Goal: Task Accomplishment & Management: Manage account settings

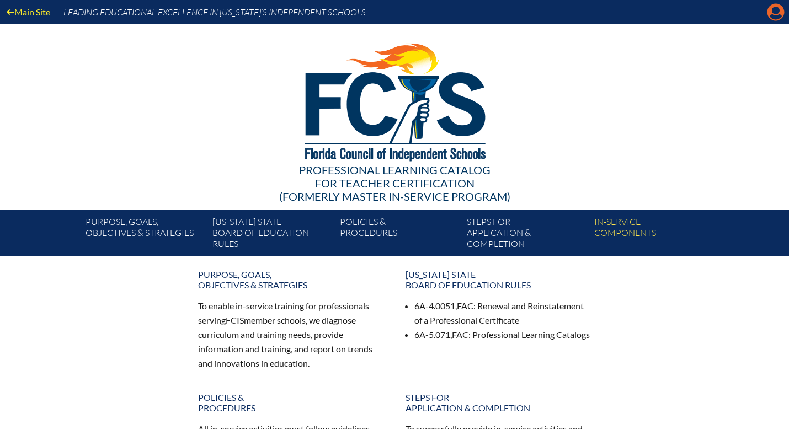
click at [773, 15] on icon "Manage account" at bounding box center [776, 12] width 18 height 18
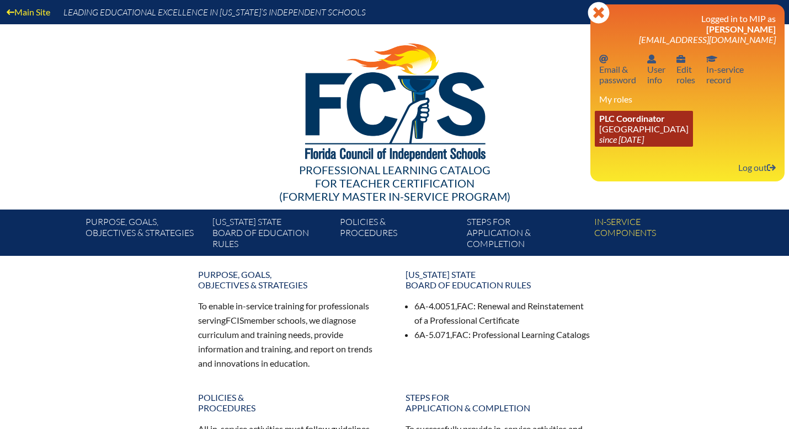
click at [627, 137] on icon "since [DATE]" at bounding box center [621, 139] width 45 height 10
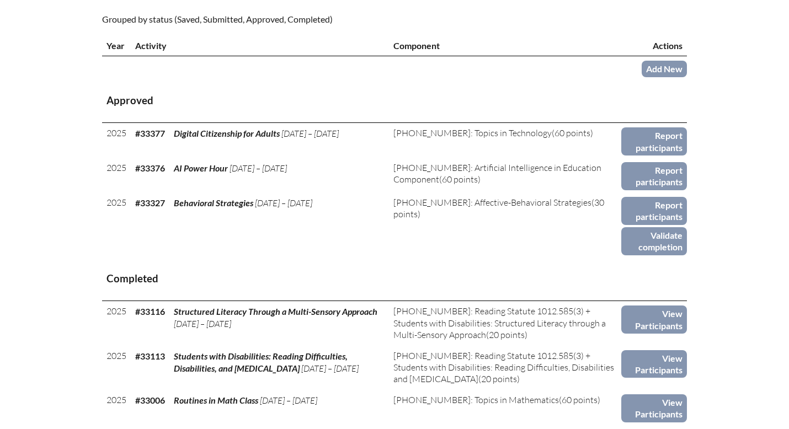
scroll to position [391, 0]
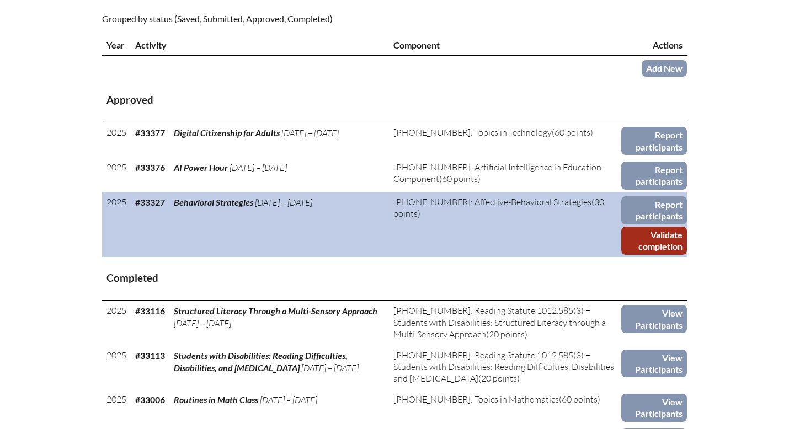
click at [639, 241] on link "Validate completion" at bounding box center [654, 241] width 66 height 28
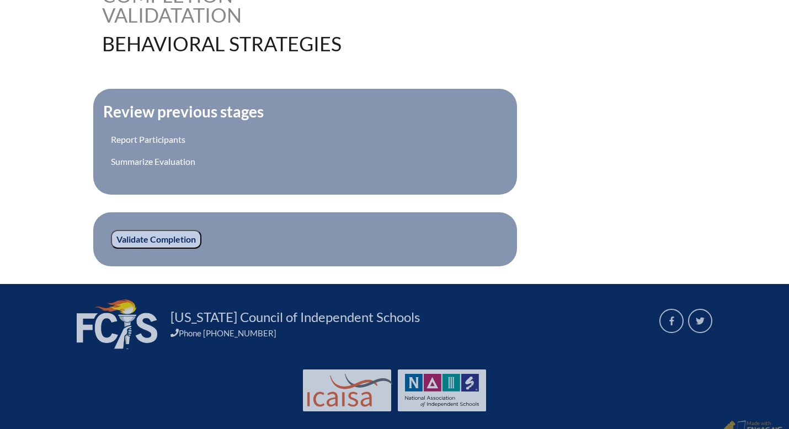
scroll to position [340, 0]
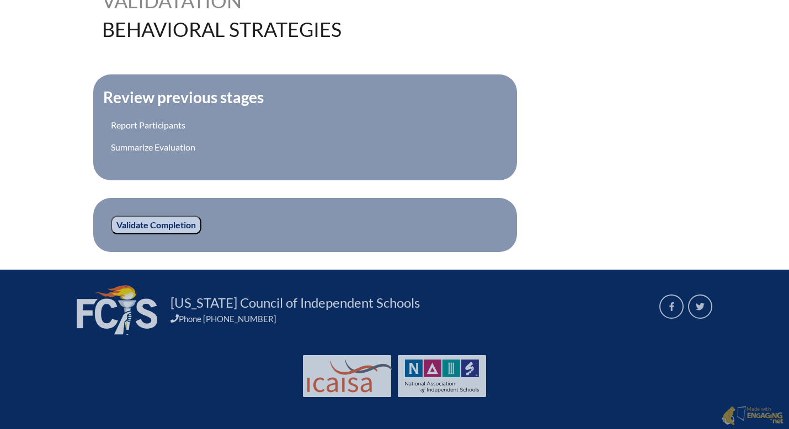
click at [172, 227] on input "Validate Completion" at bounding box center [156, 225] width 90 height 19
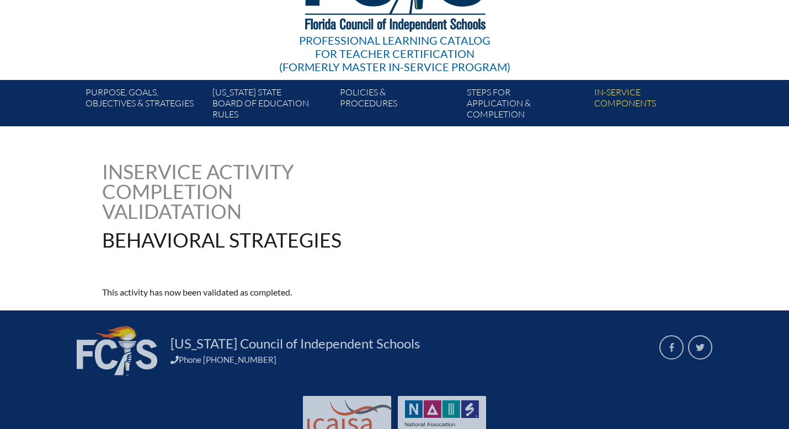
scroll to position [170, 0]
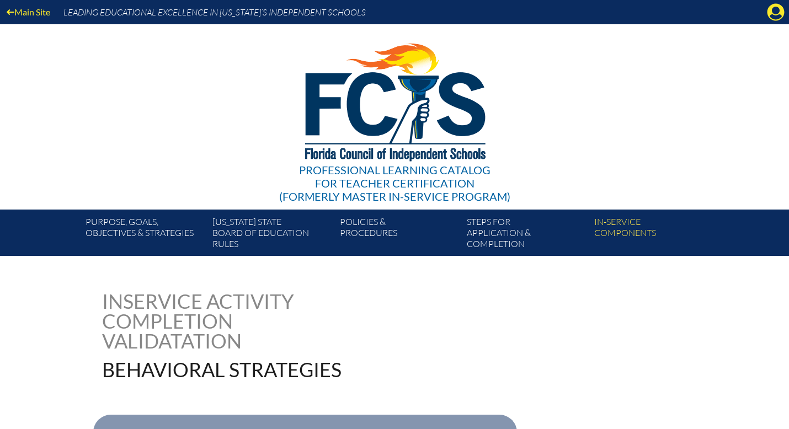
scroll to position [340, 0]
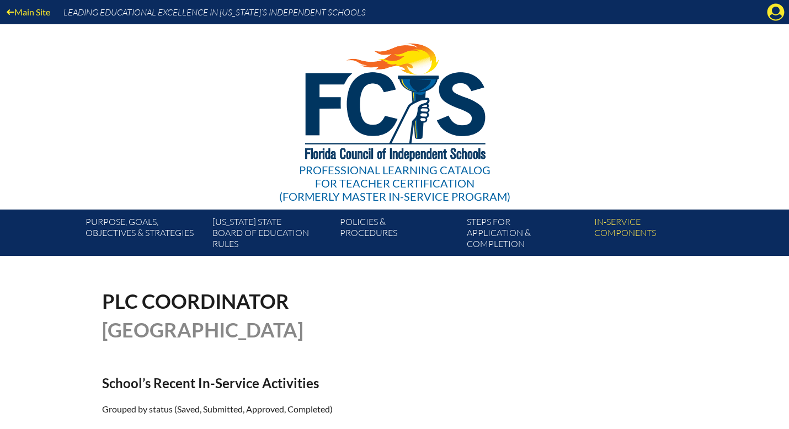
scroll to position [391, 0]
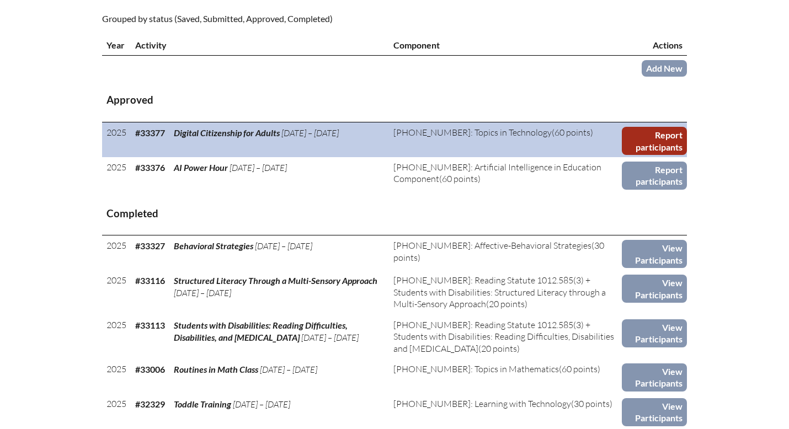
click at [648, 145] on link "Report participants" at bounding box center [654, 141] width 65 height 28
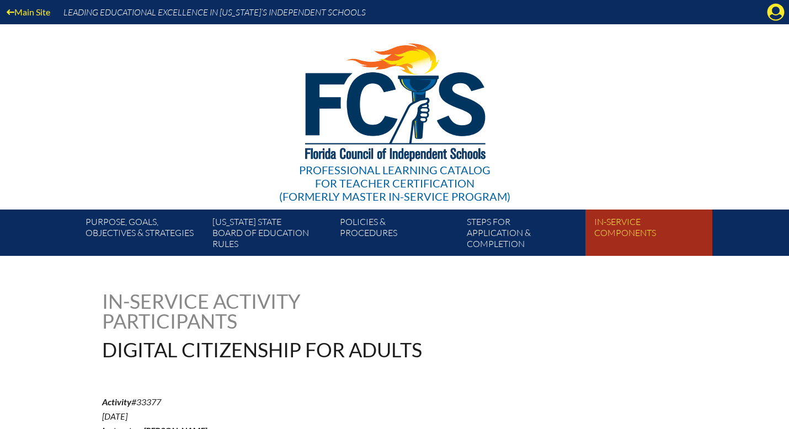
click at [607, 229] on link "In-service components" at bounding box center [653, 235] width 127 height 42
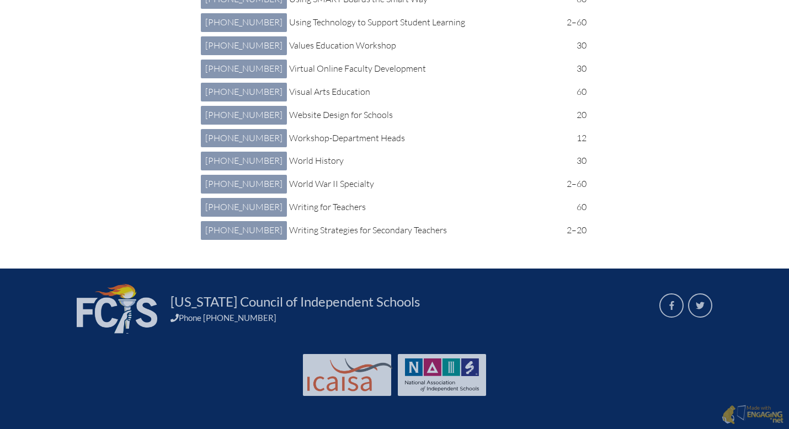
scroll to position [6726, 0]
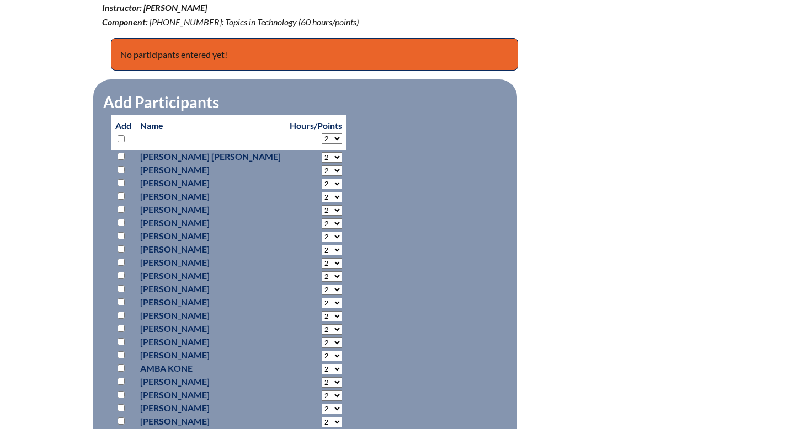
scroll to position [426, 0]
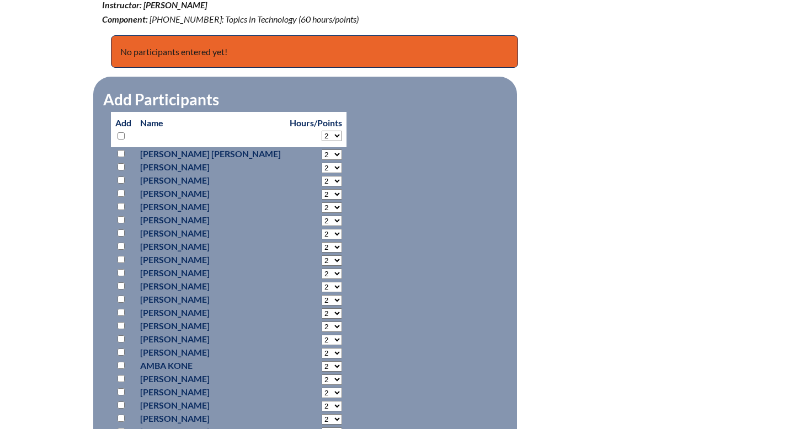
click at [322, 134] on select "2 3 4 5 6 7 8 9 10 11 12 13 14 15 16 17 18 19 20 21 22 23 24 25 26 27 28 29 30 …" at bounding box center [332, 136] width 20 height 10
select select "60"
click at [322, 131] on select "2 3 4 5 6 7 8 9 10 11 12 13 14 15 16 17 18 19 20 21 22 23 24 25 26 27 28 29 30 …" at bounding box center [332, 136] width 20 height 10
select select "60"
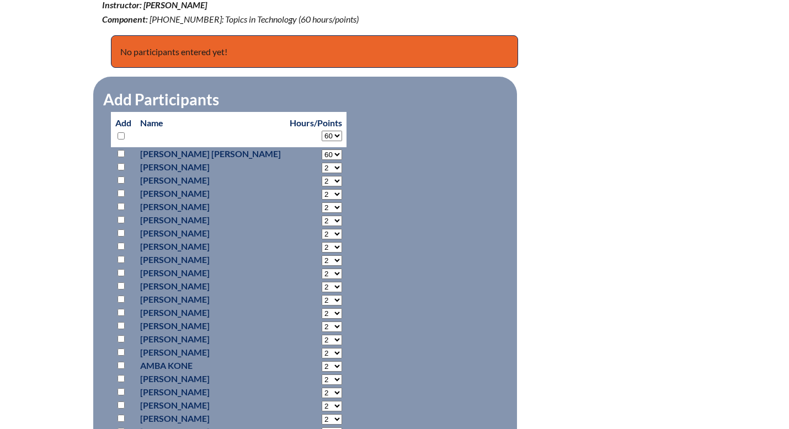
select select "60"
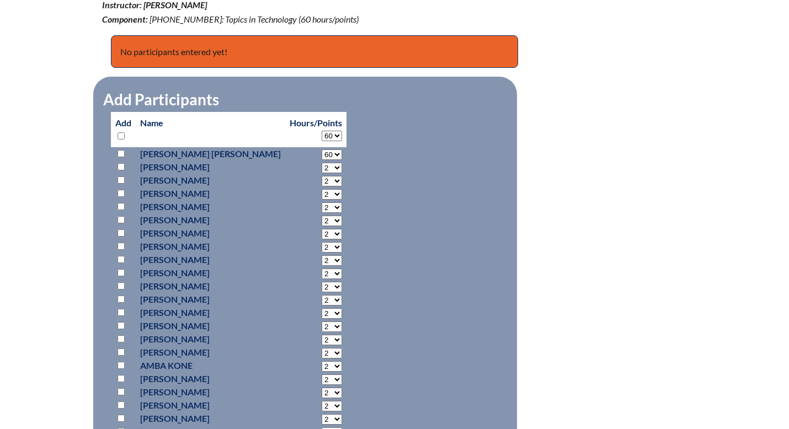
select select "60"
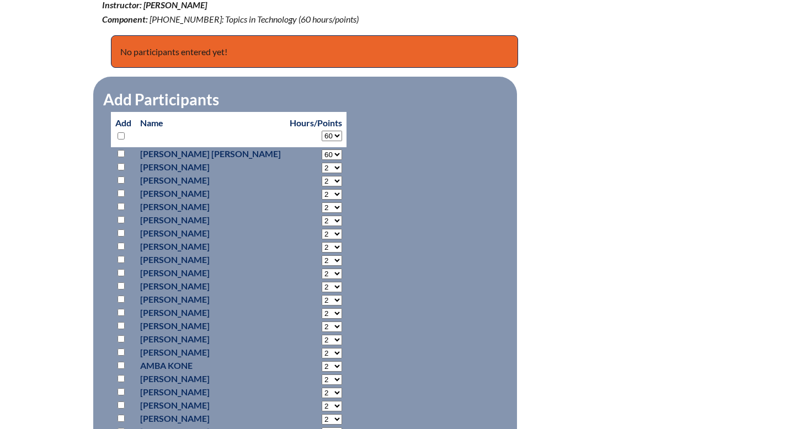
select select "60"
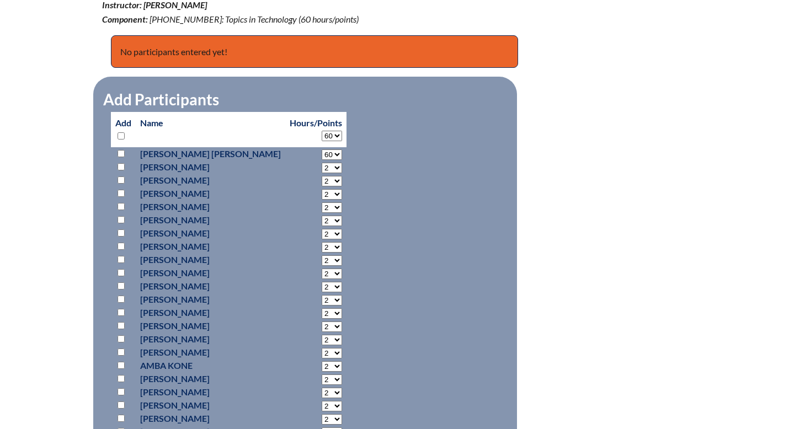
select select "60"
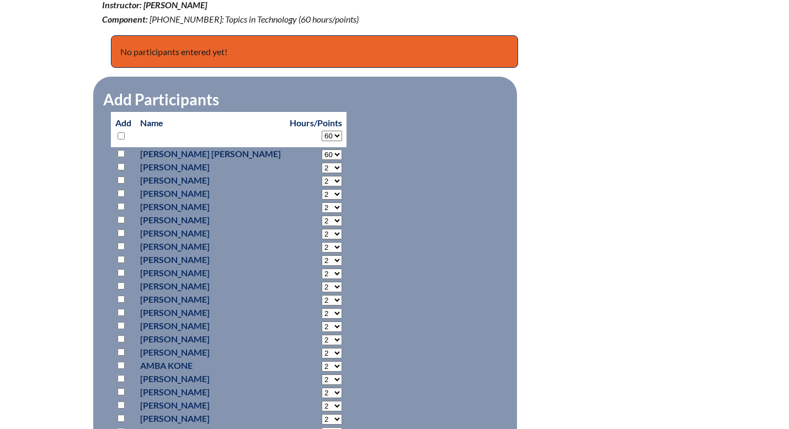
select select "60"
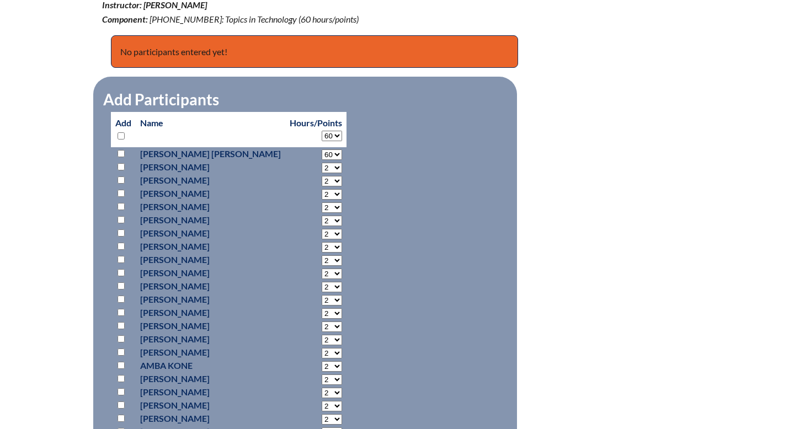
select select "60"
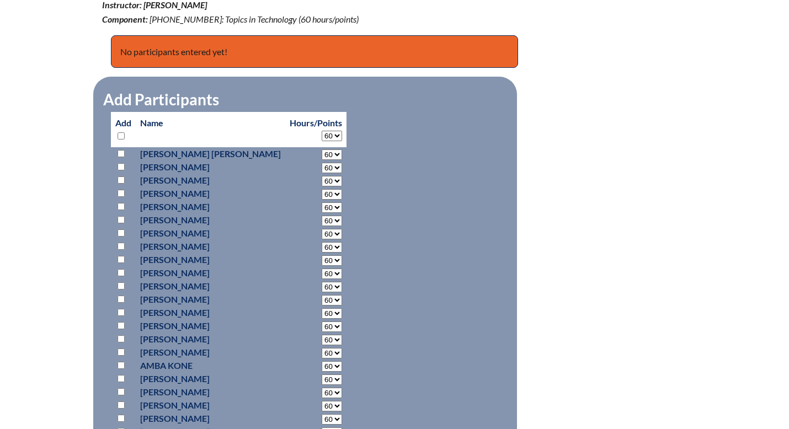
click at [121, 154] on input "checkbox" at bounding box center [121, 153] width 7 height 7
checkbox input "true"
click at [121, 168] on input "checkbox" at bounding box center [121, 166] width 7 height 7
checkbox input "true"
click at [122, 183] on p at bounding box center [123, 180] width 16 height 13
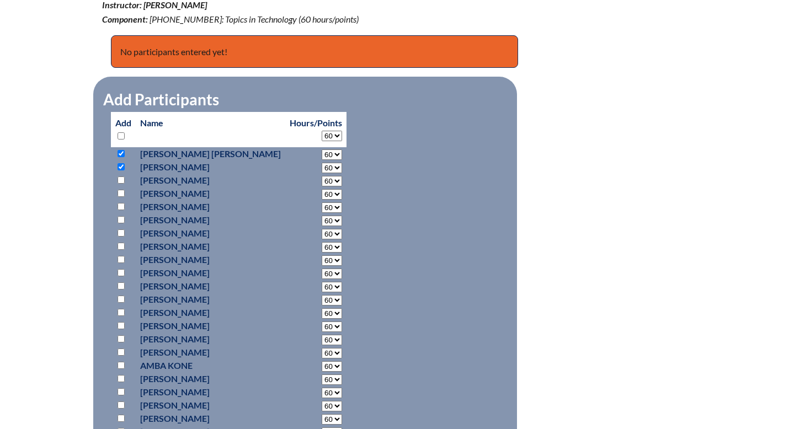
click at [121, 193] on input "checkbox" at bounding box center [121, 193] width 7 height 7
checkbox input "true"
click at [121, 272] on input "checkbox" at bounding box center [121, 272] width 7 height 7
checkbox input "true"
click at [121, 285] on input "checkbox" at bounding box center [121, 285] width 7 height 7
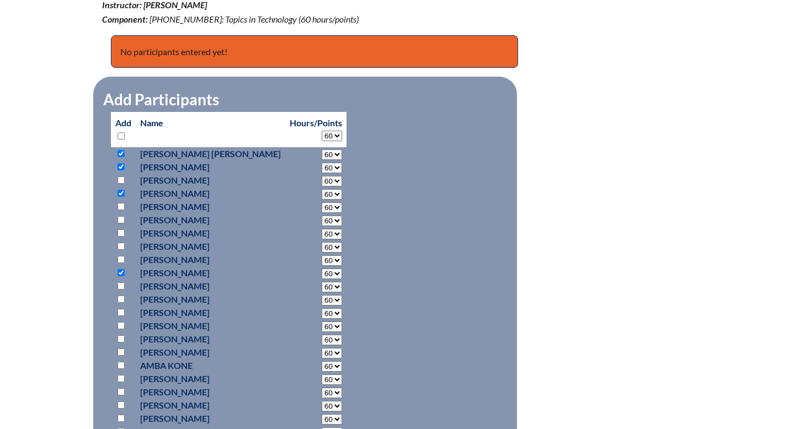
checkbox input "true"
click at [121, 297] on input "checkbox" at bounding box center [121, 299] width 7 height 7
checkbox input "true"
click at [121, 311] on input "checkbox" at bounding box center [121, 312] width 7 height 7
checkbox input "true"
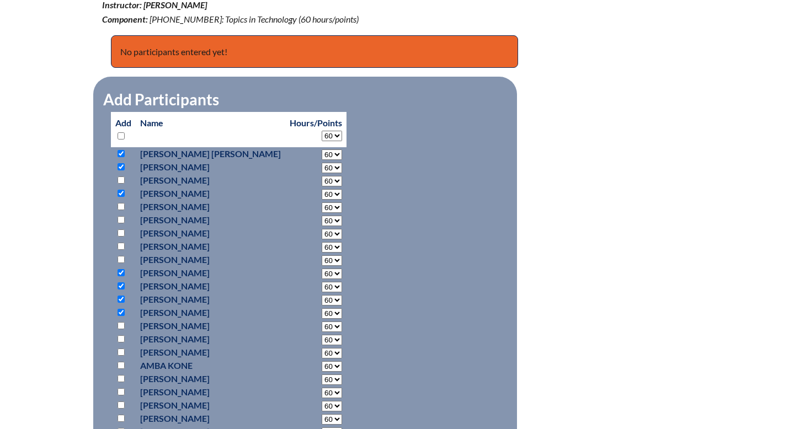
click at [121, 323] on input "checkbox" at bounding box center [121, 325] width 7 height 7
checkbox input "true"
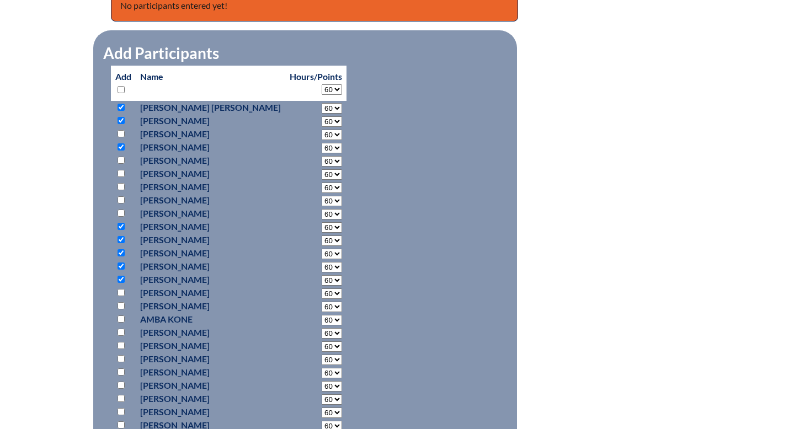
scroll to position [476, 0]
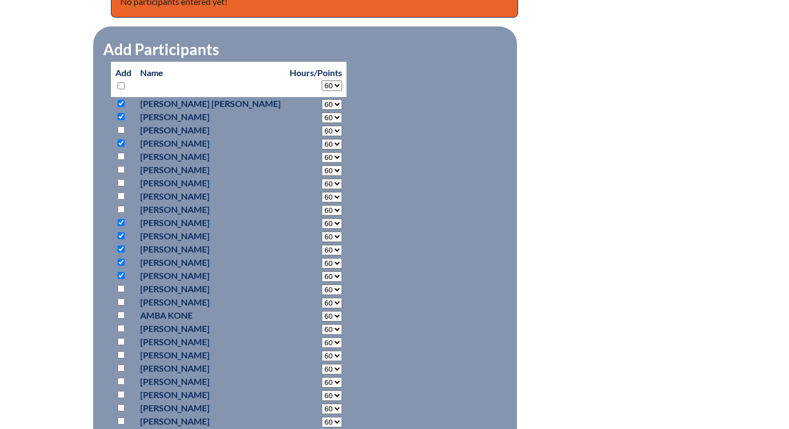
click at [122, 303] on input "checkbox" at bounding box center [121, 301] width 7 height 7
checkbox input "true"
click at [123, 330] on input "checkbox" at bounding box center [121, 328] width 7 height 7
checkbox input "true"
click at [123, 356] on input "checkbox" at bounding box center [121, 354] width 7 height 7
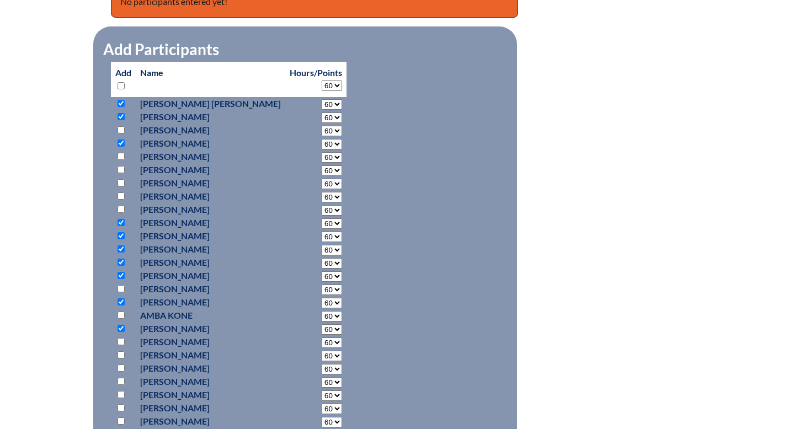
checkbox input "true"
click at [123, 371] on input "checkbox" at bounding box center [121, 368] width 7 height 7
checkbox input "true"
click at [122, 381] on input "checkbox" at bounding box center [121, 381] width 7 height 7
checkbox input "true"
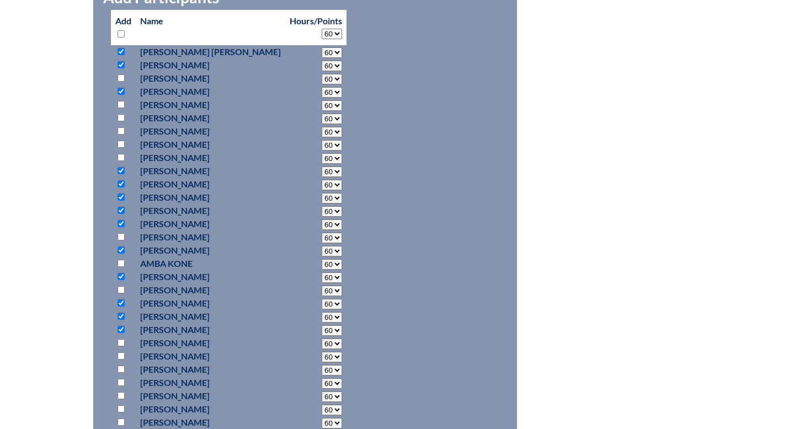
scroll to position [529, 0]
click at [120, 342] on input "checkbox" at bounding box center [121, 342] width 7 height 7
checkbox input "true"
click at [121, 357] on input "checkbox" at bounding box center [121, 355] width 7 height 7
checkbox input "true"
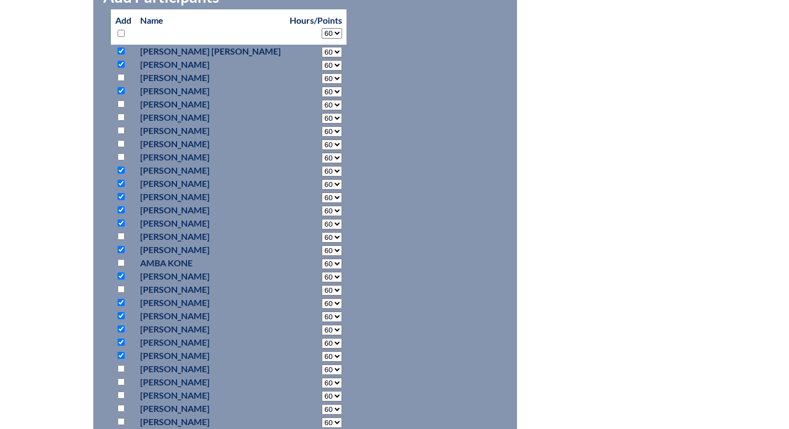
click at [122, 367] on input "checkbox" at bounding box center [121, 368] width 7 height 7
checkbox input "true"
click at [122, 396] on input "checkbox" at bounding box center [121, 395] width 7 height 7
checkbox input "true"
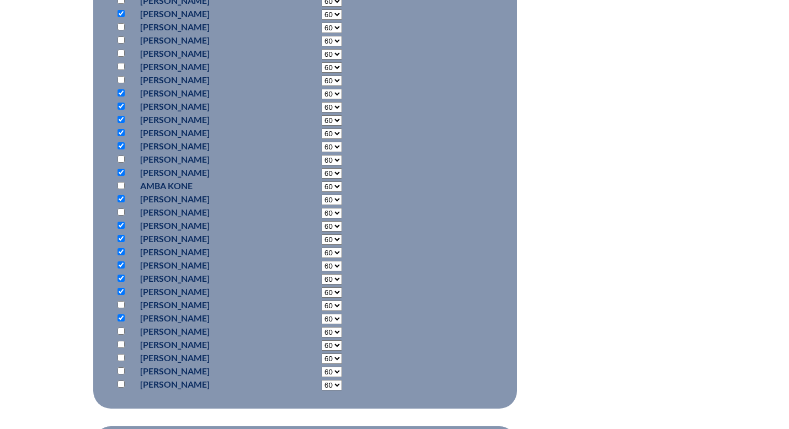
scroll to position [608, 0]
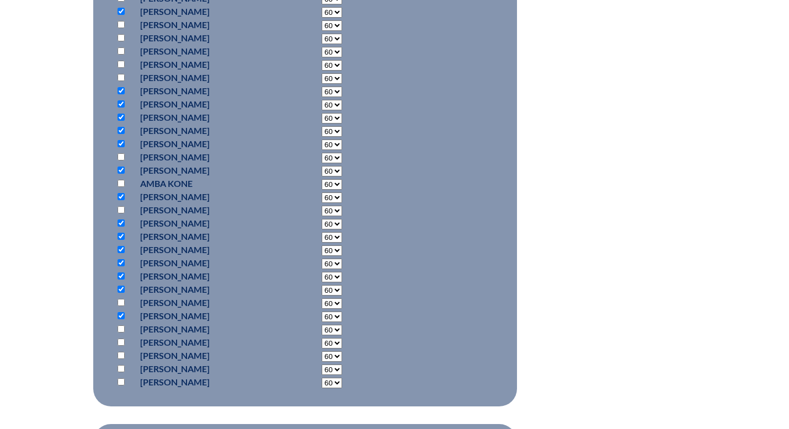
click at [121, 330] on input "checkbox" at bounding box center [121, 328] width 7 height 7
checkbox input "true"
click at [121, 341] on input "checkbox" at bounding box center [121, 342] width 7 height 7
checkbox input "true"
click at [122, 369] on input "checkbox" at bounding box center [121, 368] width 7 height 7
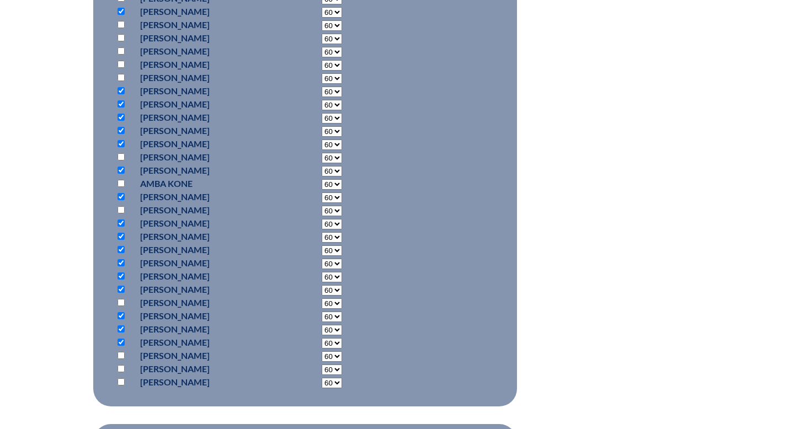
checkbox input "true"
click at [121, 380] on input "checkbox" at bounding box center [121, 381] width 7 height 7
checkbox input "true"
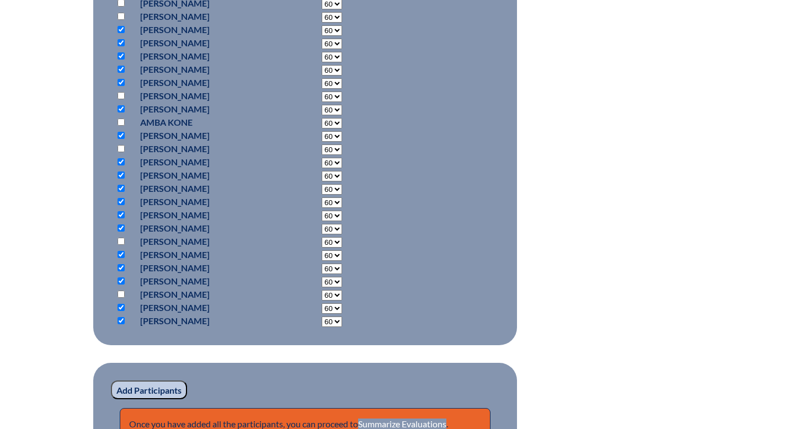
scroll to position [754, 0]
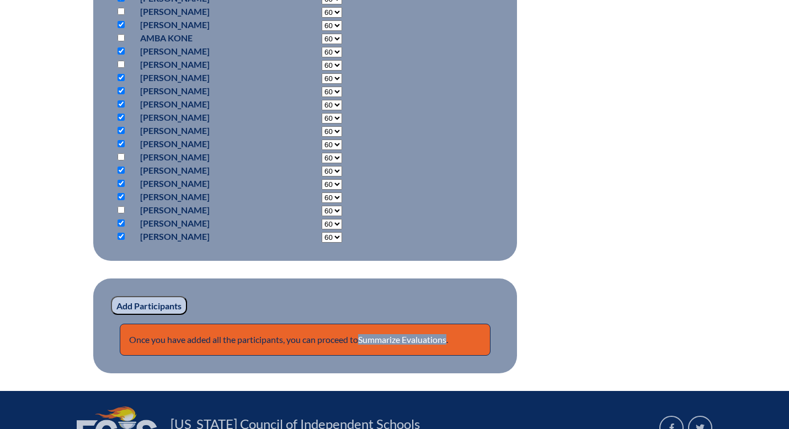
click at [161, 307] on input "Add Participants" at bounding box center [149, 305] width 76 height 19
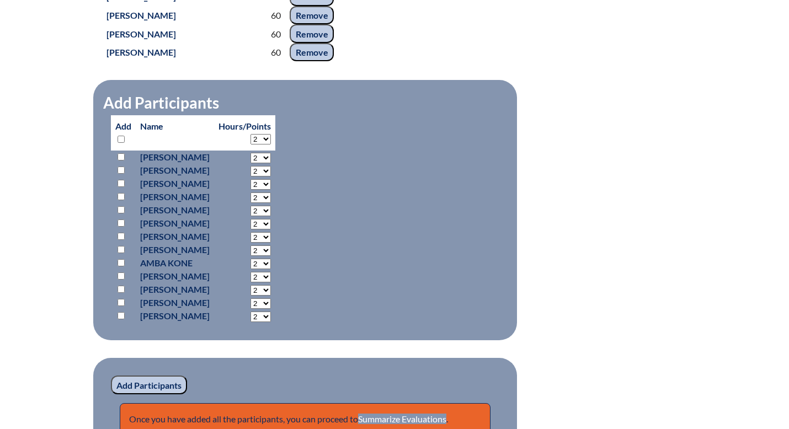
scroll to position [820, 0]
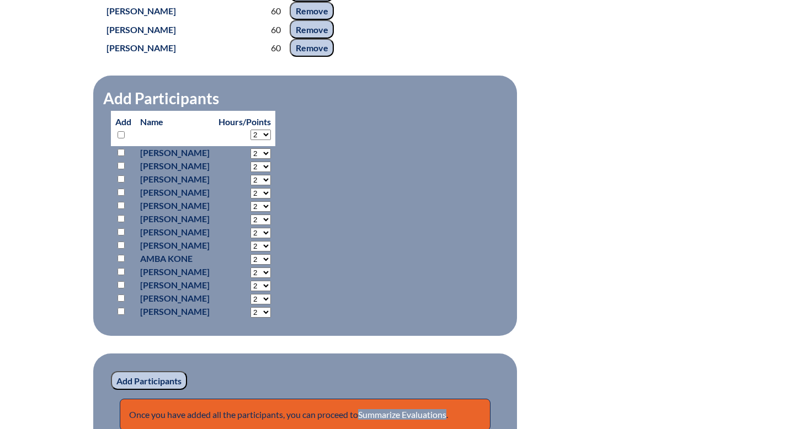
click at [271, 140] on select "2 3 4 5 6 7 8 9 10 11 12 13 14 15 16 17 18 19 20 21 22 23 24 25 26 27 28 29 30 …" at bounding box center [260, 135] width 20 height 10
select select "60"
click at [271, 140] on select "2 3 4 5 6 7 8 9 10 11 12 13 14 15 16 17 18 19 20 21 22 23 24 25 26 27 28 29 30 …" at bounding box center [260, 135] width 20 height 10
select select "60"
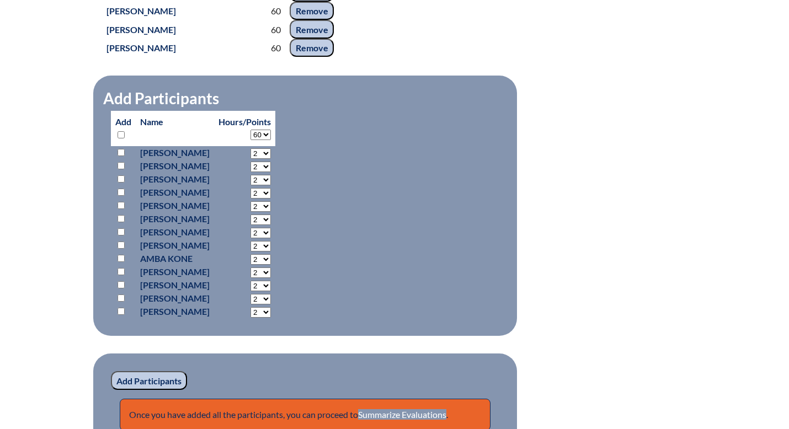
select select "60"
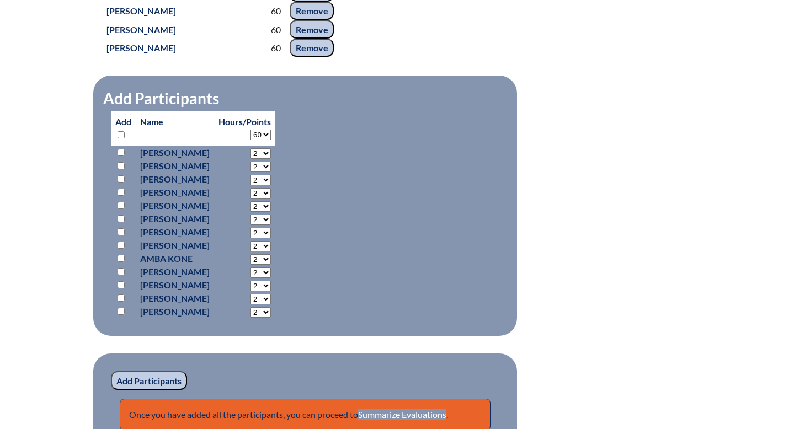
select select "60"
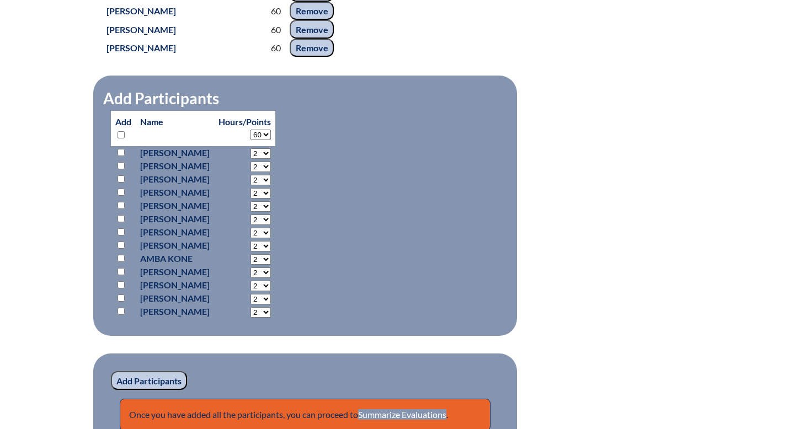
select select "60"
click at [122, 236] on input "checkbox" at bounding box center [121, 231] width 7 height 7
checkbox input "true"
click at [121, 249] on input "checkbox" at bounding box center [121, 245] width 7 height 7
checkbox input "true"
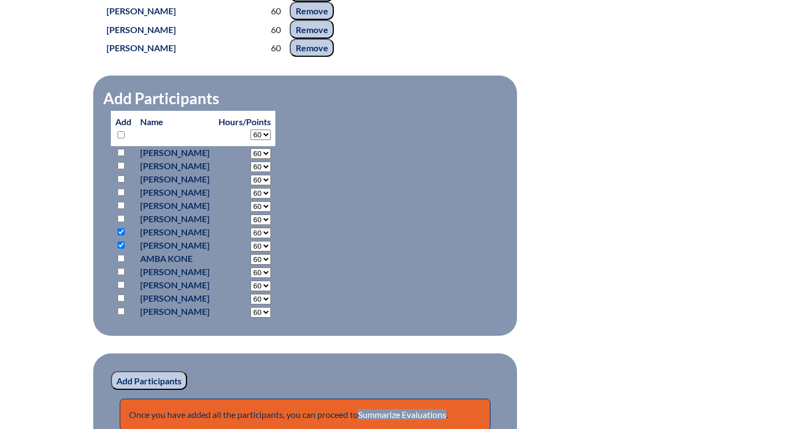
click at [122, 289] on input "checkbox" at bounding box center [121, 284] width 7 height 7
checkbox input "true"
click at [156, 390] on input "Add Participants" at bounding box center [149, 380] width 76 height 19
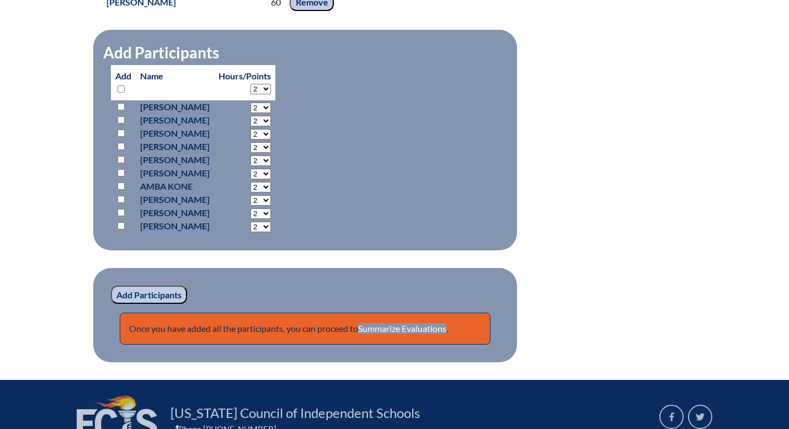
scroll to position [922, 0]
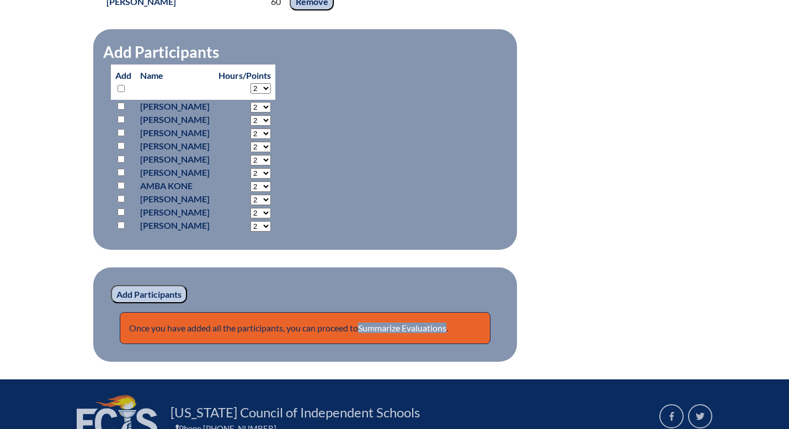
click at [160, 304] on input "Add Participants" at bounding box center [149, 294] width 76 height 19
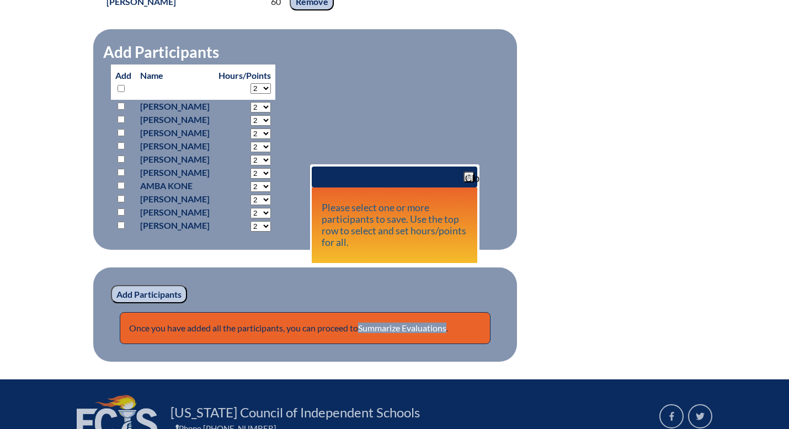
click at [396, 154] on fieldset "Add Participants Add Name Hours/Points 2 3 4 5 6 7 8 9 10 11 12 13 14 15 16 17 …" at bounding box center [305, 139] width 424 height 221
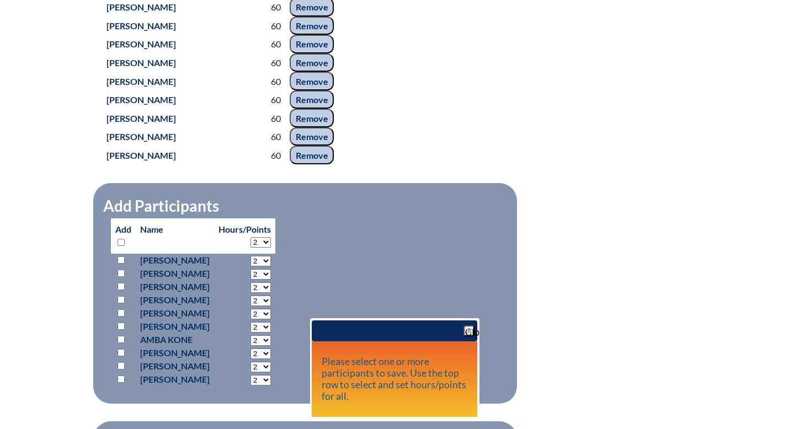
scroll to position [1059, 0]
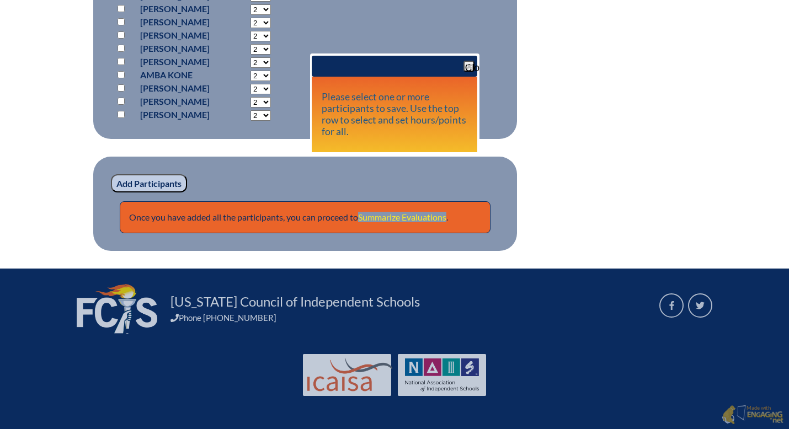
click at [377, 221] on link "Summarize Evaluations" at bounding box center [402, 217] width 88 height 10
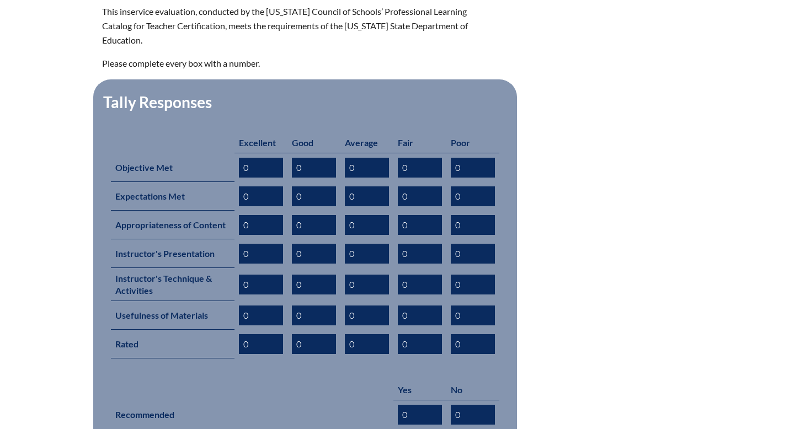
scroll to position [391, 0]
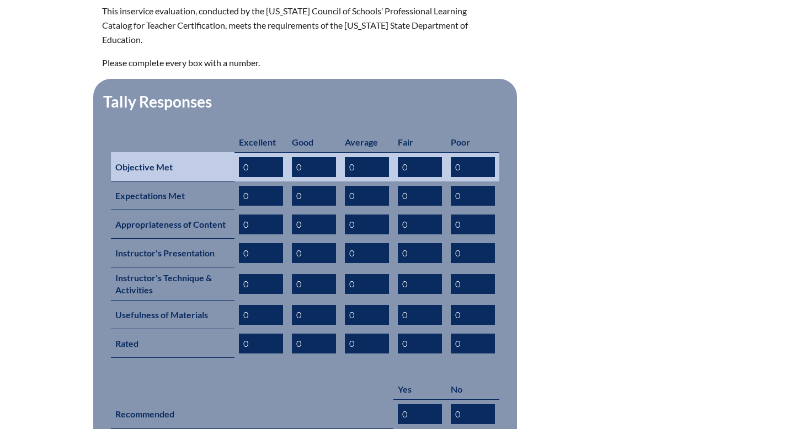
click at [256, 157] on input "0" at bounding box center [261, 167] width 44 height 20
drag, startPoint x: 263, startPoint y: 153, endPoint x: 221, endPoint y: 153, distance: 41.9
click at [220, 153] on tr "Objective Met 021 0 0 0 0" at bounding box center [305, 166] width 388 height 29
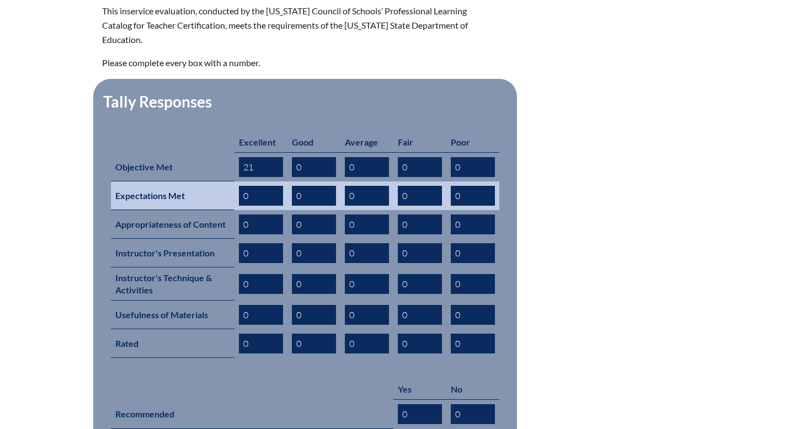
type input "21"
click at [227, 183] on th "Expectations Met" at bounding box center [173, 196] width 124 height 29
drag, startPoint x: 250, startPoint y: 182, endPoint x: 239, endPoint y: 182, distance: 11.0
click at [239, 186] on input "0" at bounding box center [261, 196] width 44 height 20
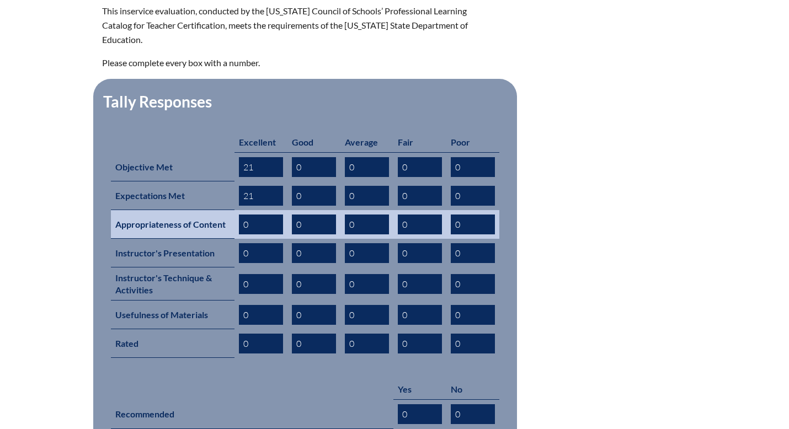
type input "21"
click at [227, 212] on th "Appropriateness of Content" at bounding box center [173, 224] width 124 height 29
drag, startPoint x: 252, startPoint y: 211, endPoint x: 233, endPoint y: 211, distance: 18.2
click at [233, 211] on tr "Appropriateness of Content 0 0 0 0 0" at bounding box center [305, 224] width 388 height 29
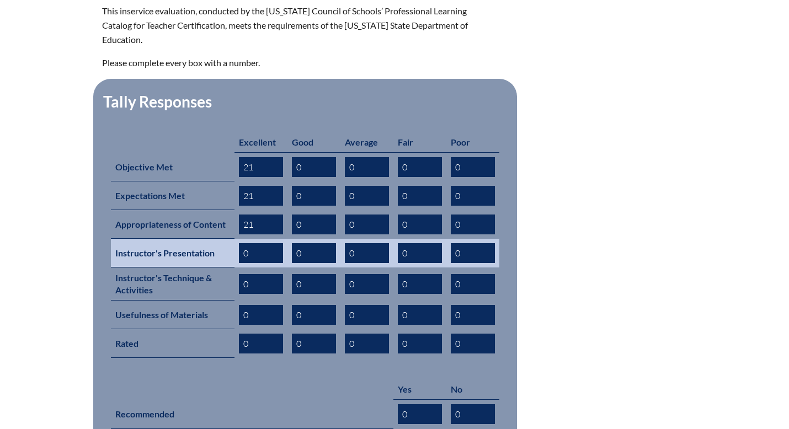
type input "21"
click at [225, 239] on th "Instructor's Presentation" at bounding box center [173, 253] width 124 height 29
drag, startPoint x: 251, startPoint y: 239, endPoint x: 233, endPoint y: 239, distance: 18.2
click at [233, 239] on tr "Instructor's Presentation 0 0 0 0 0" at bounding box center [305, 253] width 388 height 29
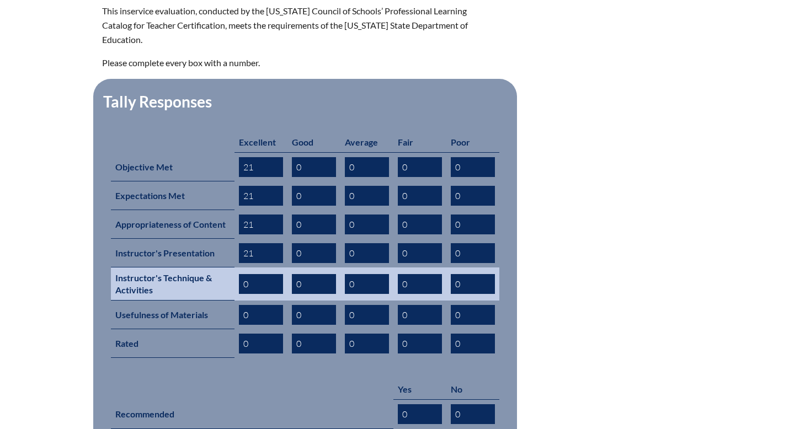
type input "21"
click at [219, 268] on th "Instructor's Technique & Activities" at bounding box center [173, 284] width 124 height 33
drag, startPoint x: 249, startPoint y: 268, endPoint x: 240, endPoint y: 268, distance: 9.4
click at [240, 274] on input "0" at bounding box center [261, 284] width 44 height 20
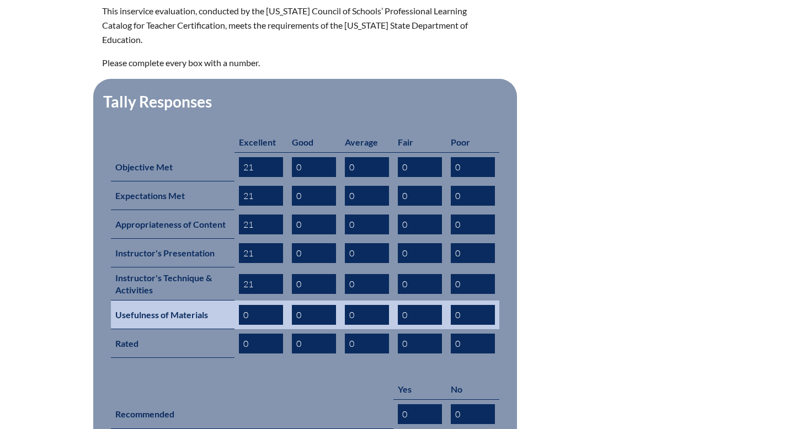
type input "21"
click at [231, 302] on th "Usefulness of Materials" at bounding box center [173, 315] width 124 height 29
drag, startPoint x: 247, startPoint y: 302, endPoint x: 218, endPoint y: 302, distance: 28.7
click at [219, 302] on tr "Usefulness of Materials 0 0 0 0 0" at bounding box center [305, 315] width 388 height 29
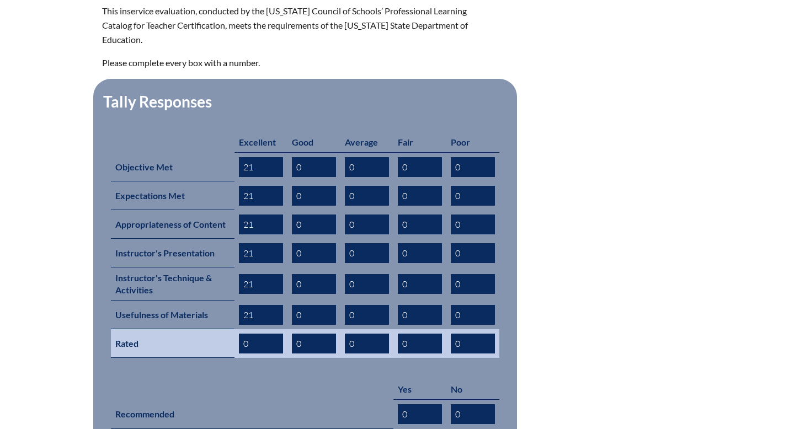
type input "21"
click at [245, 334] on input "0" at bounding box center [261, 344] width 44 height 20
drag, startPoint x: 253, startPoint y: 328, endPoint x: 238, endPoint y: 328, distance: 14.9
click at [238, 329] on td "0" at bounding box center [260, 343] width 53 height 29
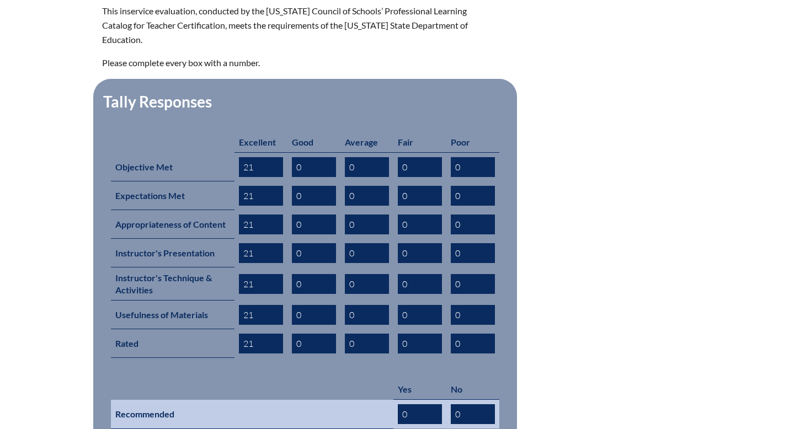
type input "21"
click at [410, 404] on input "0" at bounding box center [420, 414] width 44 height 20
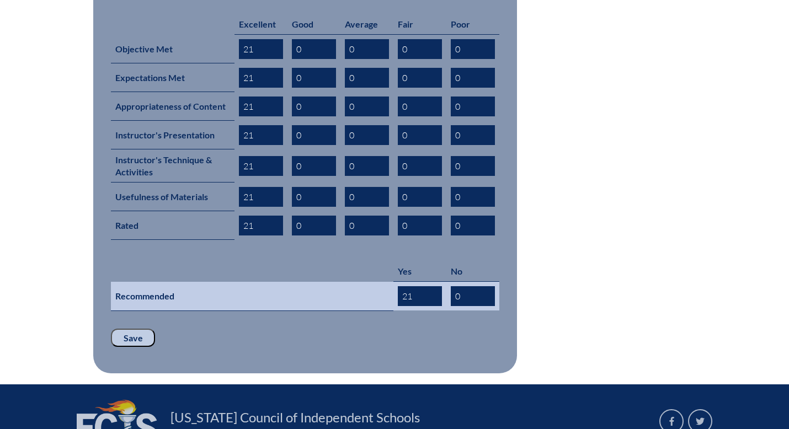
scroll to position [510, 0]
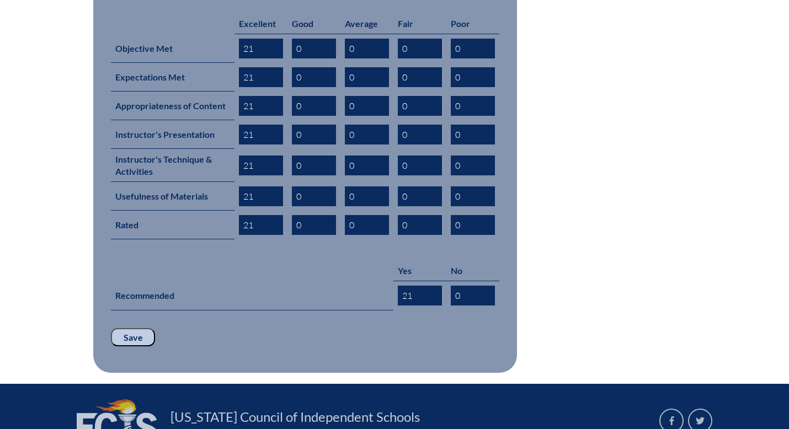
type input "21"
click at [136, 328] on input "Save" at bounding box center [133, 337] width 44 height 19
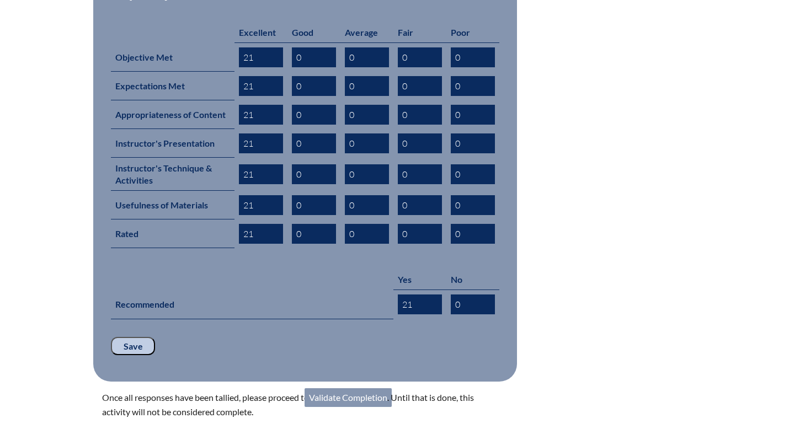
scroll to position [504, 0]
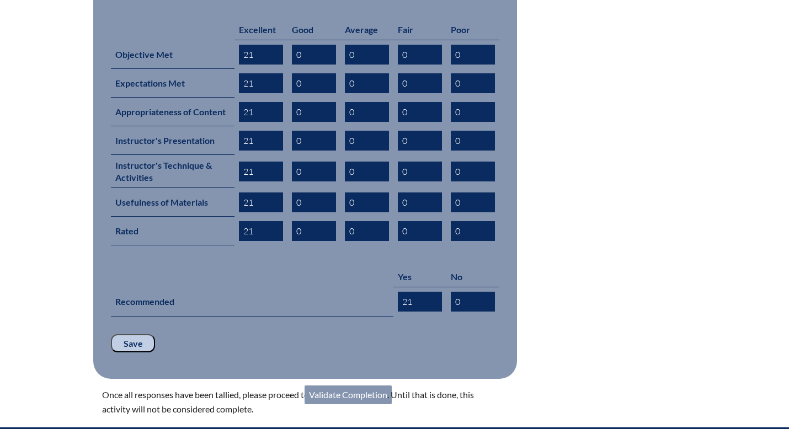
click at [354, 386] on link "Validate Completion" at bounding box center [348, 395] width 87 height 19
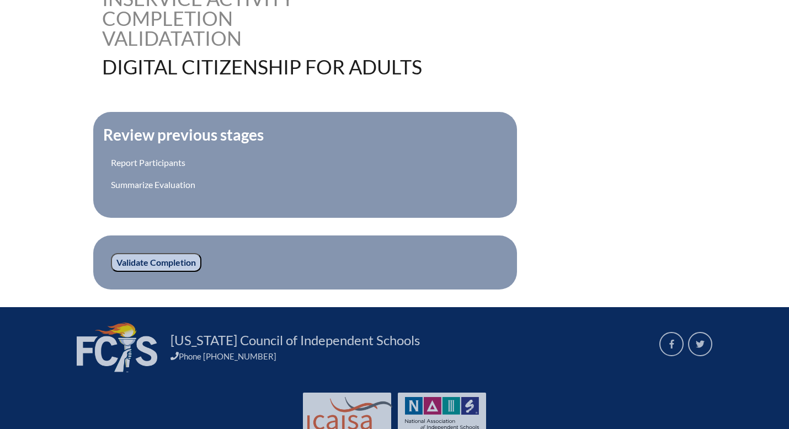
scroll to position [340, 0]
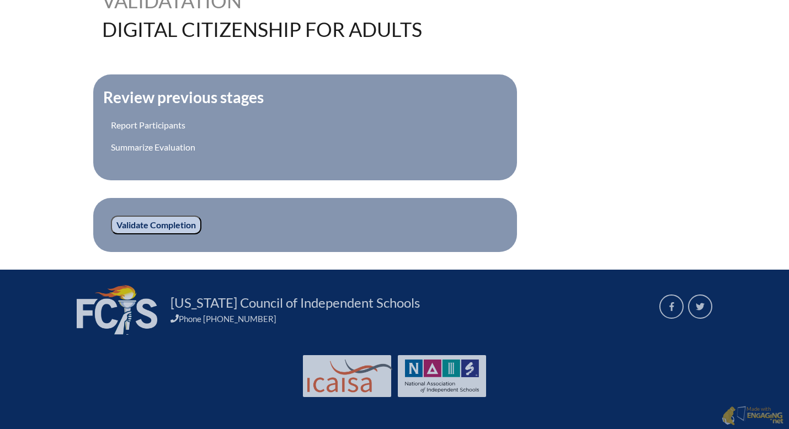
click at [161, 225] on input "Validate Completion" at bounding box center [156, 225] width 90 height 19
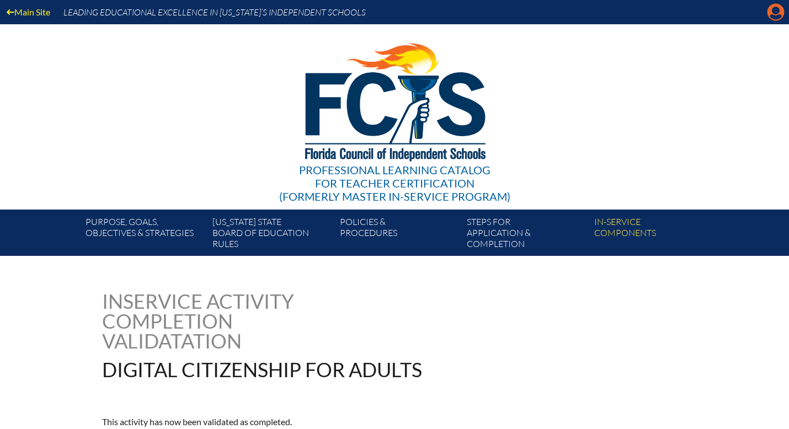
click at [775, 16] on icon "Manage account" at bounding box center [776, 12] width 18 height 18
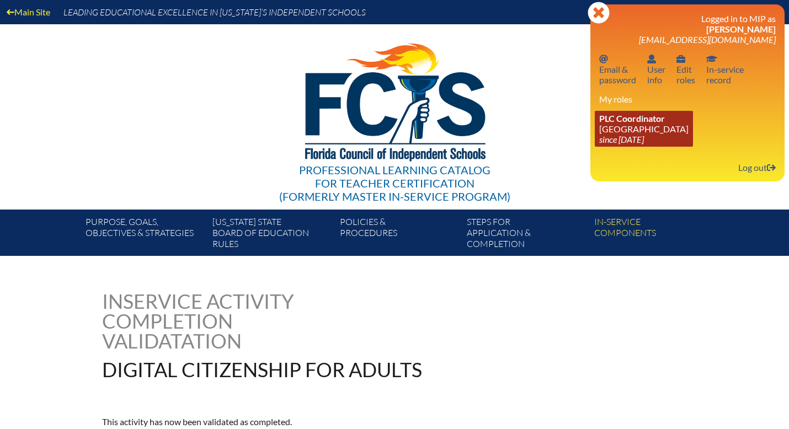
click at [633, 140] on icon "since [DATE]" at bounding box center [621, 139] width 45 height 10
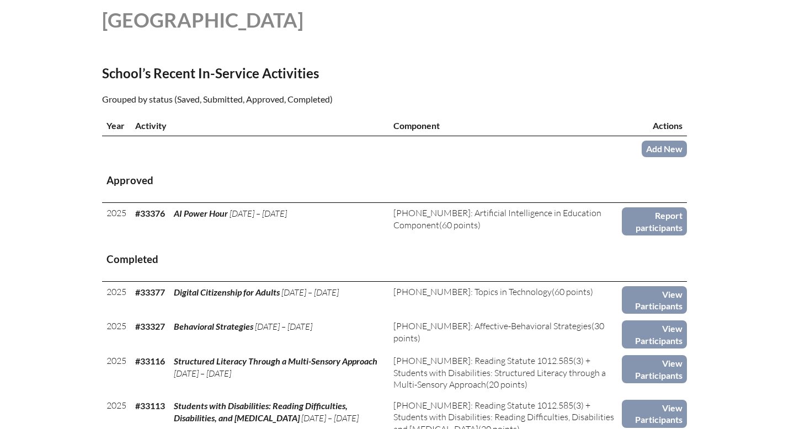
scroll to position [311, 0]
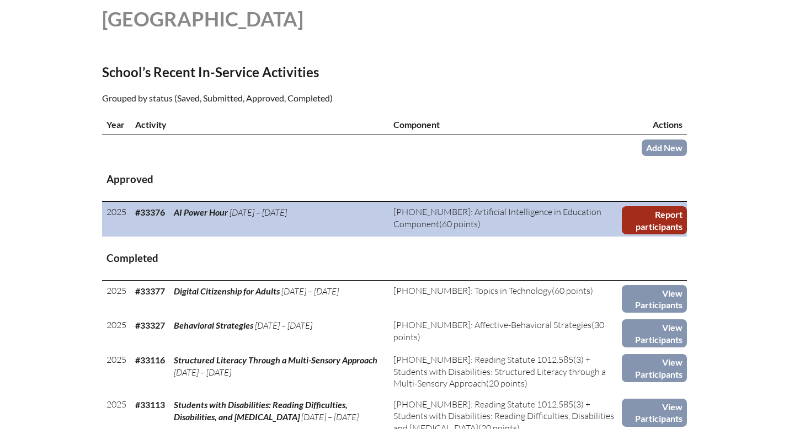
click at [661, 223] on link "Report participants" at bounding box center [654, 220] width 65 height 28
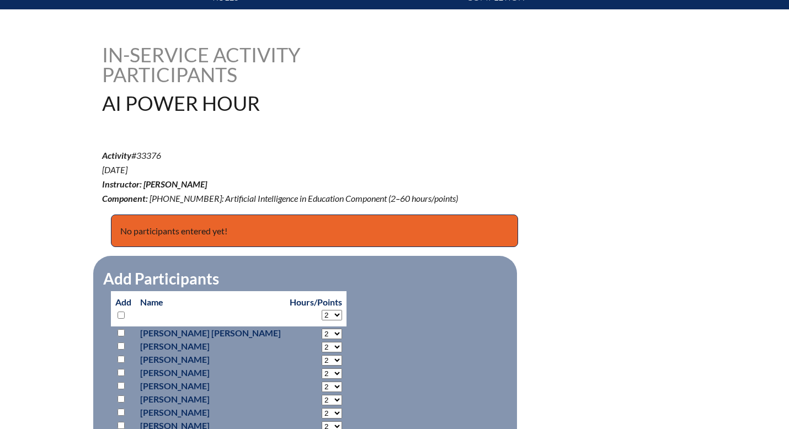
scroll to position [252, 0]
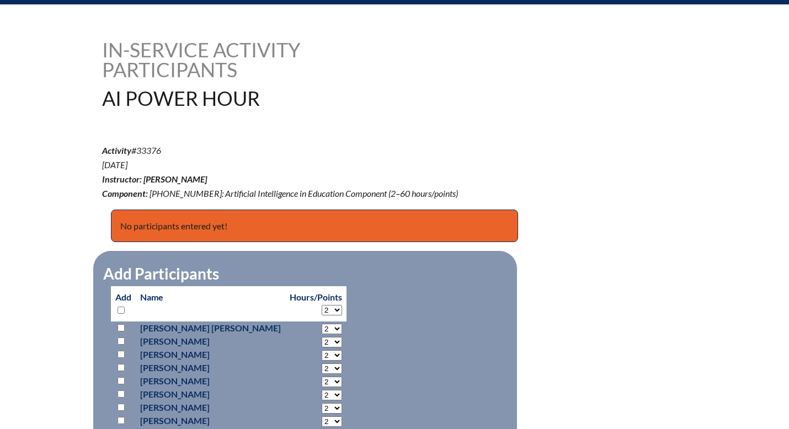
click at [322, 308] on select "2 3 4 5 6 7 8 9 10 11 12 13 14 15 16 17 18 19 20 21 22 23 24 25 26 27 28 29 30 …" at bounding box center [332, 310] width 20 height 10
select select "30"
click at [322, 305] on select "2 3 4 5 6 7 8 9 10 11 12 13 14 15 16 17 18 19 20 21 22 23 24 25 26 27 28 29 30 …" at bounding box center [332, 310] width 20 height 10
select select "30"
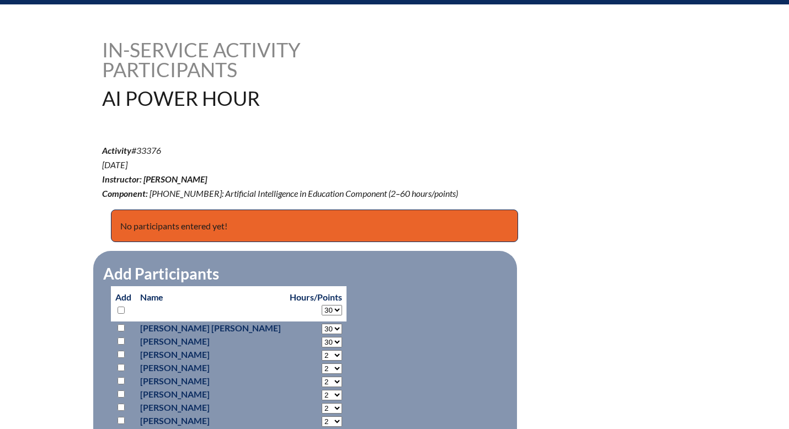
select select "30"
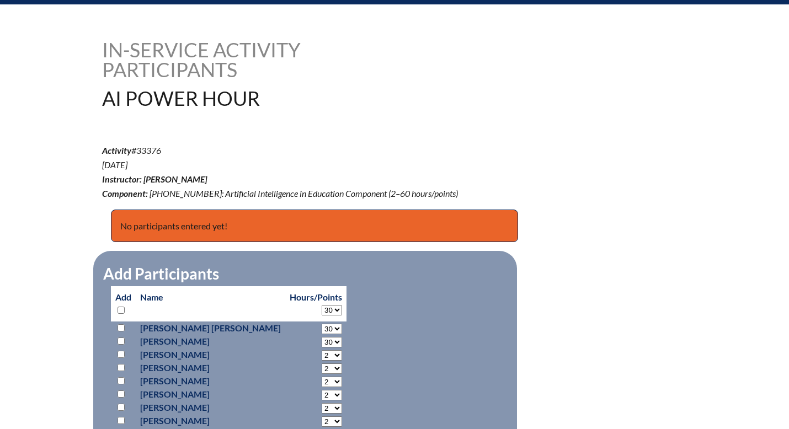
select select "30"
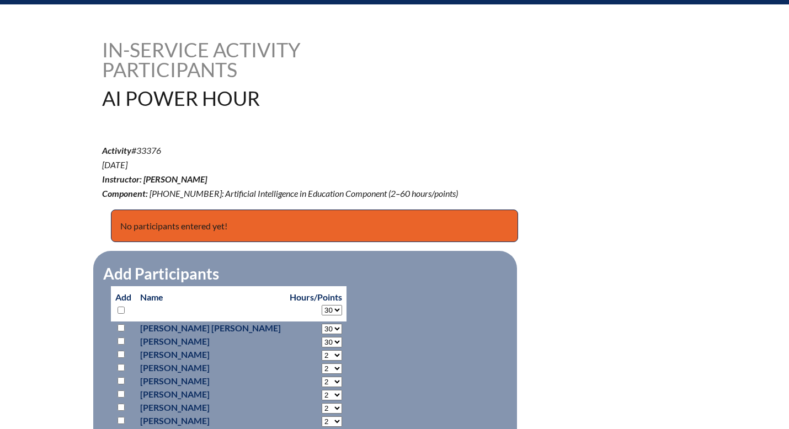
select select "30"
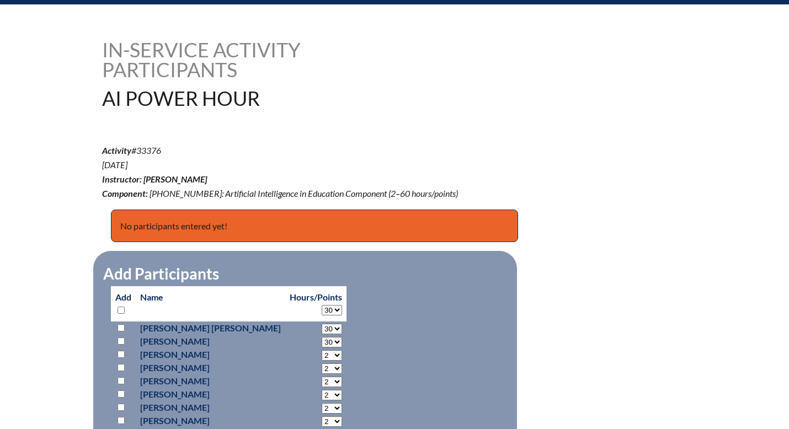
select select "30"
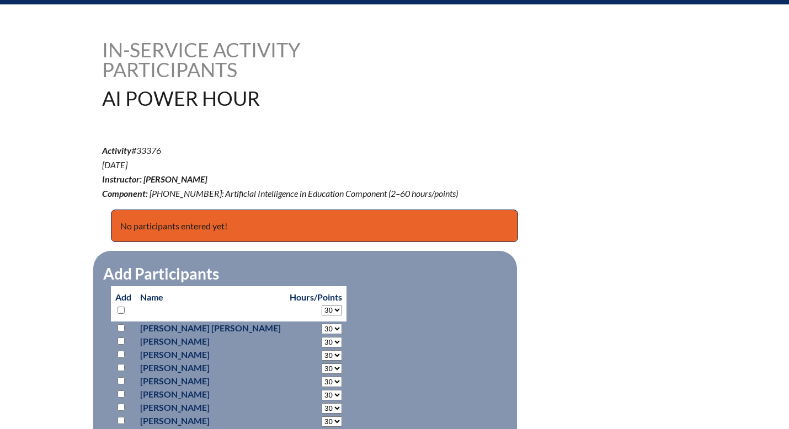
select select "30"
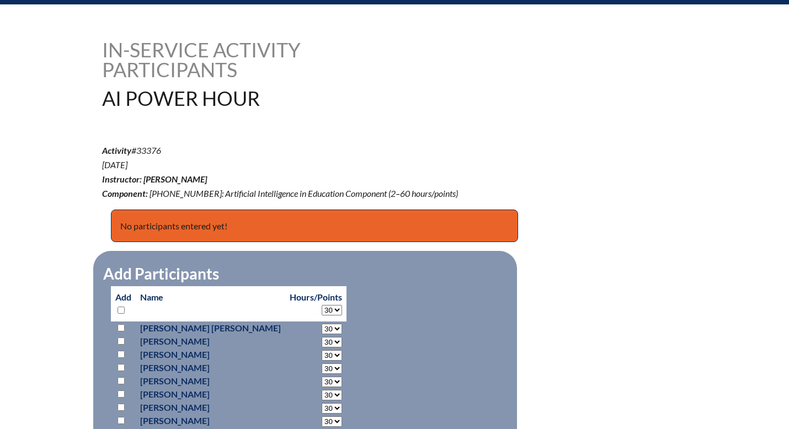
select select "30"
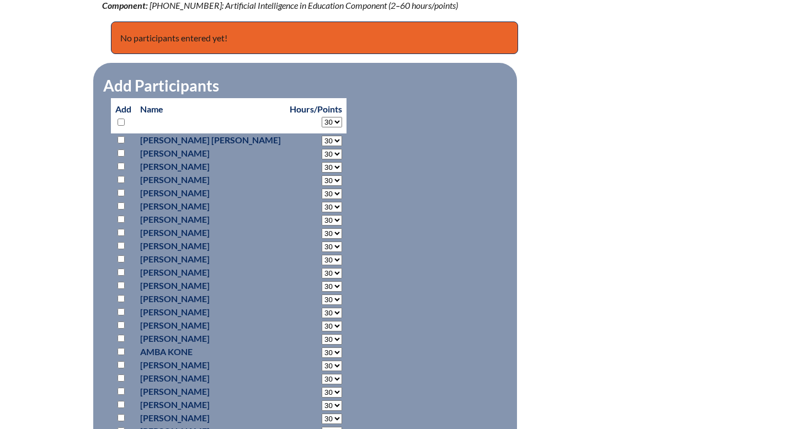
scroll to position [476, 0]
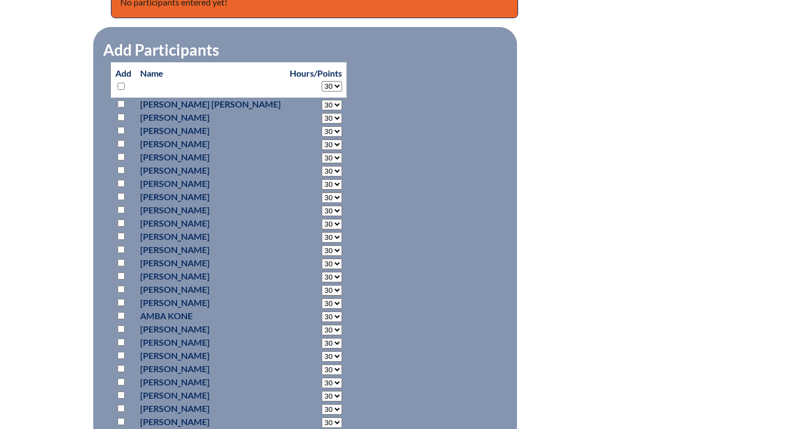
click at [122, 104] on input "checkbox" at bounding box center [121, 103] width 7 height 7
checkbox input "true"
click at [122, 116] on input "checkbox" at bounding box center [121, 117] width 7 height 7
checkbox input "true"
click at [121, 141] on input "checkbox" at bounding box center [121, 143] width 7 height 7
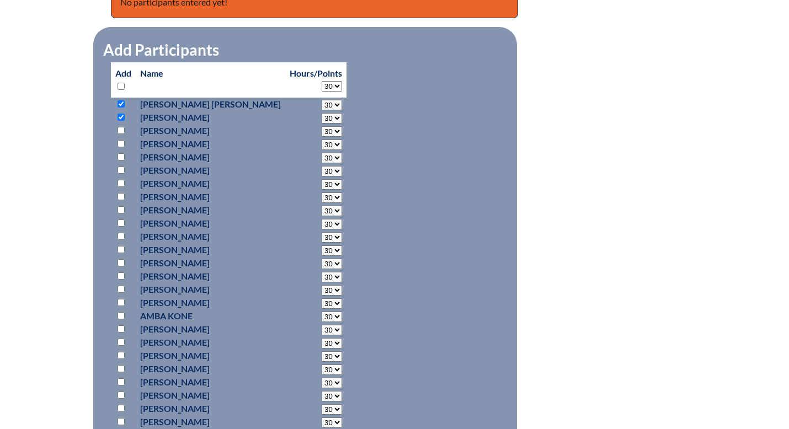
checkbox input "true"
click at [121, 222] on input "checkbox" at bounding box center [121, 223] width 7 height 7
checkbox input "true"
click at [121, 236] on input "checkbox" at bounding box center [121, 236] width 7 height 7
checkbox input "true"
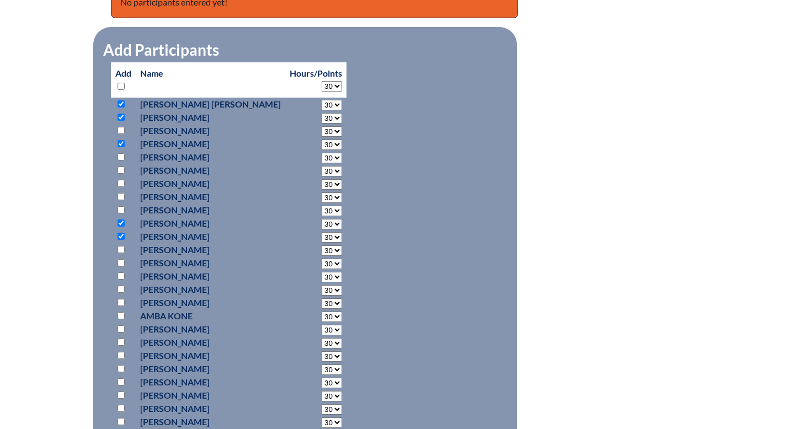
click at [121, 250] on input "checkbox" at bounding box center [121, 249] width 7 height 7
checkbox input "true"
click at [122, 262] on input "checkbox" at bounding box center [121, 262] width 7 height 7
checkbox input "true"
click at [121, 276] on input "checkbox" at bounding box center [121, 276] width 7 height 7
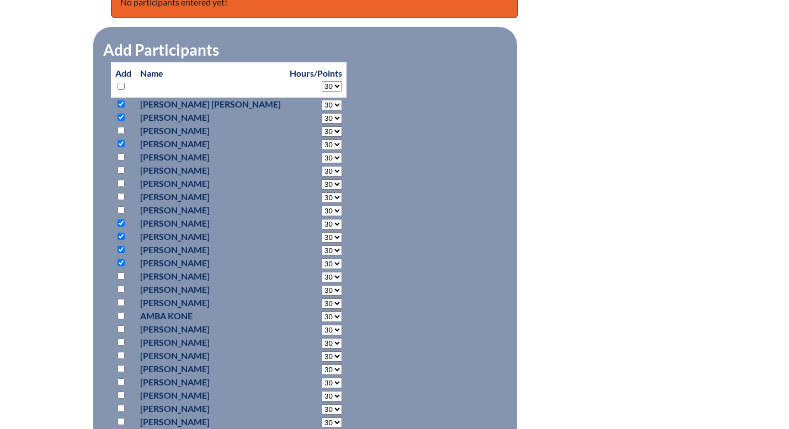
checkbox input "true"
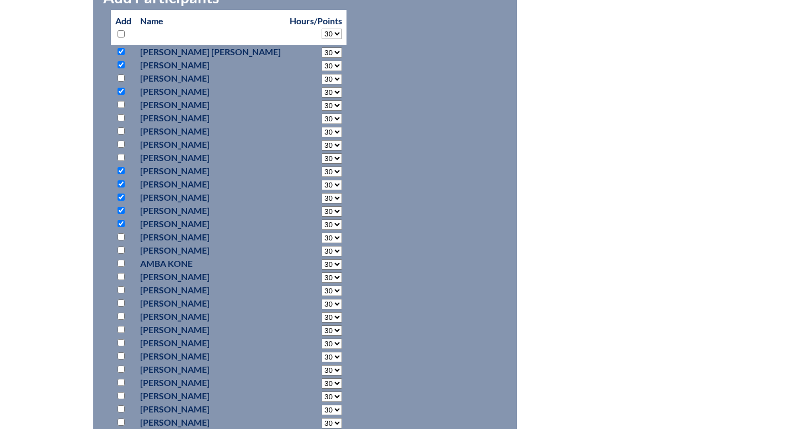
scroll to position [530, 0]
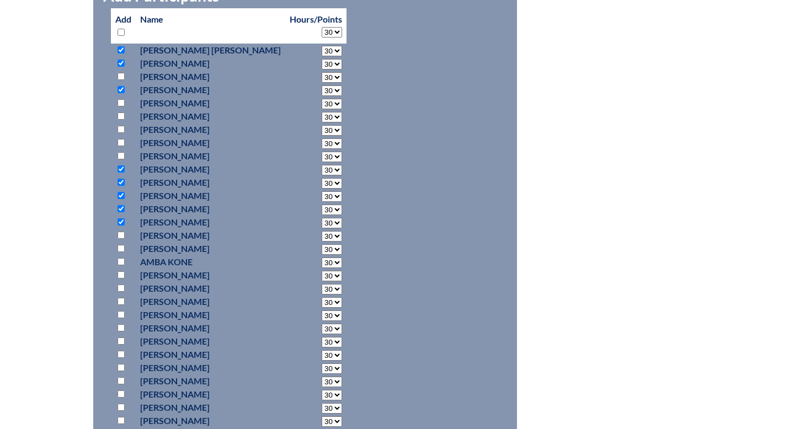
click at [120, 249] on input "checkbox" at bounding box center [121, 248] width 7 height 7
checkbox input "true"
click at [121, 274] on input "checkbox" at bounding box center [121, 274] width 7 height 7
checkbox input "true"
click at [122, 303] on input "checkbox" at bounding box center [121, 301] width 7 height 7
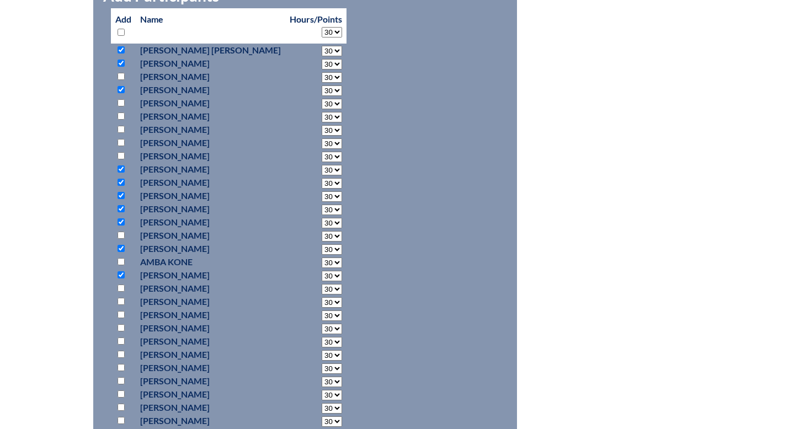
checkbox input "true"
click at [122, 315] on input "checkbox" at bounding box center [121, 314] width 7 height 7
checkbox input "true"
click at [122, 327] on input "checkbox" at bounding box center [121, 327] width 7 height 7
checkbox input "true"
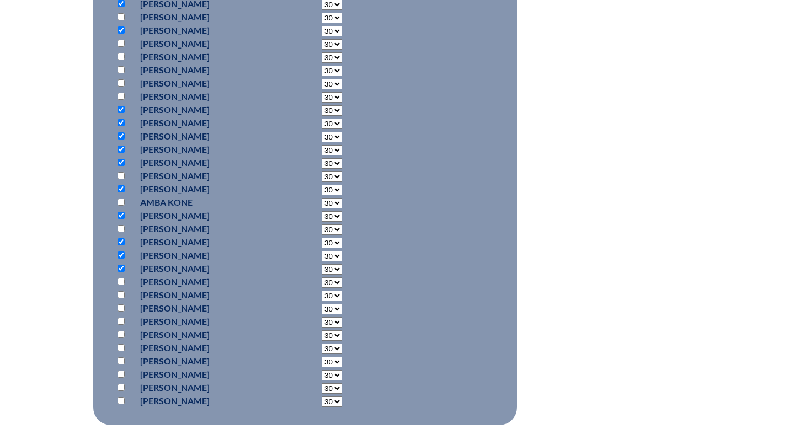
scroll to position [605, 0]
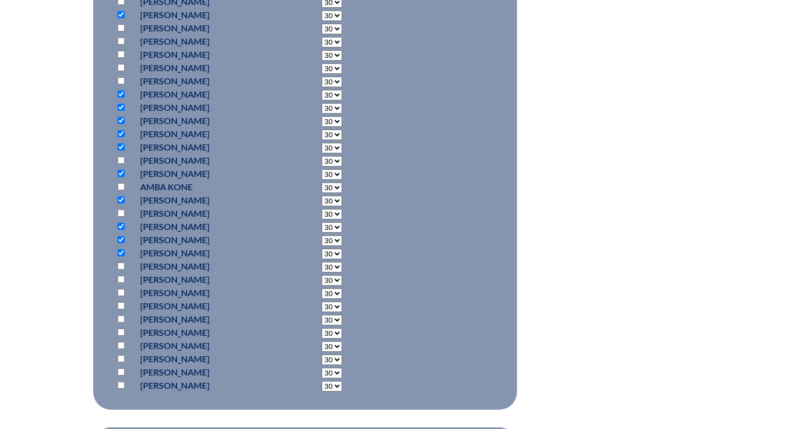
click at [120, 264] on input "checkbox" at bounding box center [121, 266] width 7 height 7
checkbox input "true"
click at [121, 280] on input "checkbox" at bounding box center [121, 279] width 7 height 7
checkbox input "true"
click at [122, 293] on input "checkbox" at bounding box center [121, 292] width 7 height 7
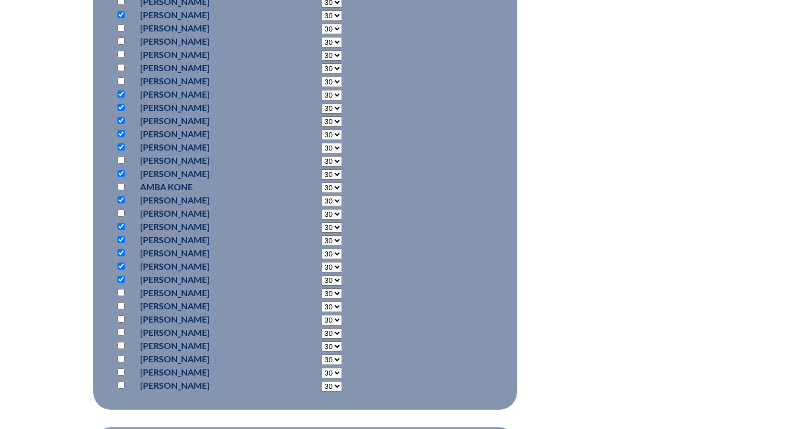
checkbox input "true"
click at [122, 319] on input "checkbox" at bounding box center [121, 319] width 7 height 7
checkbox input "true"
click at [122, 332] on input "checkbox" at bounding box center [121, 332] width 7 height 7
checkbox input "true"
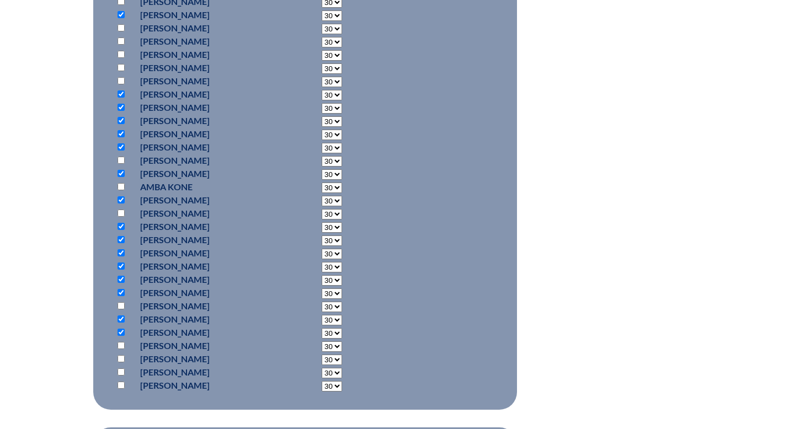
click at [122, 343] on input "checkbox" at bounding box center [121, 345] width 7 height 7
checkbox input "true"
click at [121, 370] on input "checkbox" at bounding box center [121, 372] width 7 height 7
checkbox input "true"
click at [122, 385] on input "checkbox" at bounding box center [121, 385] width 7 height 7
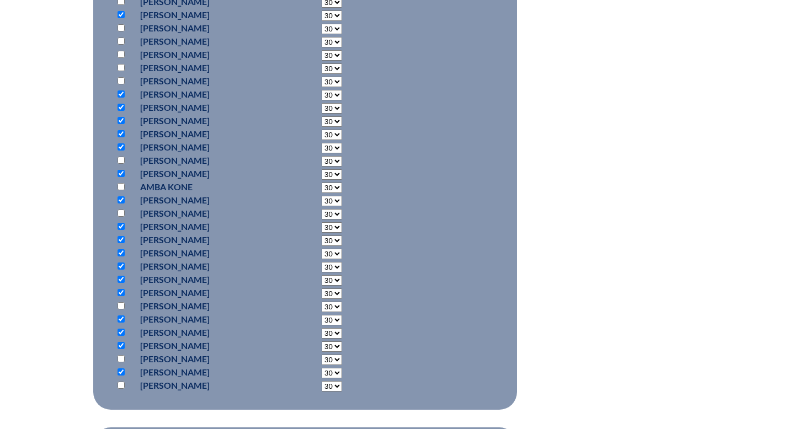
checkbox input "true"
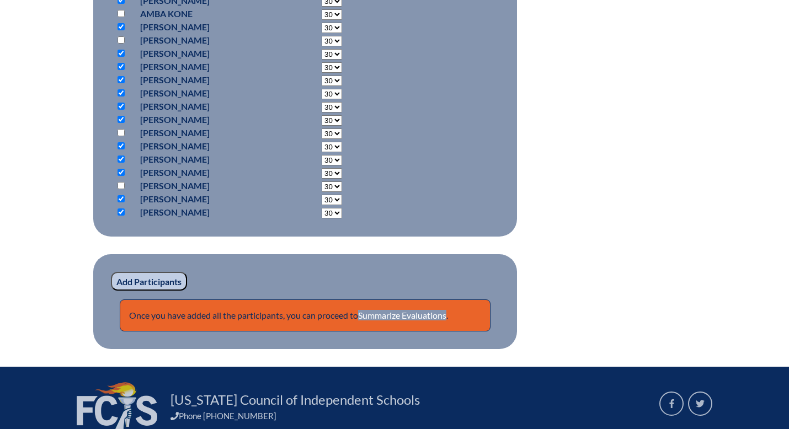
scroll to position [779, 0]
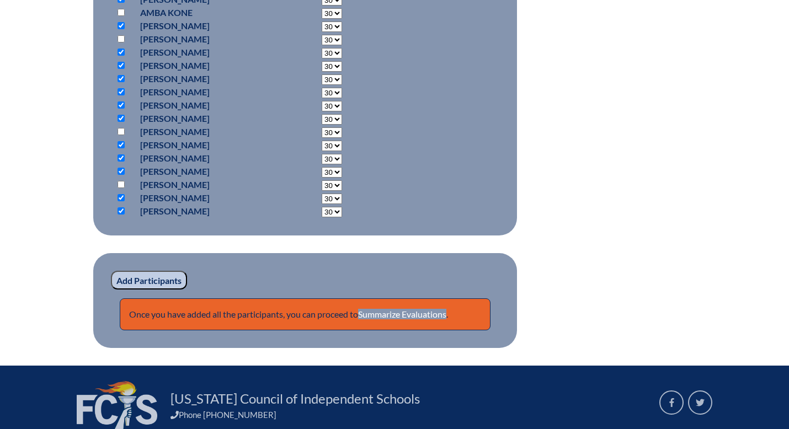
click at [159, 280] on input "Add Participants" at bounding box center [149, 280] width 76 height 19
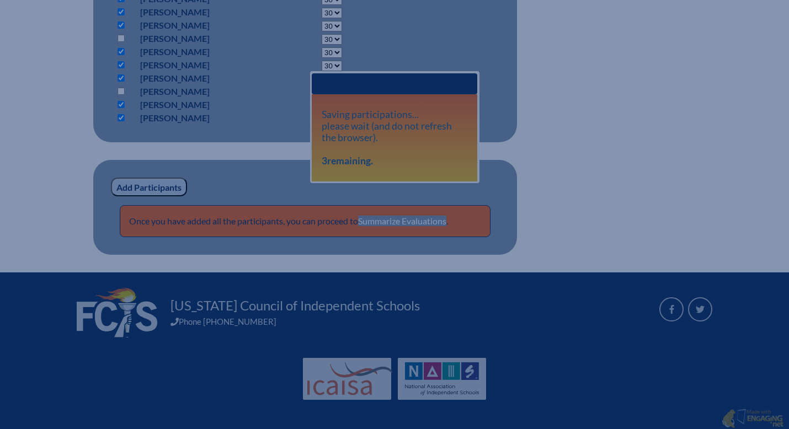
scroll to position [875, 0]
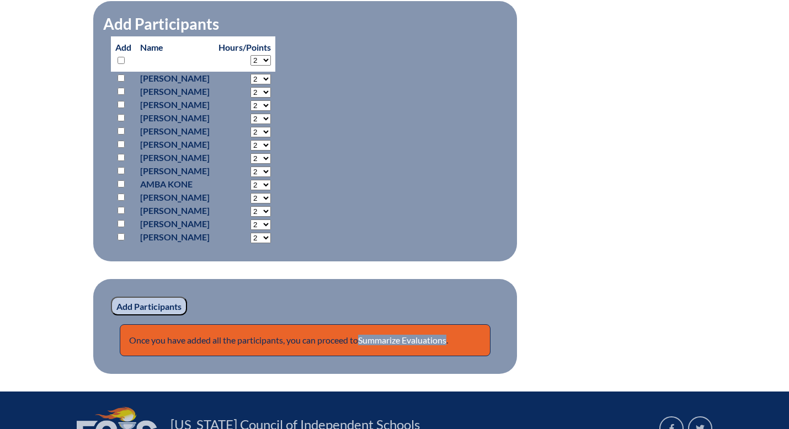
scroll to position [875, 0]
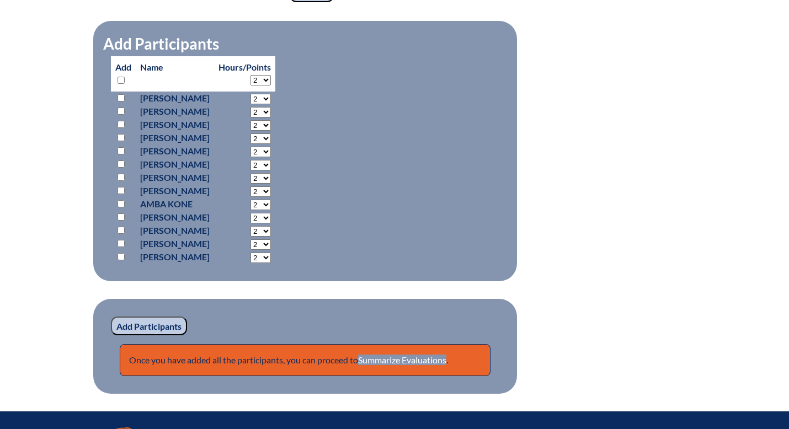
click at [271, 86] on select "2 3 4 5 6 7 8 9 10 11 12 13 14 15 16 17 18 19 20 21 22 23 24 25 26 27 28 29 30 …" at bounding box center [260, 80] width 20 height 10
select select "30"
click at [271, 86] on select "2 3 4 5 6 7 8 9 10 11 12 13 14 15 16 17 18 19 20 21 22 23 24 25 26 27 28 29 30 …" at bounding box center [260, 80] width 20 height 10
select select "30"
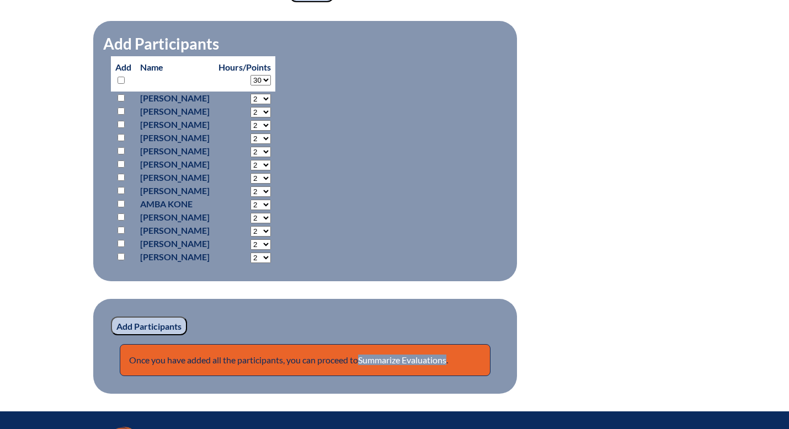
select select "30"
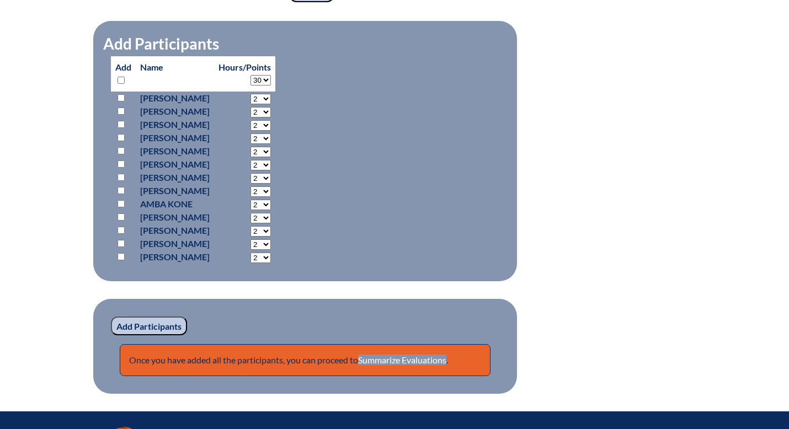
select select "30"
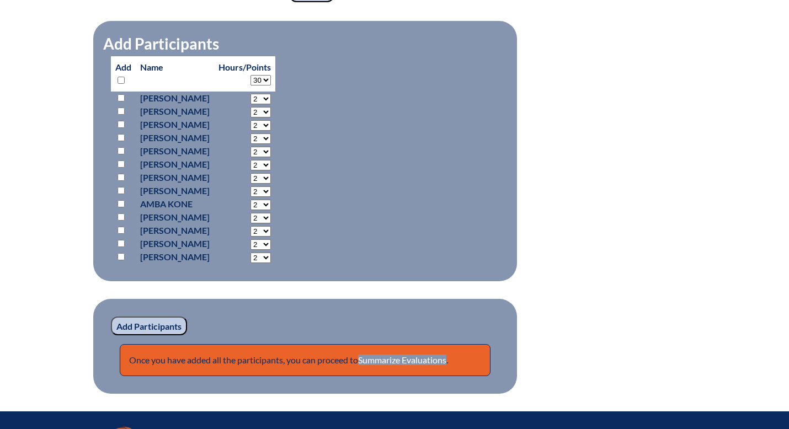
select select "30"
click at [121, 115] on input "checkbox" at bounding box center [121, 111] width 7 height 7
checkbox input "true"
click at [122, 247] on input "checkbox" at bounding box center [121, 243] width 7 height 7
checkbox input "true"
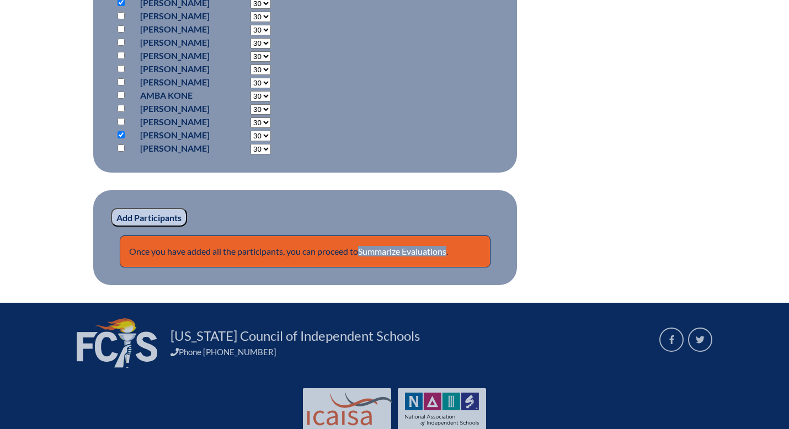
scroll to position [985, 0]
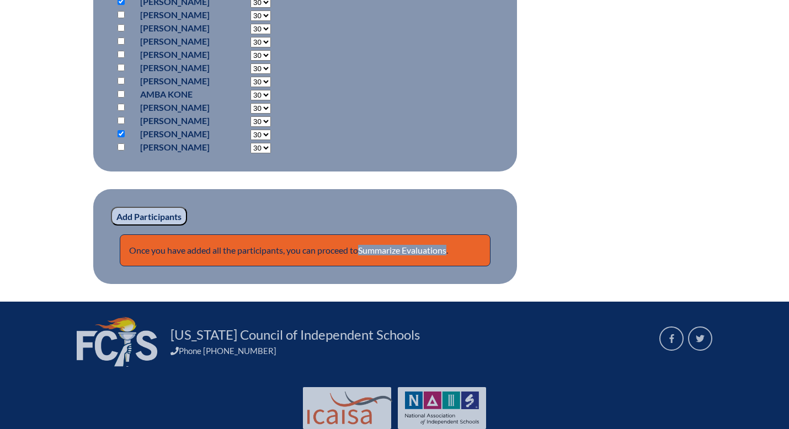
click at [156, 226] on input "Add Participants" at bounding box center [149, 216] width 76 height 19
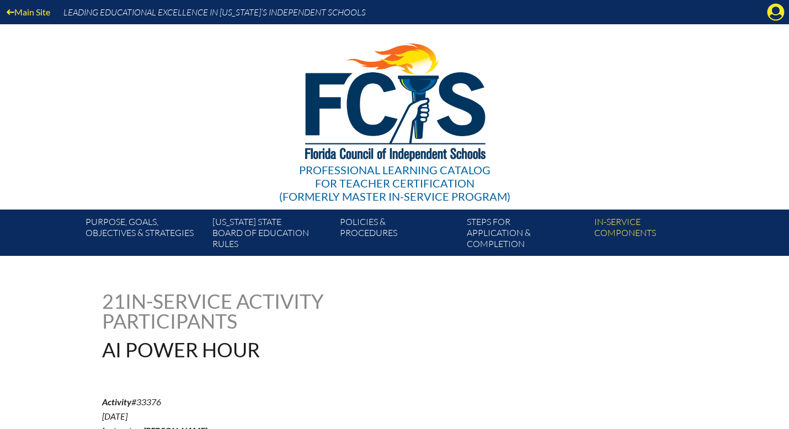
scroll to position [1023, 0]
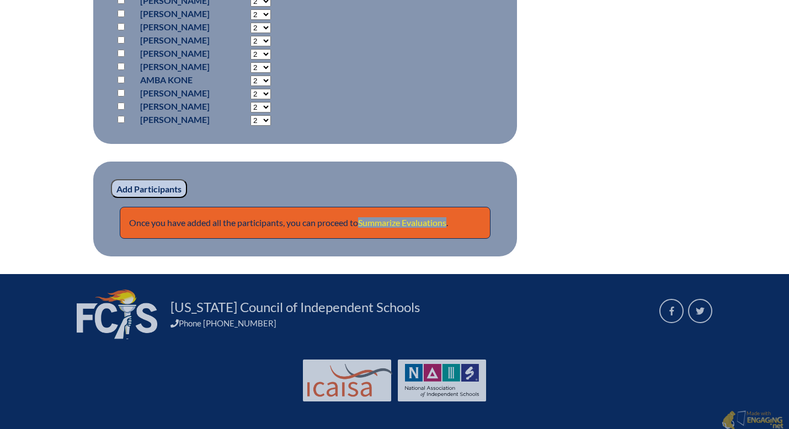
click at [399, 228] on link "Summarize Evaluations" at bounding box center [402, 222] width 88 height 10
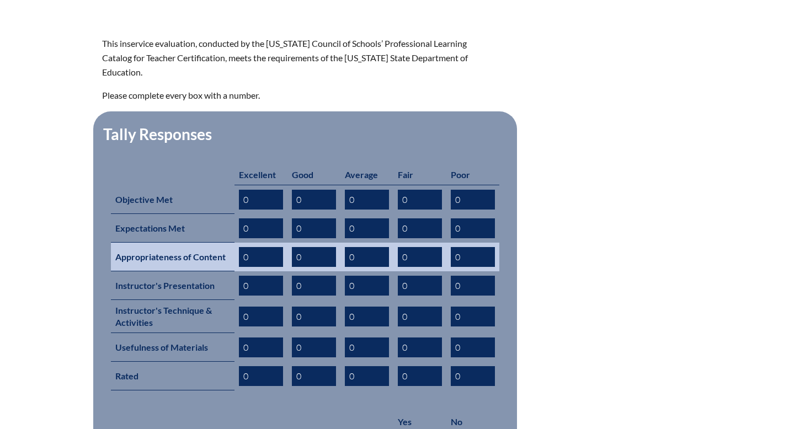
scroll to position [367, 0]
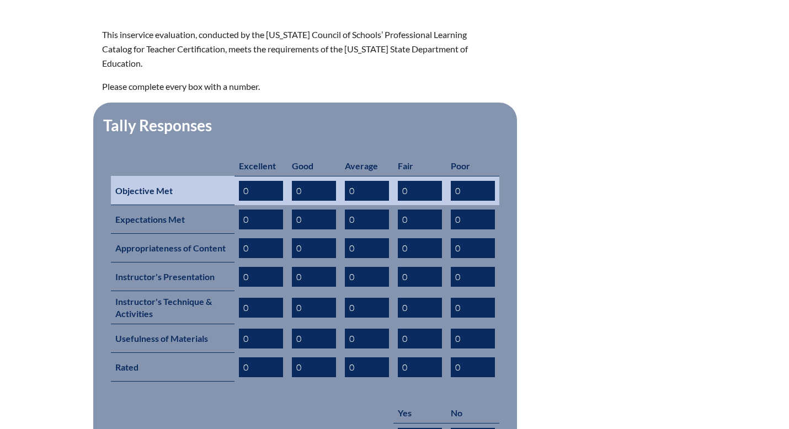
drag, startPoint x: 249, startPoint y: 175, endPoint x: 241, endPoint y: 175, distance: 8.8
click at [241, 181] on input "0" at bounding box center [261, 191] width 44 height 20
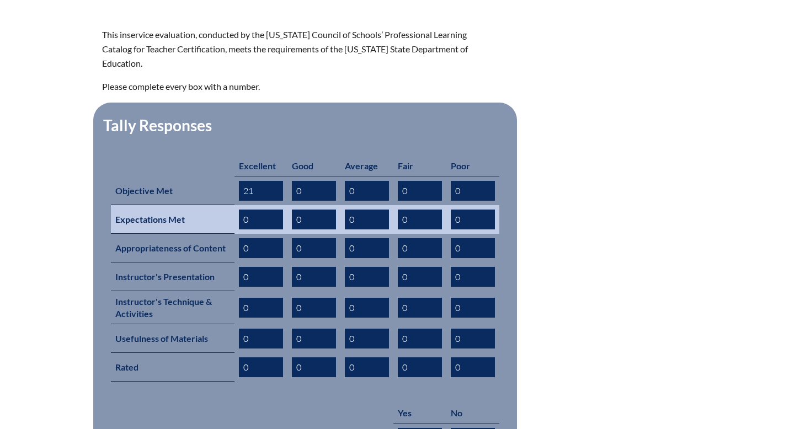
type input "21"
click at [226, 208] on th "Expectations Met" at bounding box center [173, 219] width 124 height 29
drag, startPoint x: 249, startPoint y: 205, endPoint x: 240, endPoint y: 205, distance: 8.8
click at [240, 210] on input "0" at bounding box center [261, 220] width 44 height 20
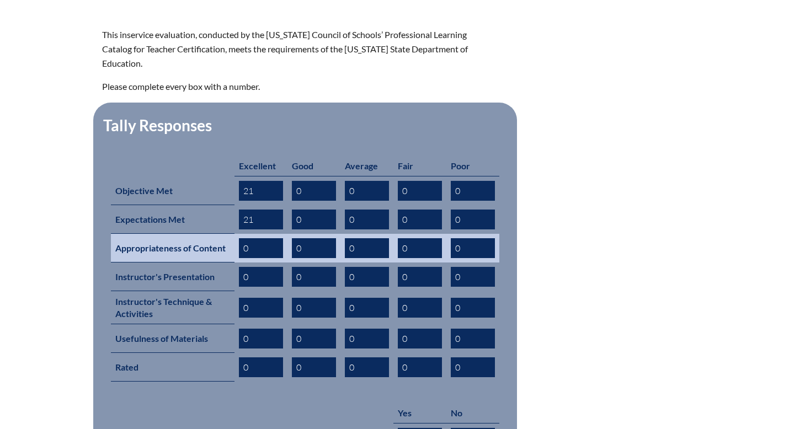
type input "21"
click at [228, 234] on th "Appropriateness of Content" at bounding box center [173, 248] width 124 height 29
drag, startPoint x: 249, startPoint y: 233, endPoint x: 234, endPoint y: 233, distance: 14.3
click at [234, 234] on td "0" at bounding box center [260, 248] width 53 height 29
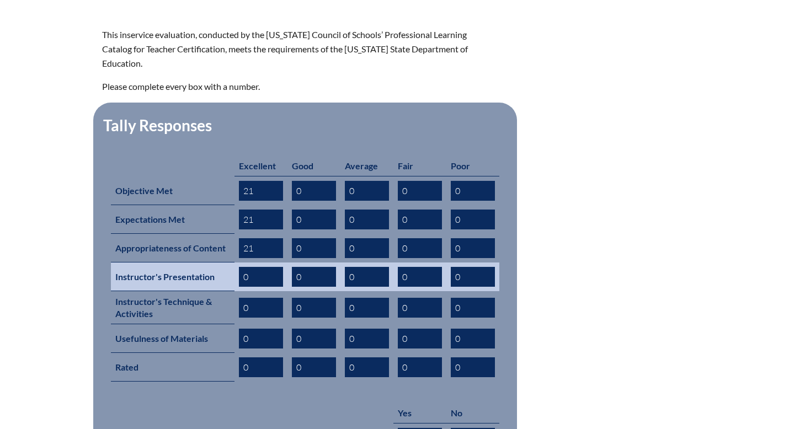
type input "21"
click at [229, 263] on th "Instructor's Presentation" at bounding box center [173, 277] width 124 height 29
drag, startPoint x: 250, startPoint y: 261, endPoint x: 236, endPoint y: 261, distance: 13.8
click at [236, 263] on td "0" at bounding box center [260, 277] width 53 height 29
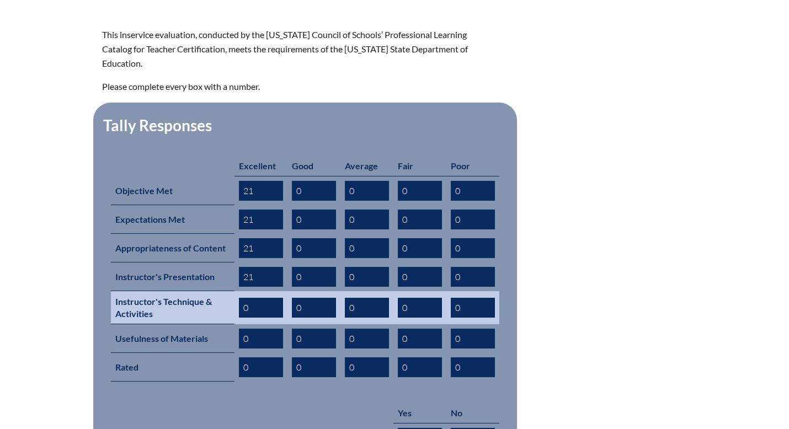
type input "21"
click at [229, 291] on th "Instructor's Technique & Activities" at bounding box center [173, 307] width 124 height 33
drag, startPoint x: 248, startPoint y: 292, endPoint x: 231, endPoint y: 292, distance: 17.1
click at [231, 292] on tr "Instructor's Technique & Activities 0 0 0 0 0" at bounding box center [305, 307] width 388 height 33
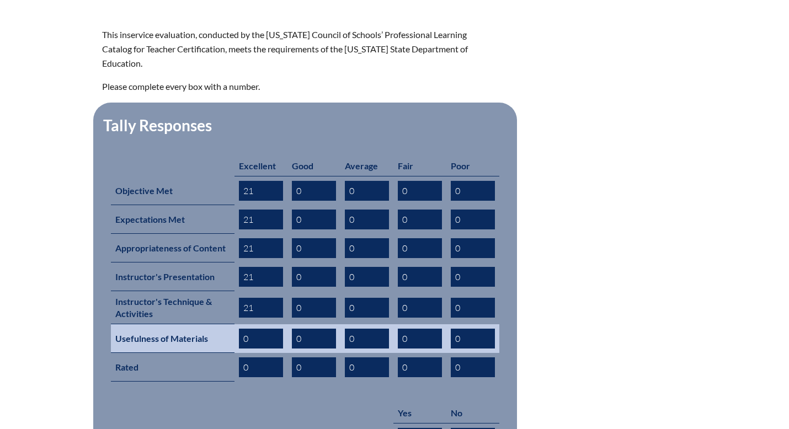
type input "21"
click at [230, 324] on th "Usefulness of Materials" at bounding box center [173, 338] width 124 height 29
drag, startPoint x: 248, startPoint y: 321, endPoint x: 230, endPoint y: 321, distance: 17.7
click at [230, 324] on tr "Usefulness of Materials 0 0 0 0 0" at bounding box center [305, 338] width 388 height 29
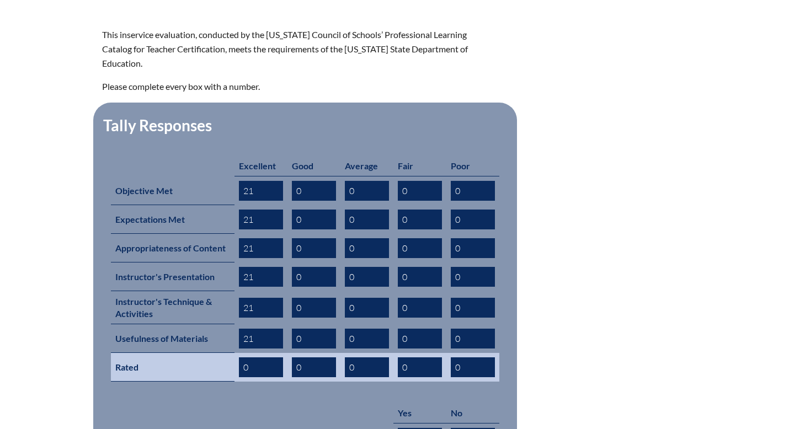
type input "21"
click at [245, 357] on input "0" at bounding box center [261, 367] width 44 height 20
drag, startPoint x: 250, startPoint y: 352, endPoint x: 240, endPoint y: 352, distance: 10.5
click at [240, 357] on input "0" at bounding box center [261, 367] width 44 height 20
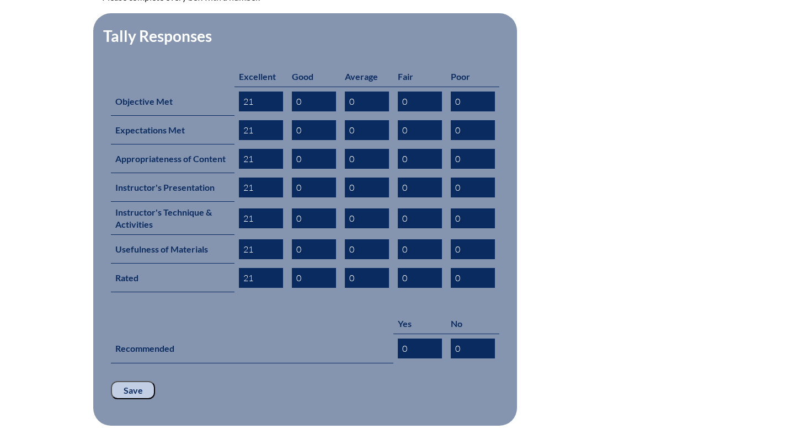
scroll to position [463, 0]
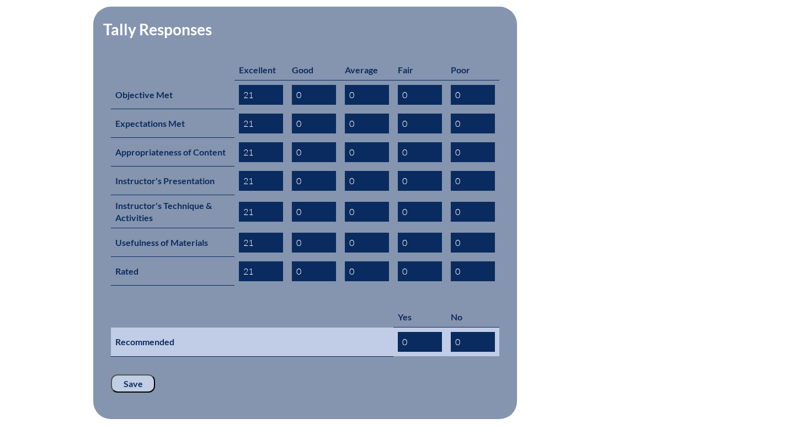
type input "21"
drag, startPoint x: 409, startPoint y: 328, endPoint x: 393, endPoint y: 328, distance: 15.4
click at [393, 328] on td "0" at bounding box center [419, 342] width 53 height 29
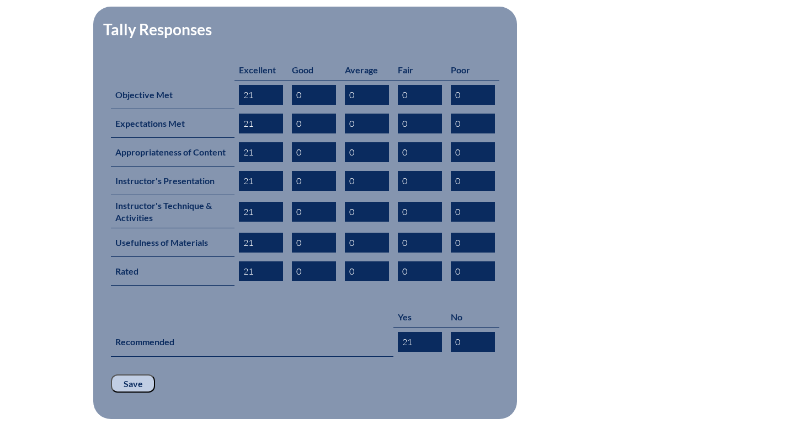
type input "21"
click at [140, 375] on input "Save" at bounding box center [133, 384] width 44 height 19
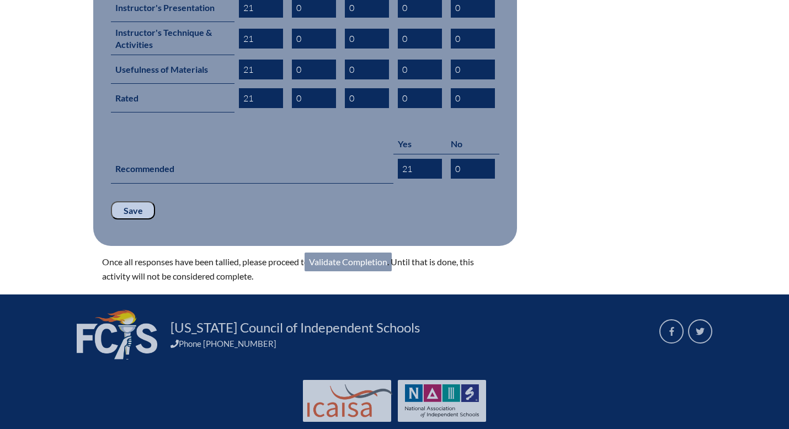
scroll to position [645, 0]
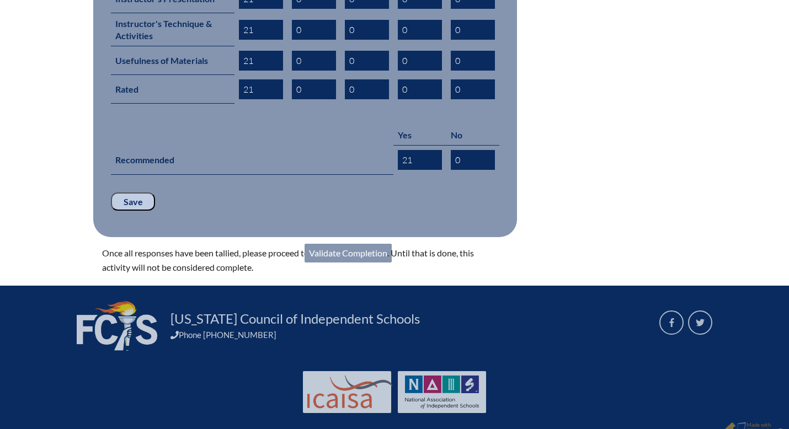
click at [337, 244] on link "Validate Completion" at bounding box center [348, 253] width 87 height 19
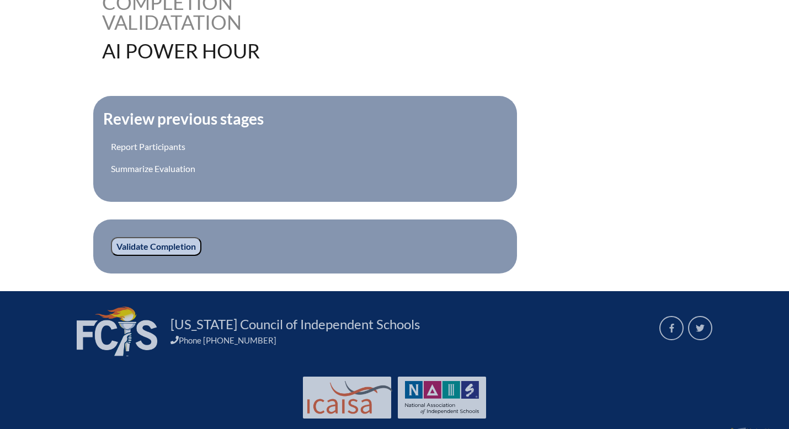
scroll to position [321, 0]
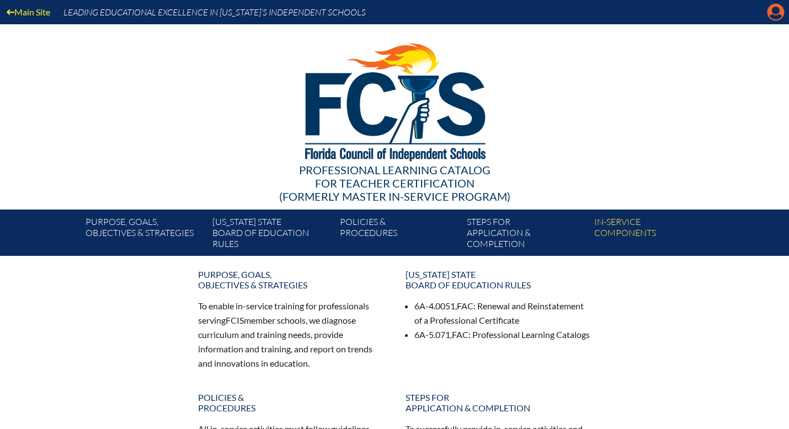
click at [777, 14] on icon at bounding box center [775, 12] width 17 height 17
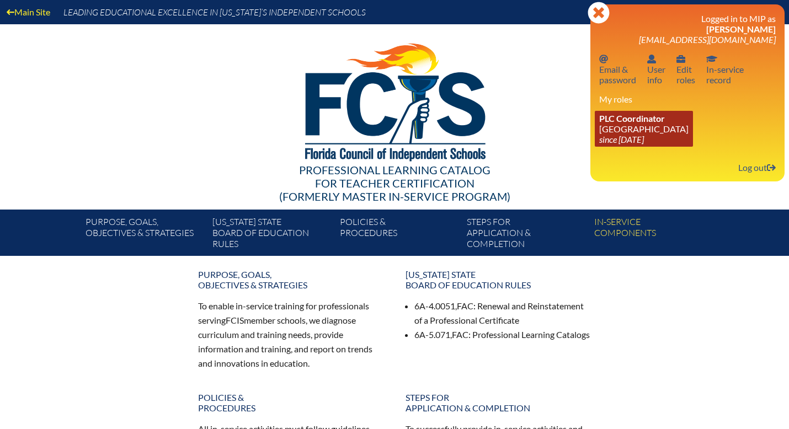
click at [647, 130] on link "PLC Coordinator [GEOGRAPHIC_DATA] since [DATE]" at bounding box center [644, 129] width 98 height 36
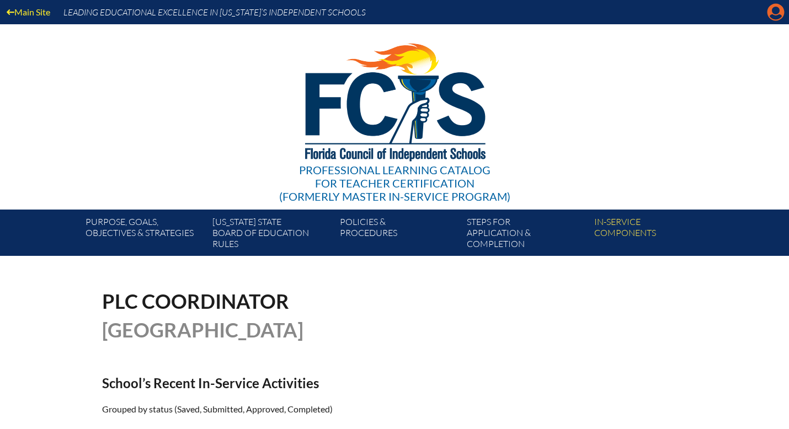
click at [773, 14] on icon at bounding box center [775, 12] width 17 height 17
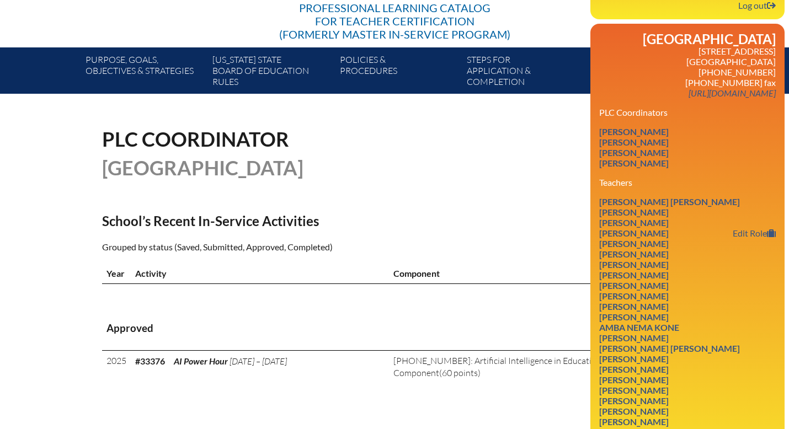
scroll to position [213, 0]
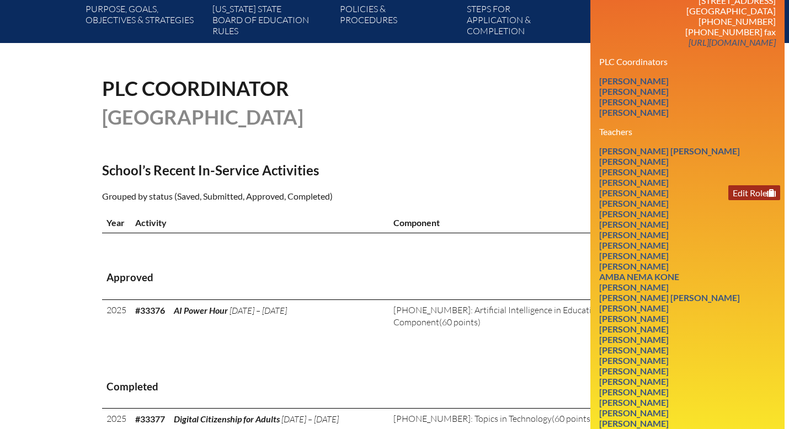
click at [751, 200] on link "Edit Role" at bounding box center [754, 192] width 52 height 15
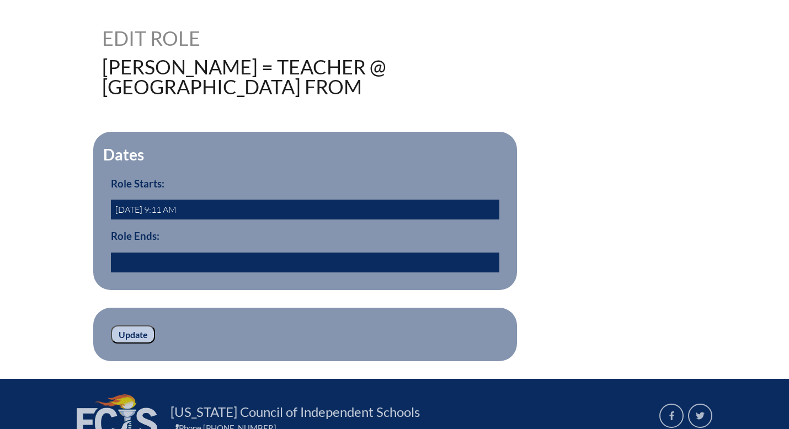
scroll to position [267, 0]
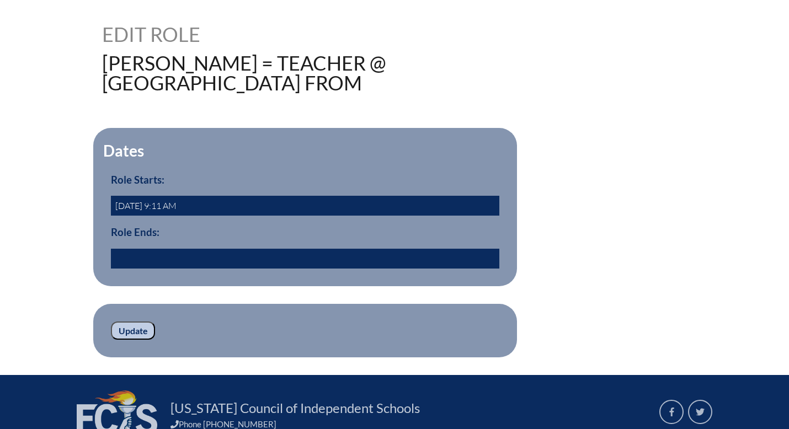
click at [303, 216] on input "[DATE] 9:11 AM" at bounding box center [305, 206] width 388 height 20
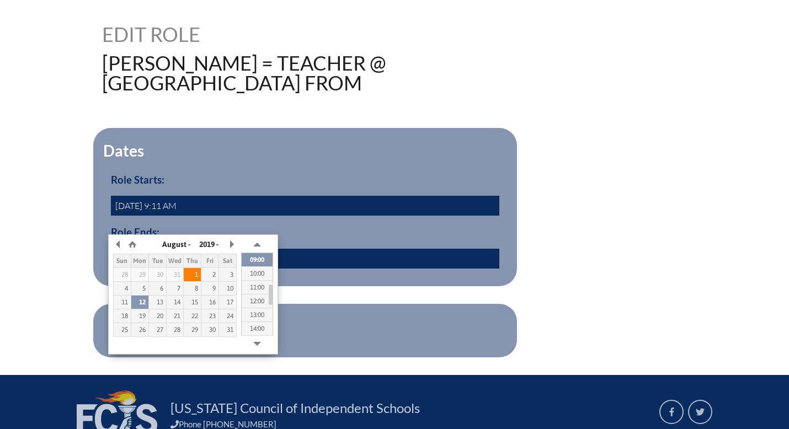
click at [193, 274] on div "1" at bounding box center [192, 275] width 17 height 8
type input "[DATE] 09:11"
click at [314, 238] on h3 "Role Ends:" at bounding box center [305, 232] width 388 height 12
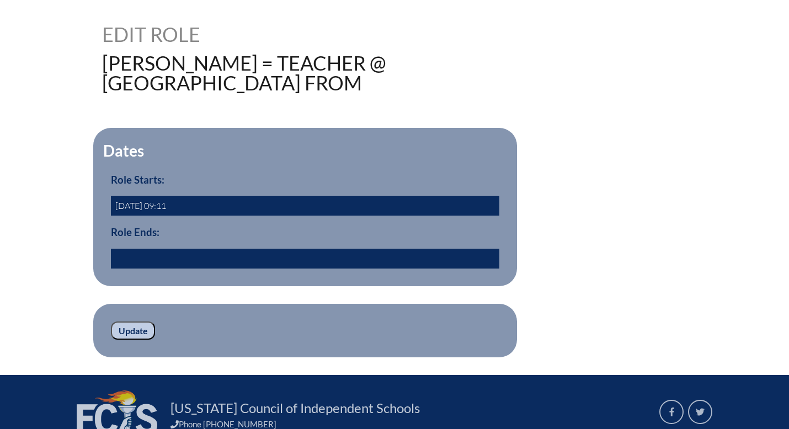
click at [204, 269] on input "text" at bounding box center [305, 259] width 388 height 20
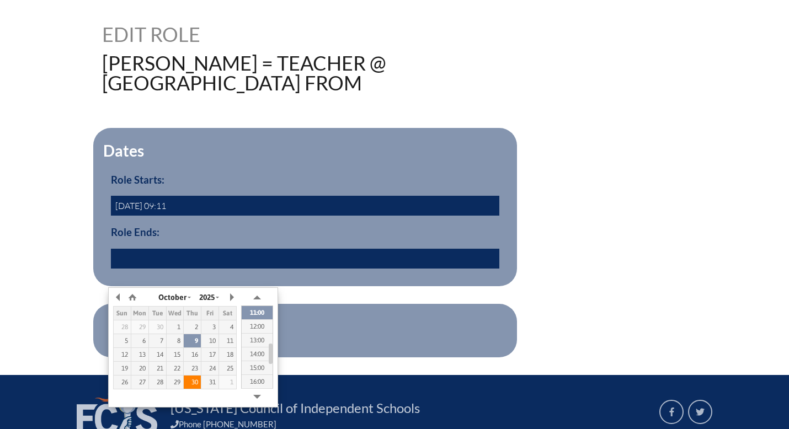
click at [193, 381] on div "30" at bounding box center [192, 382] width 17 height 8
type input "[DATE] 10:43"
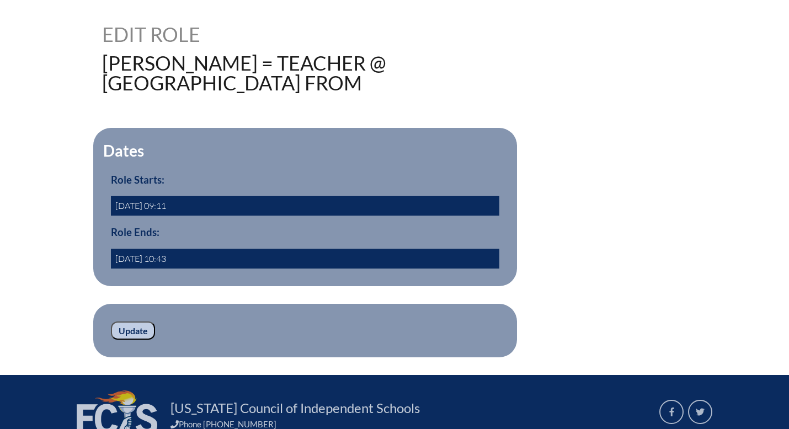
click at [313, 311] on form "Dates Role Starts: [DATE] 09:11 Role Ends: [DATE] 10:43 yes Update" at bounding box center [394, 242] width 585 height 229
click at [138, 340] on input "Update" at bounding box center [133, 331] width 44 height 19
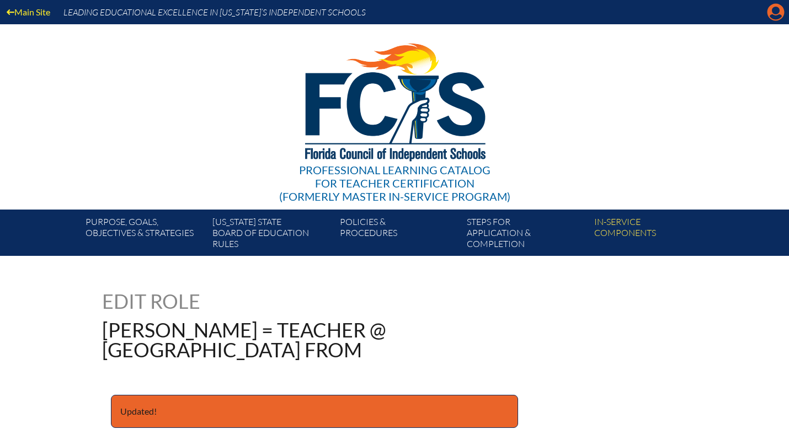
click at [768, 15] on icon at bounding box center [775, 12] width 17 height 17
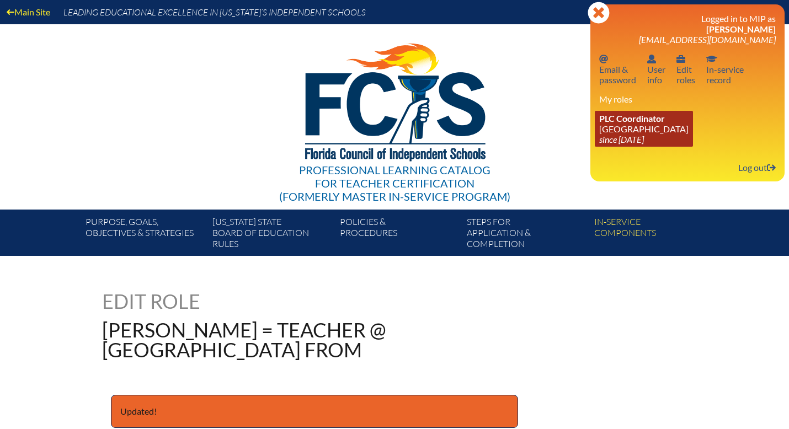
click at [634, 135] on link "PLC Coordinator [GEOGRAPHIC_DATA] since [DATE]" at bounding box center [644, 129] width 98 height 36
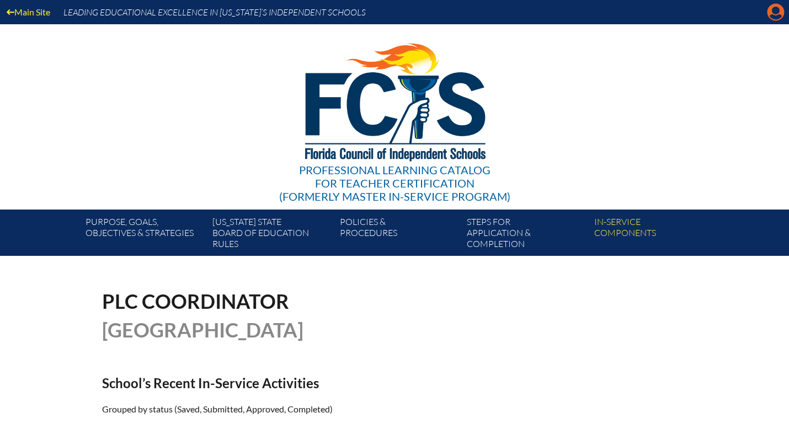
click at [774, 18] on icon "Manage account" at bounding box center [776, 12] width 18 height 18
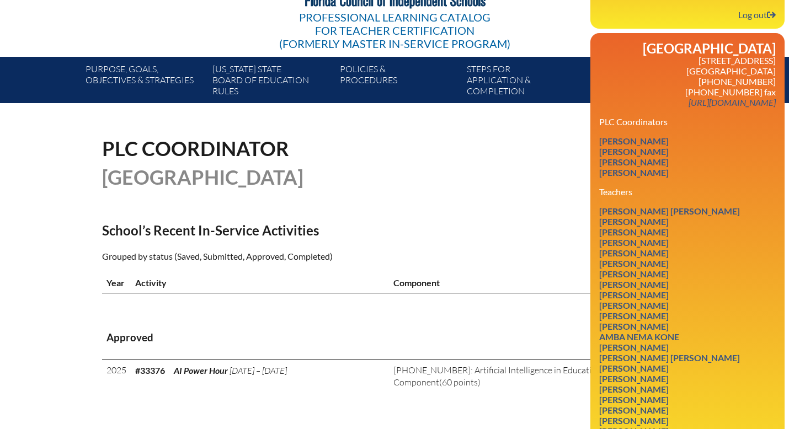
scroll to position [156, 0]
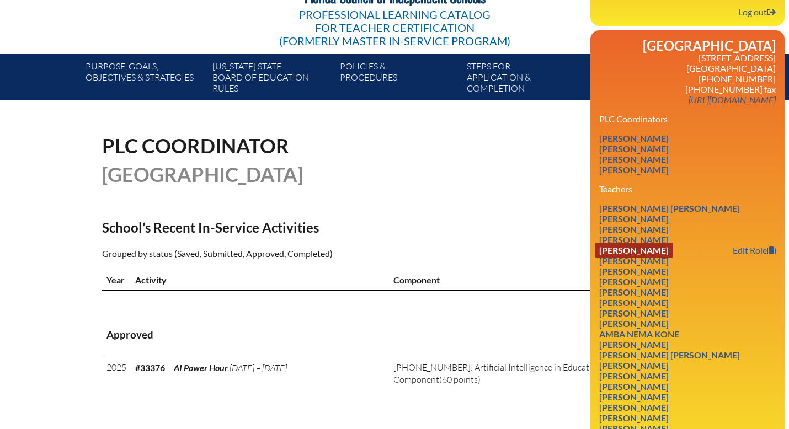
click at [673, 257] on link "[PERSON_NAME]" at bounding box center [634, 250] width 78 height 15
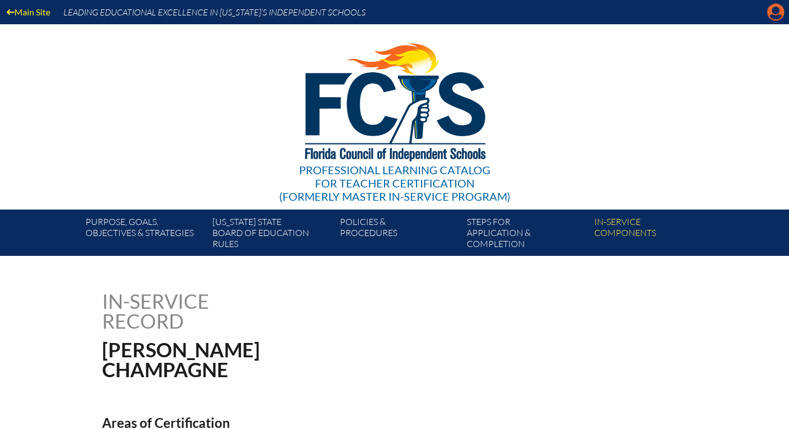
click at [772, 13] on icon at bounding box center [775, 12] width 17 height 17
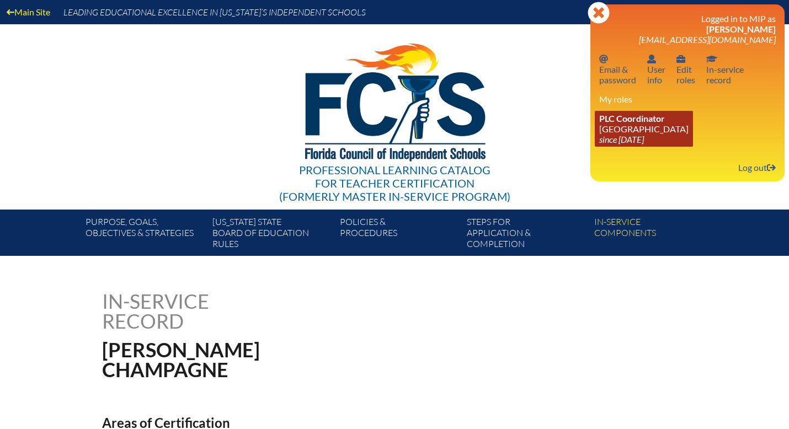
click at [638, 132] on link "PLC Coordinator [GEOGRAPHIC_DATA] since [DATE]" at bounding box center [644, 129] width 98 height 36
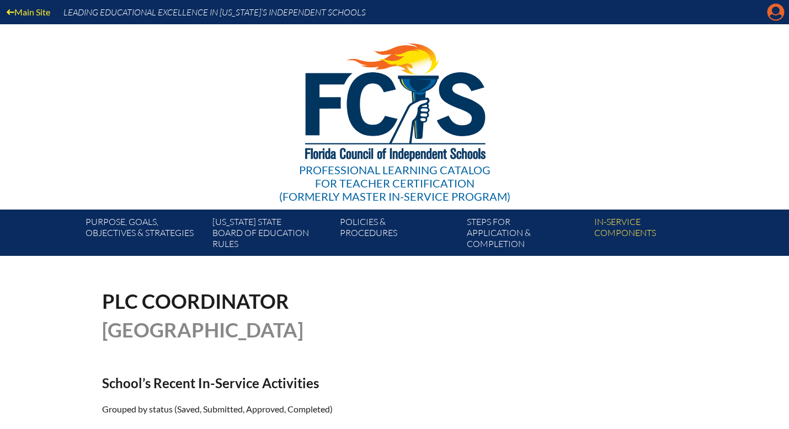
click at [771, 16] on icon "Manage account" at bounding box center [776, 12] width 18 height 18
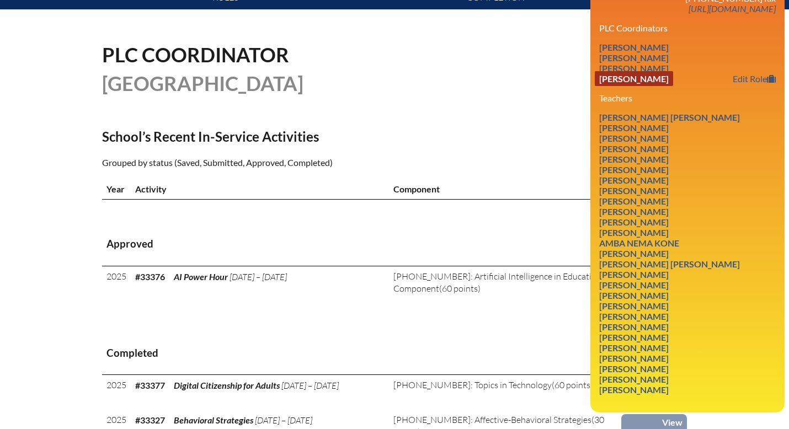
scroll to position [249, 0]
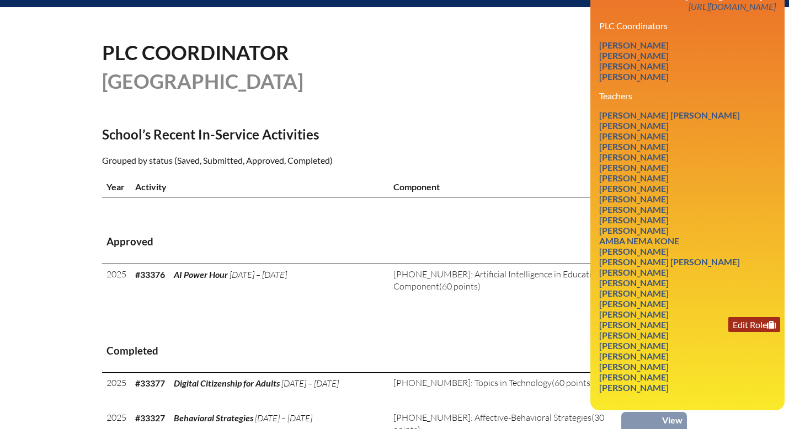
click at [741, 332] on link "Edit Role" at bounding box center [754, 324] width 52 height 15
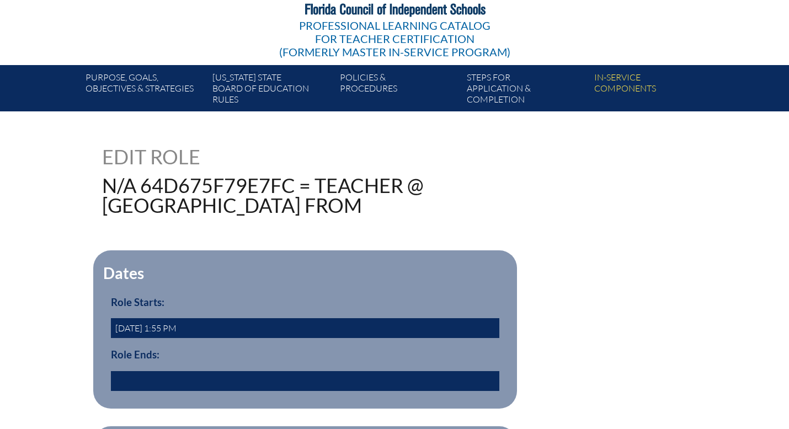
scroll to position [157, 0]
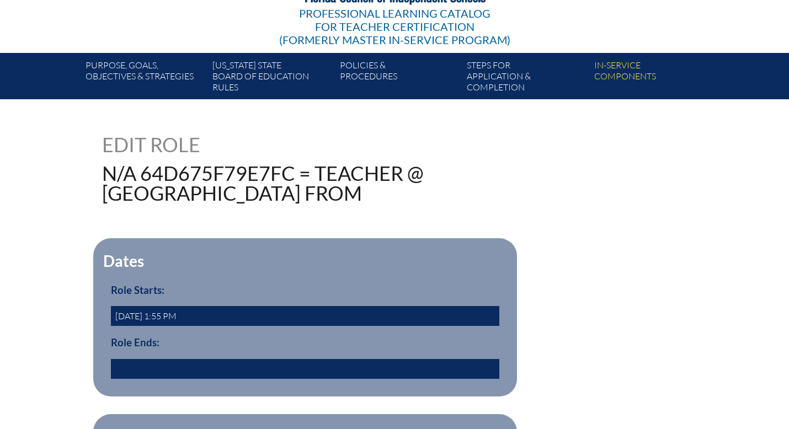
click at [213, 326] on input "[DATE] 1:55 PM" at bounding box center [305, 316] width 388 height 20
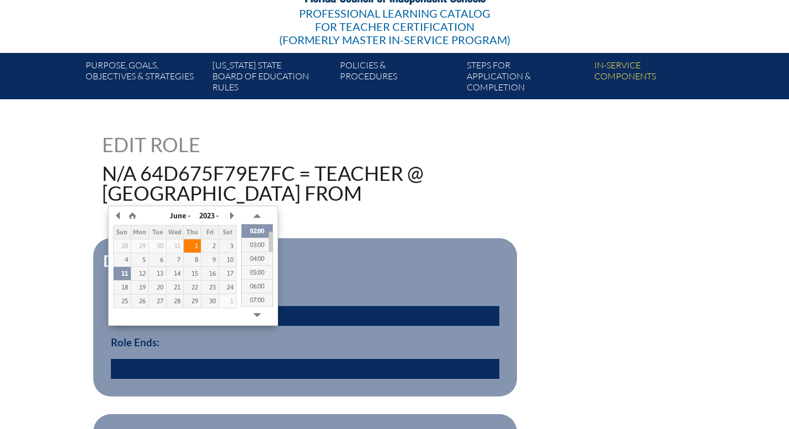
click at [195, 248] on div "1" at bounding box center [192, 246] width 17 height 8
type input "[DATE] 01:55"
click at [172, 379] on input "text" at bounding box center [305, 369] width 388 height 20
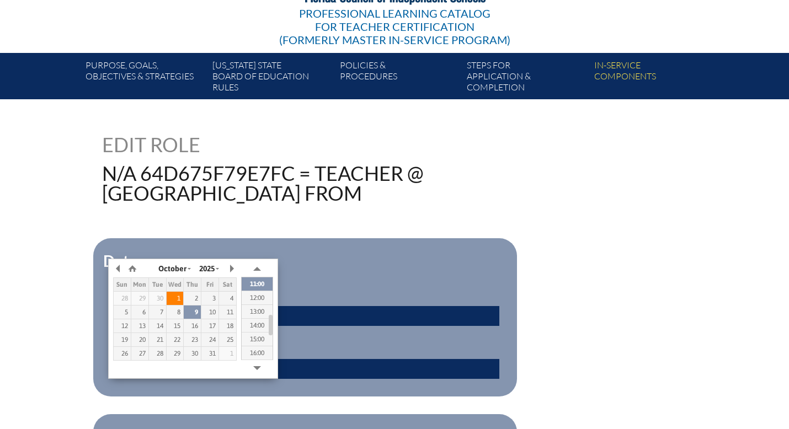
click at [179, 298] on div "1" at bounding box center [175, 299] width 17 height 8
type input "2025/10/01 10:44"
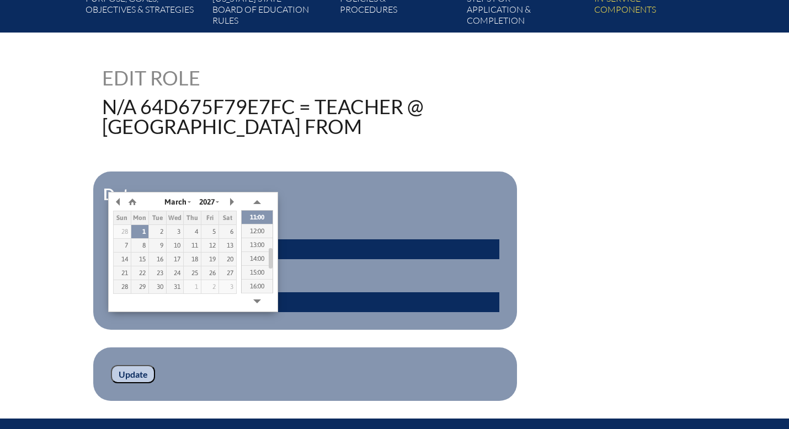
scroll to position [224, 0]
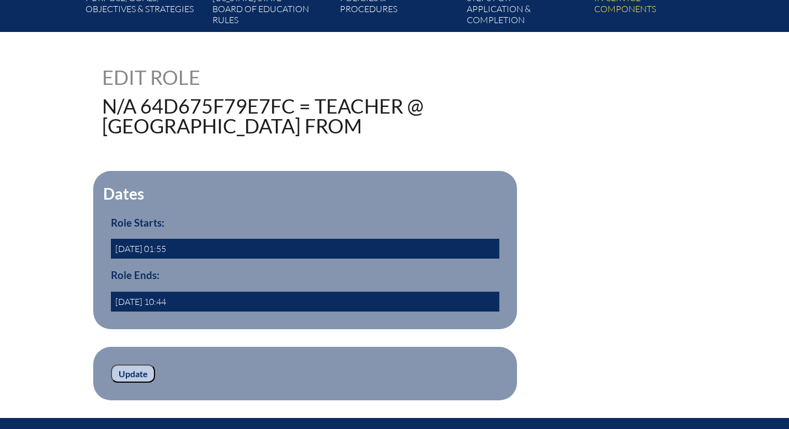
click at [141, 383] on input "Update" at bounding box center [133, 374] width 44 height 19
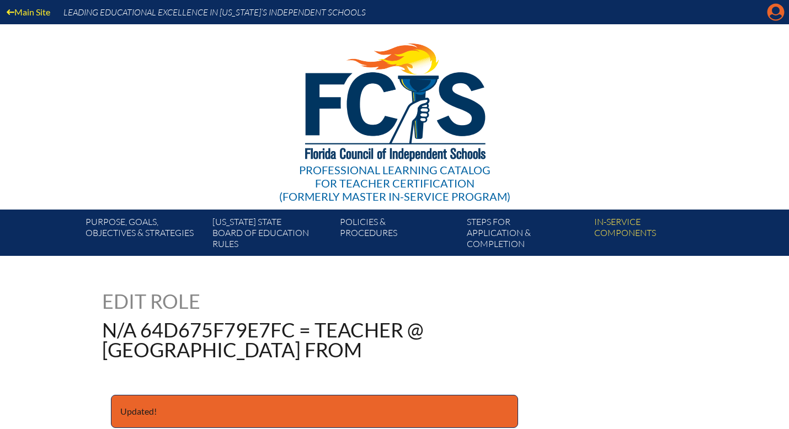
click at [775, 16] on icon "Manage account" at bounding box center [776, 12] width 18 height 18
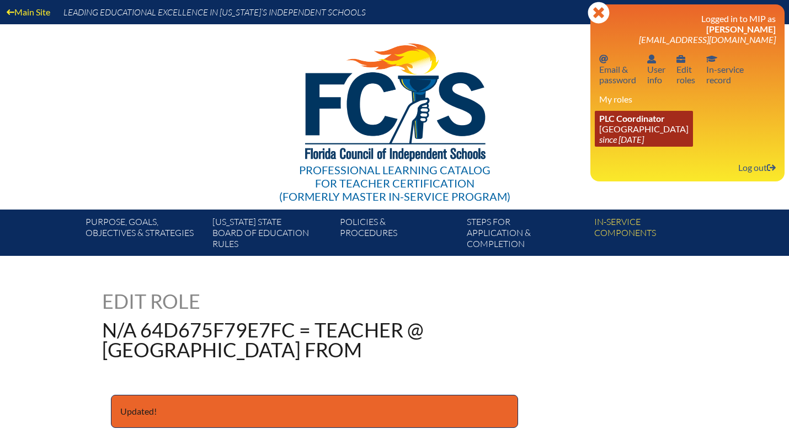
click at [638, 138] on icon "since [DATE]" at bounding box center [621, 139] width 45 height 10
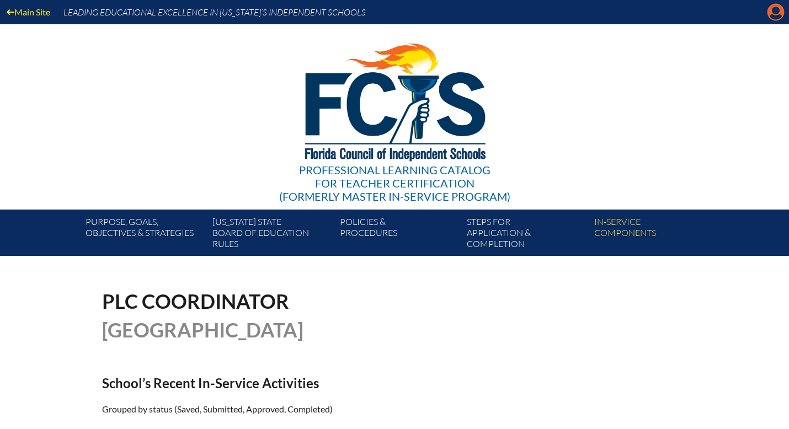
click at [772, 19] on icon at bounding box center [775, 12] width 17 height 17
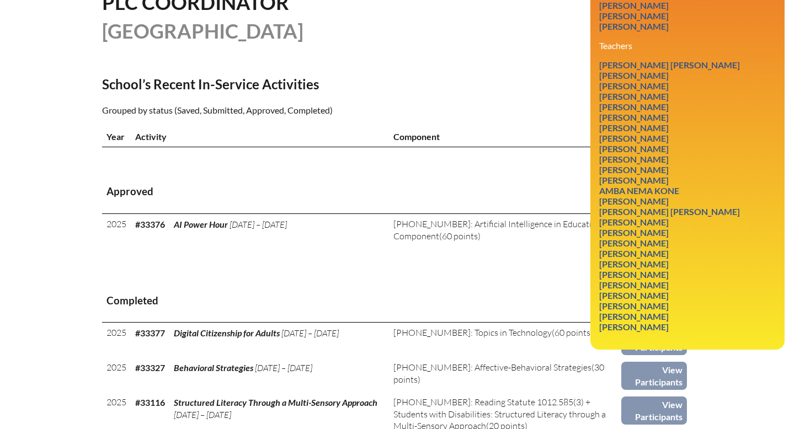
scroll to position [301, 0]
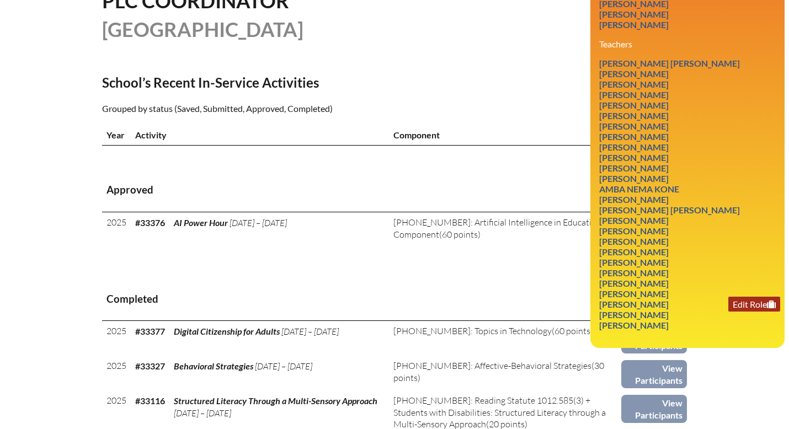
click at [740, 312] on link "Edit Role" at bounding box center [754, 304] width 52 height 15
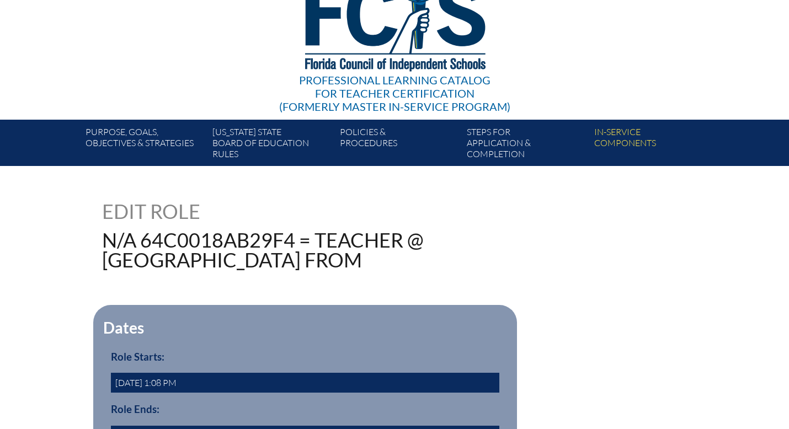
scroll to position [97, 0]
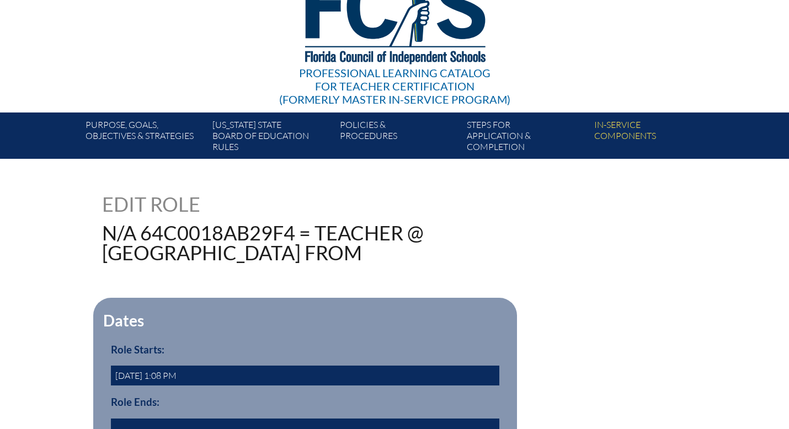
click at [373, 386] on input "[DATE] 1:08 PM" at bounding box center [305, 376] width 388 height 20
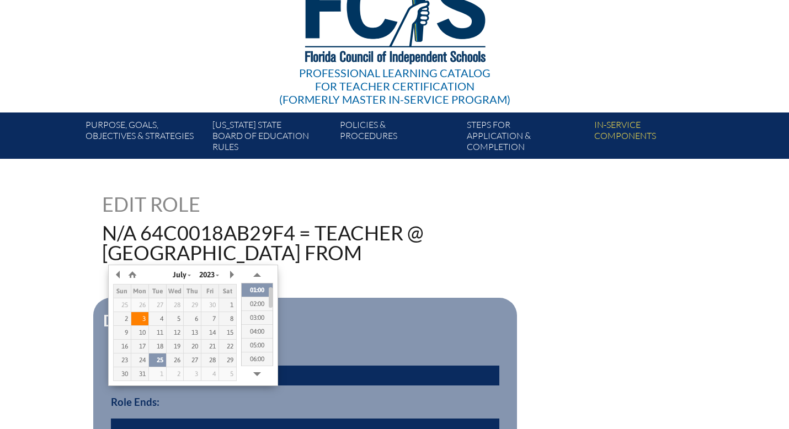
click at [141, 323] on td "3" at bounding box center [140, 319] width 18 height 14
type input "2023/07/03 01:08"
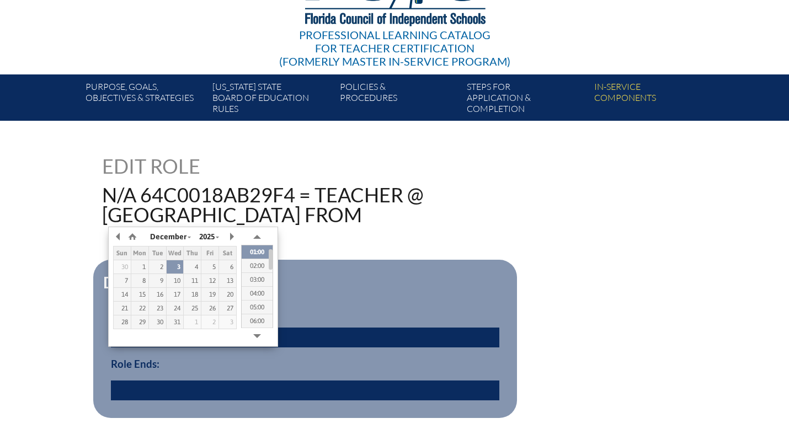
scroll to position [148, 0]
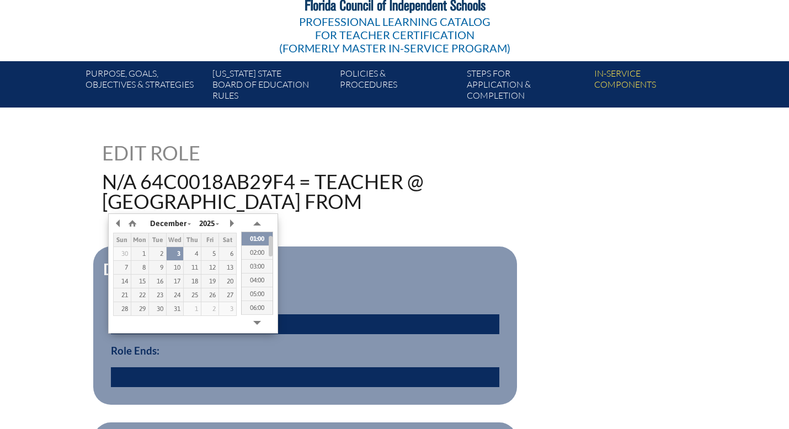
click at [159, 387] on input "text" at bounding box center [305, 377] width 388 height 20
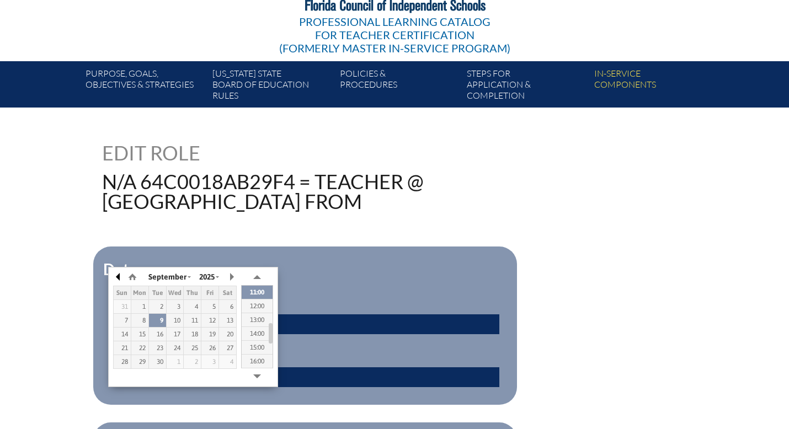
click at [118, 279] on button "button" at bounding box center [118, 277] width 11 height 17
click at [122, 276] on button "button" at bounding box center [121, 277] width 11 height 17
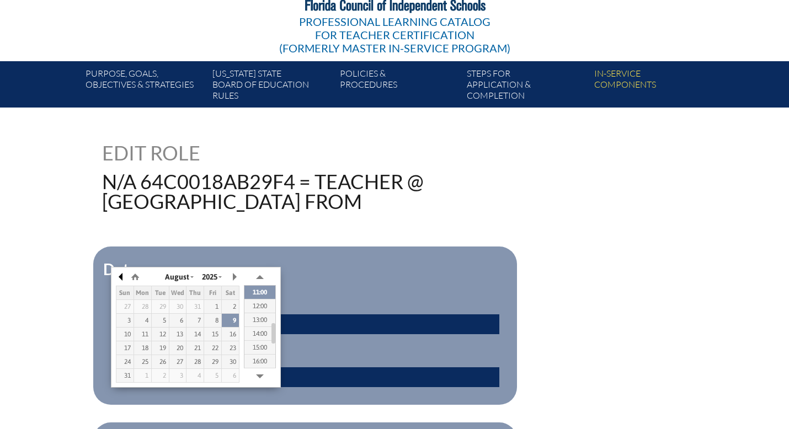
click at [122, 276] on button "button" at bounding box center [121, 277] width 11 height 17
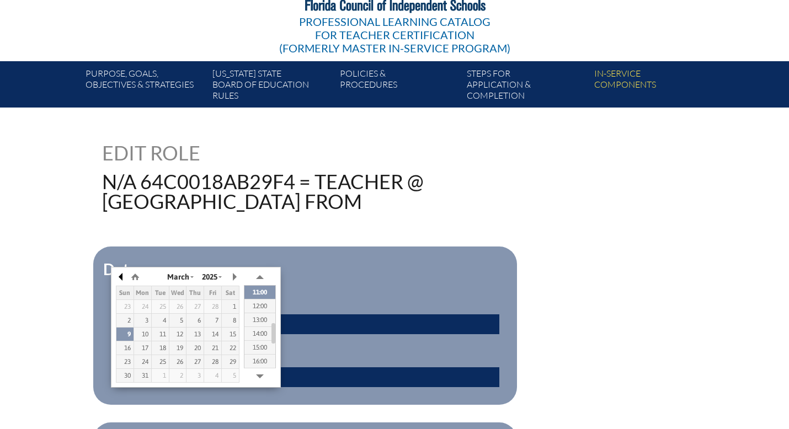
click at [122, 276] on button "button" at bounding box center [121, 277] width 11 height 17
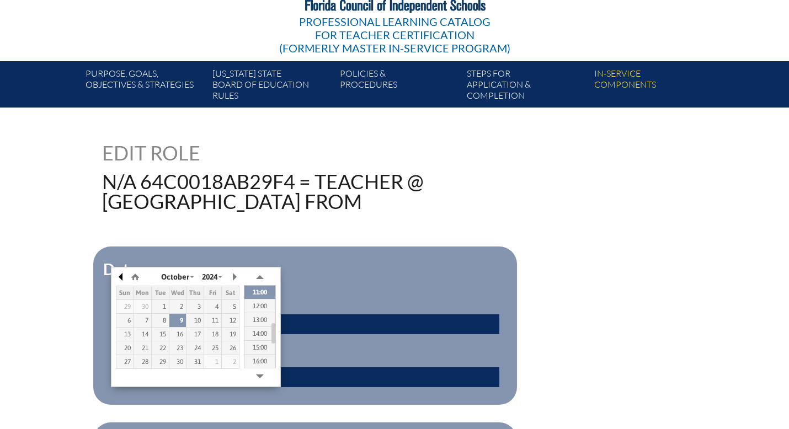
click at [122, 276] on button "button" at bounding box center [121, 277] width 11 height 17
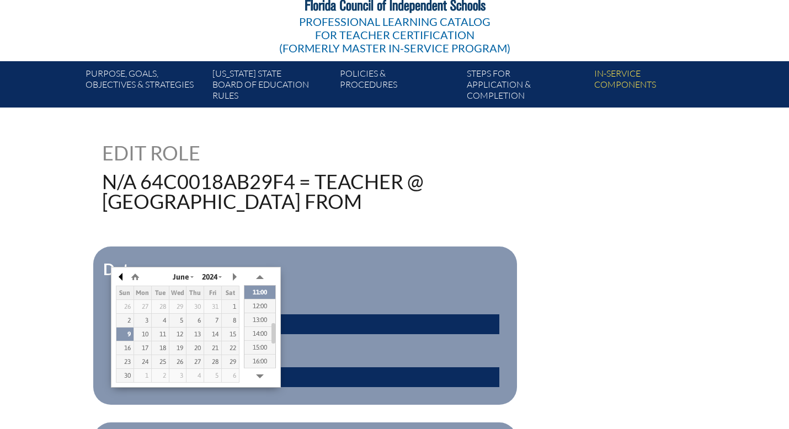
click at [122, 276] on button "button" at bounding box center [121, 277] width 11 height 17
click at [210, 365] on div "31" at bounding box center [212, 362] width 17 height 8
type input "2024/05/31 10:45"
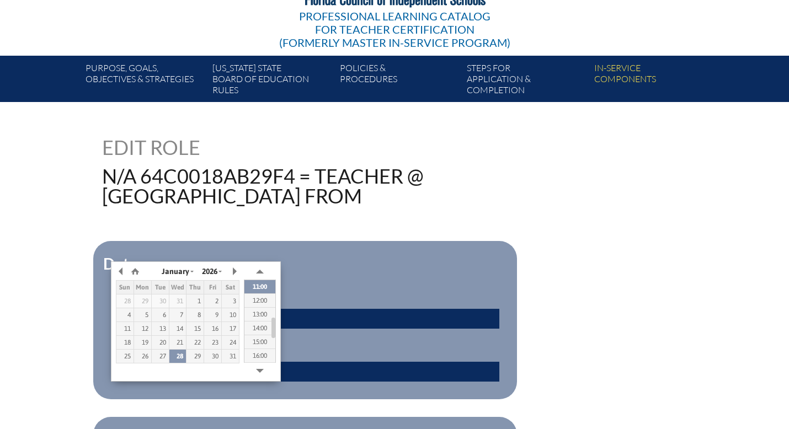
click at [342, 351] on h3 "Role Ends:" at bounding box center [305, 345] width 388 height 12
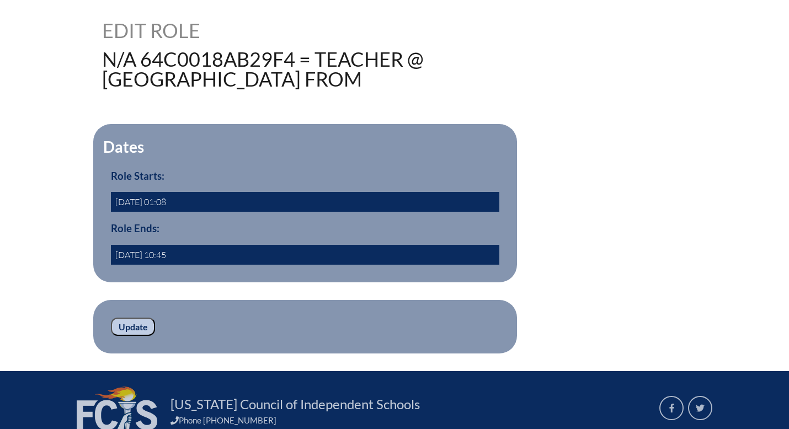
scroll to position [296, 0]
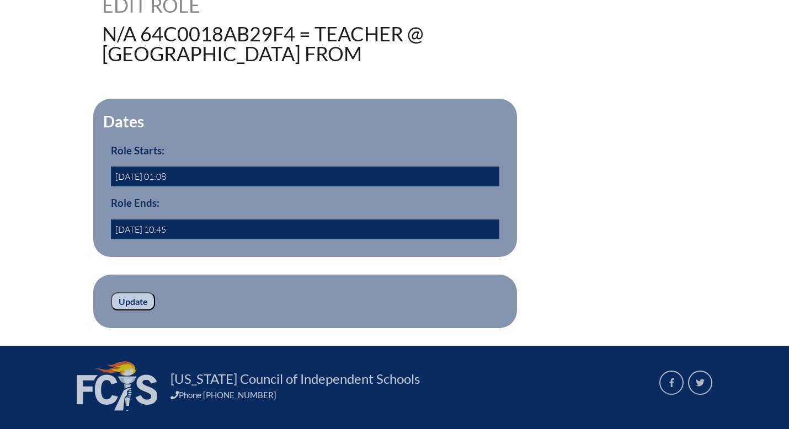
click at [135, 311] on input "Update" at bounding box center [133, 301] width 44 height 19
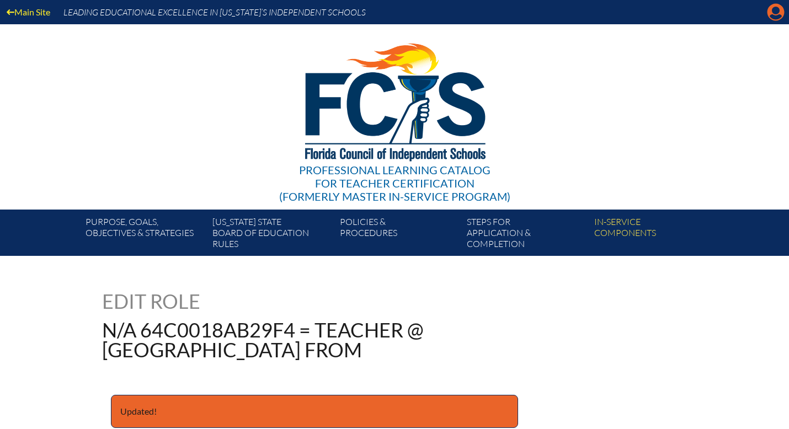
click at [773, 12] on icon "Manage account" at bounding box center [776, 12] width 18 height 18
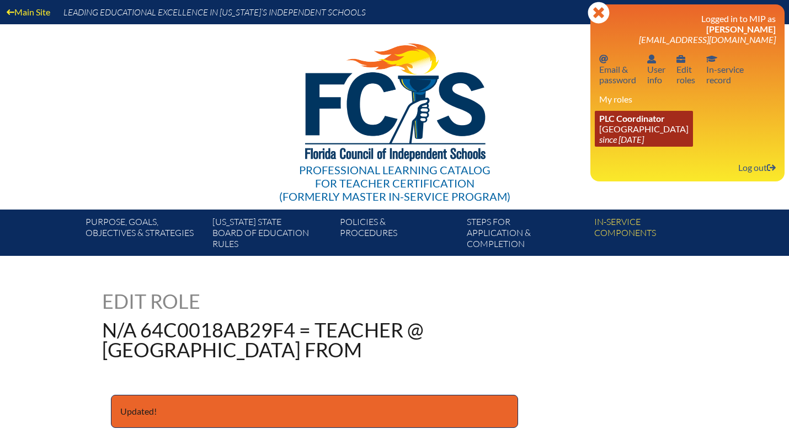
click at [642, 131] on link "PLC Coordinator [GEOGRAPHIC_DATA] since [DATE]" at bounding box center [644, 129] width 98 height 36
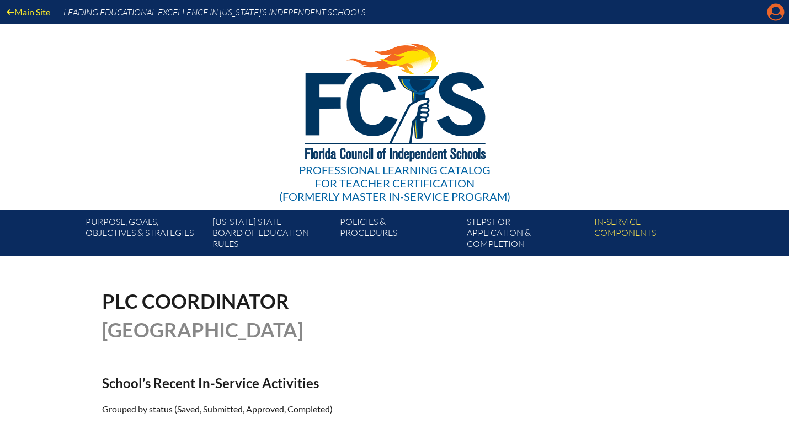
click at [774, 17] on icon "Manage account" at bounding box center [776, 12] width 18 height 18
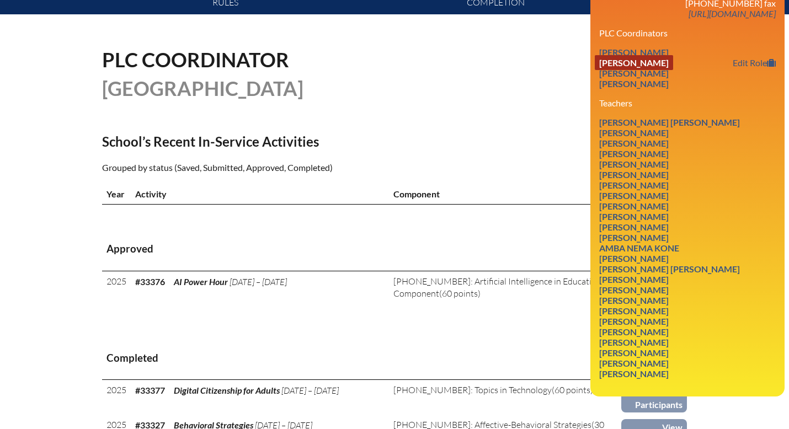
scroll to position [263, 0]
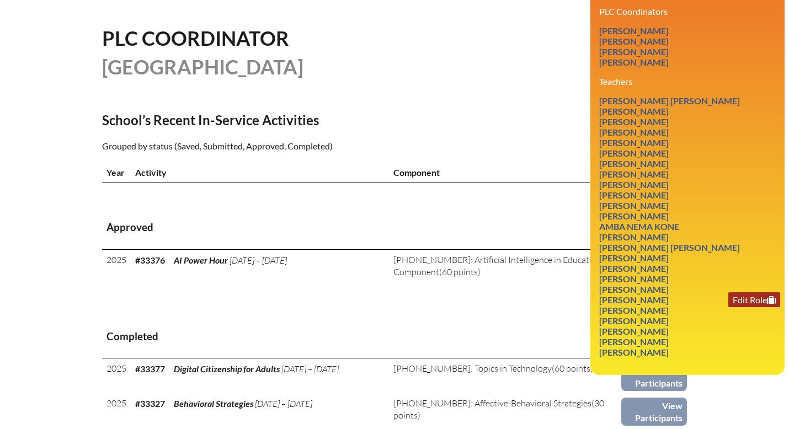
click at [748, 307] on link "Edit Role" at bounding box center [754, 299] width 52 height 15
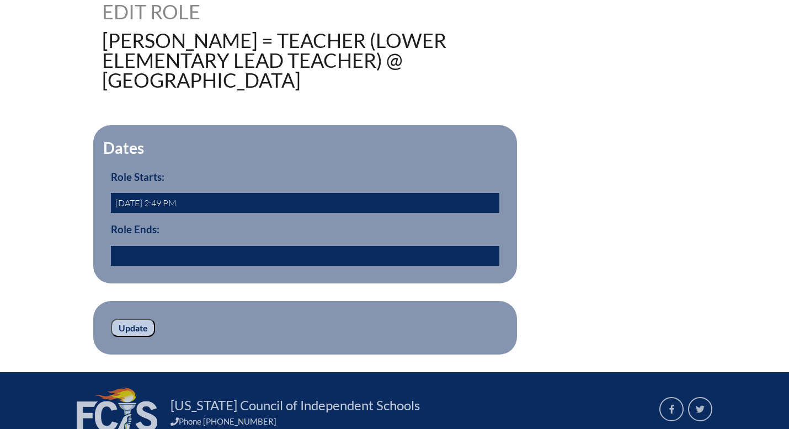
scroll to position [306, 0]
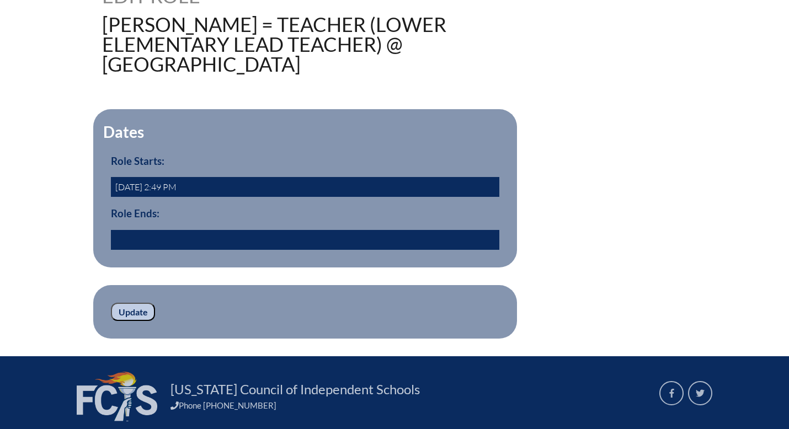
click at [196, 240] on input "text" at bounding box center [305, 240] width 388 height 20
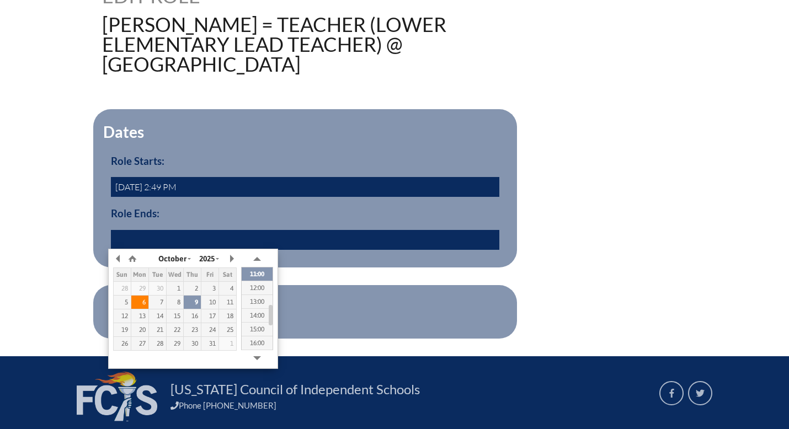
click at [143, 303] on div "6" at bounding box center [139, 302] width 17 height 8
type input "2025/10/06 10:48"
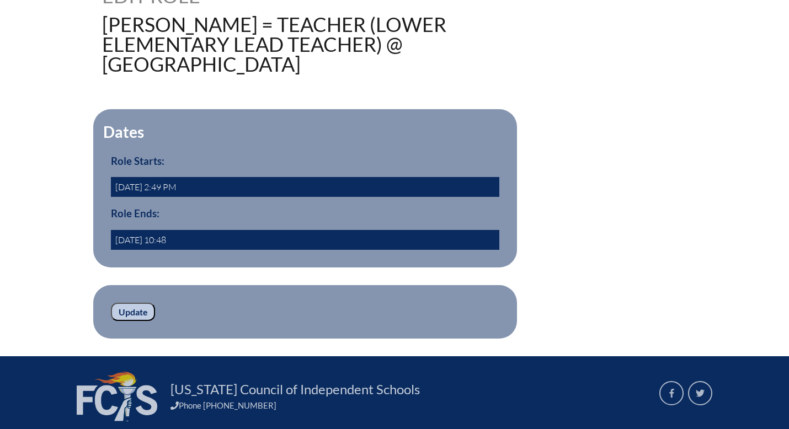
click at [315, 316] on p "Update" at bounding box center [305, 312] width 388 height 19
click at [135, 309] on input "Update" at bounding box center [133, 312] width 44 height 19
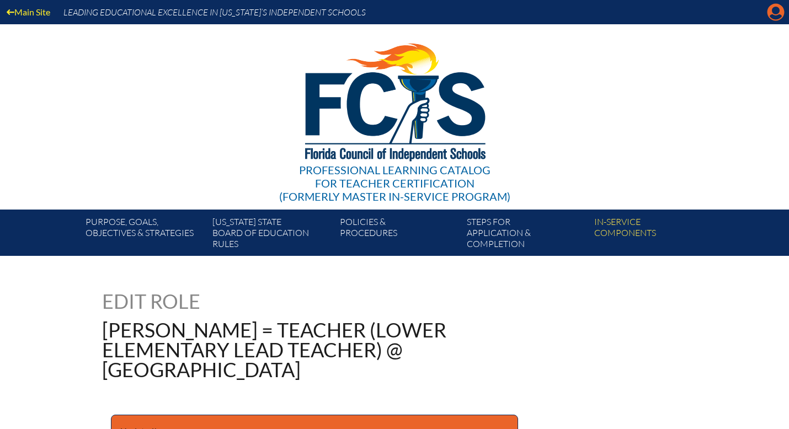
click at [777, 14] on icon "Manage account" at bounding box center [776, 12] width 18 height 18
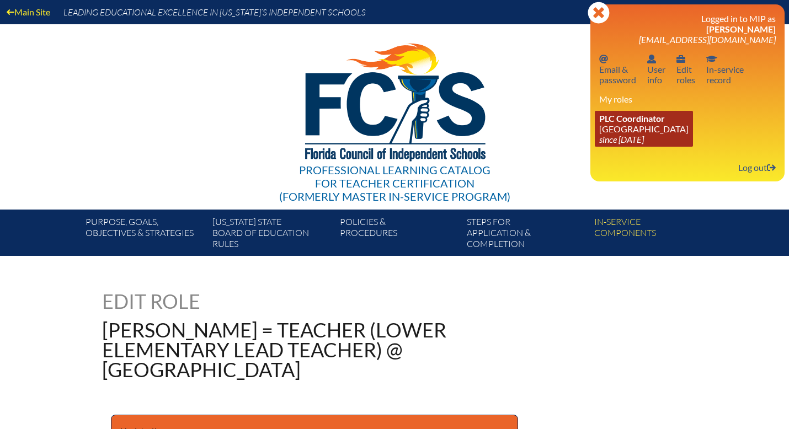
click at [658, 135] on link "PLC Coordinator [GEOGRAPHIC_DATA] since [DATE]" at bounding box center [644, 129] width 98 height 36
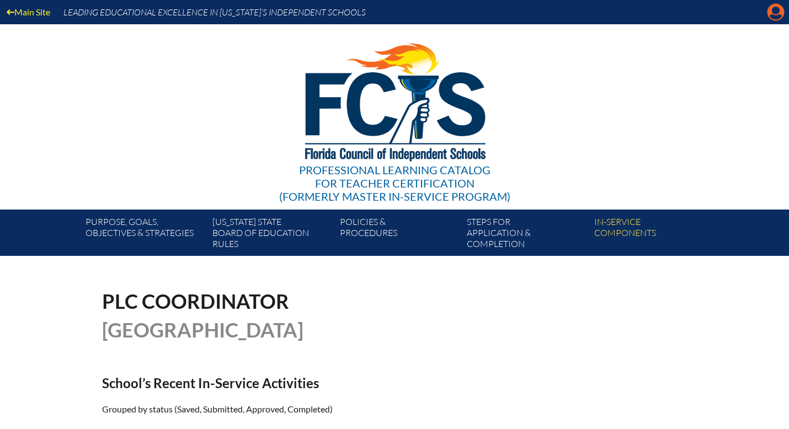
click at [776, 14] on icon at bounding box center [775, 12] width 17 height 17
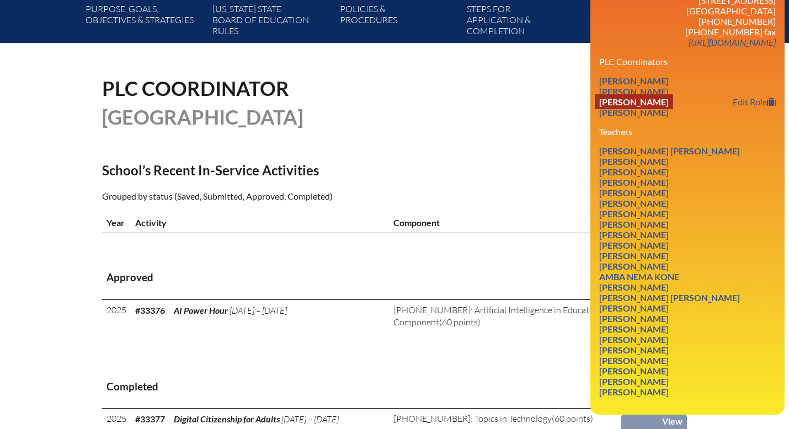
scroll to position [215, 0]
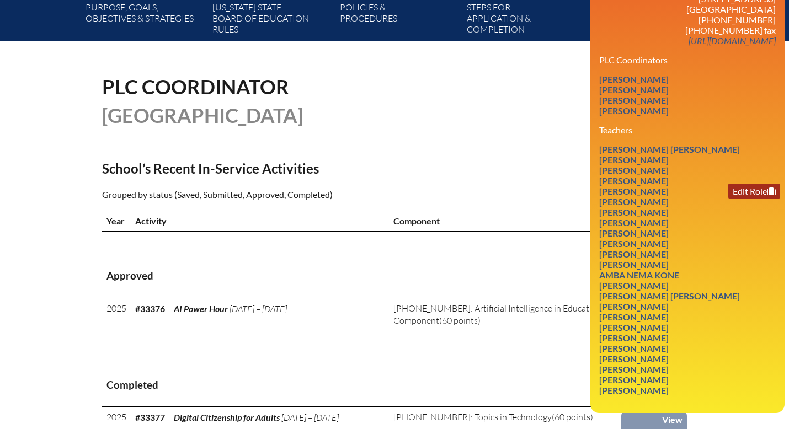
click at [743, 199] on link "Edit Role" at bounding box center [754, 191] width 52 height 15
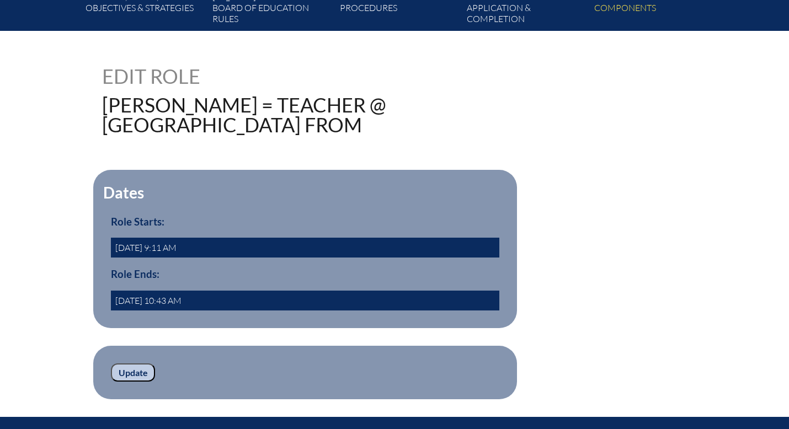
scroll to position [253, 0]
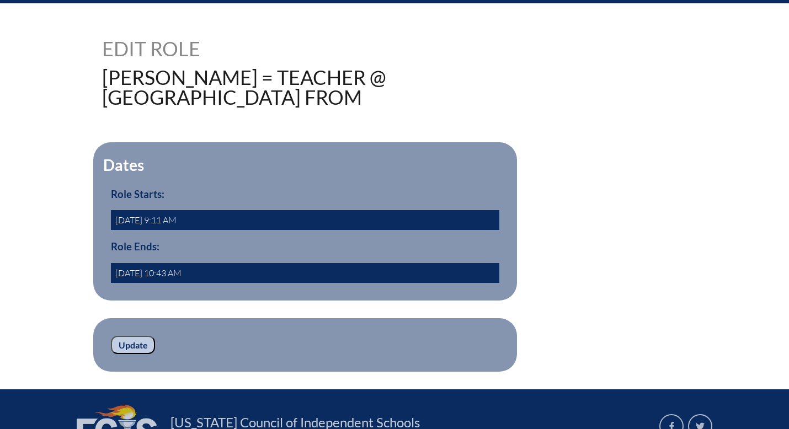
click at [218, 283] on input "[DATE] 10:43 AM" at bounding box center [305, 273] width 388 height 20
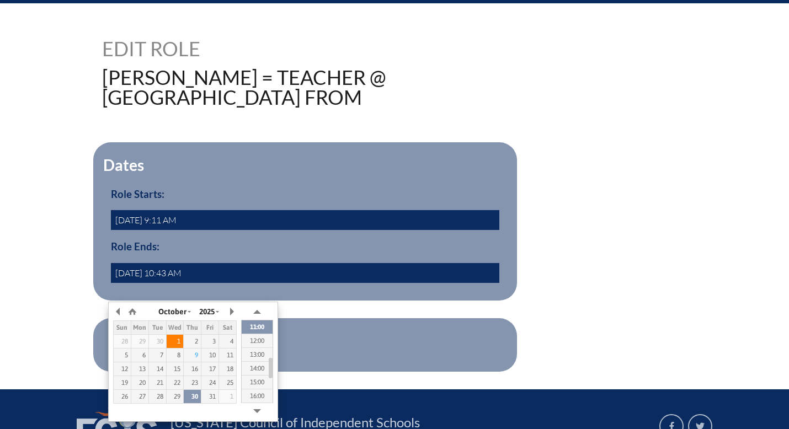
click at [175, 340] on div "1" at bounding box center [175, 342] width 17 height 8
type input "[DATE] 10:43"
click at [324, 355] on p "Update" at bounding box center [305, 345] width 388 height 19
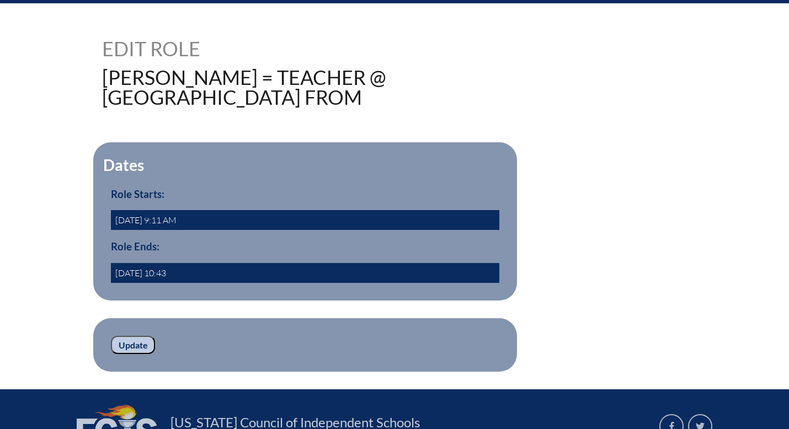
click at [121, 355] on input "Update" at bounding box center [133, 345] width 44 height 19
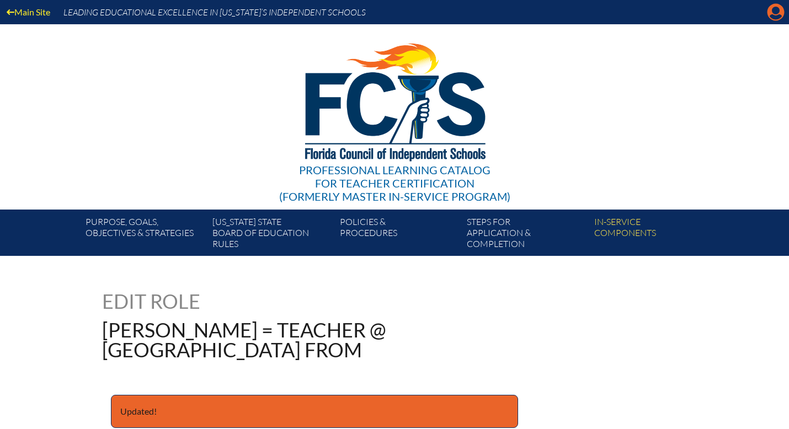
click at [777, 14] on icon "Manage account" at bounding box center [776, 12] width 18 height 18
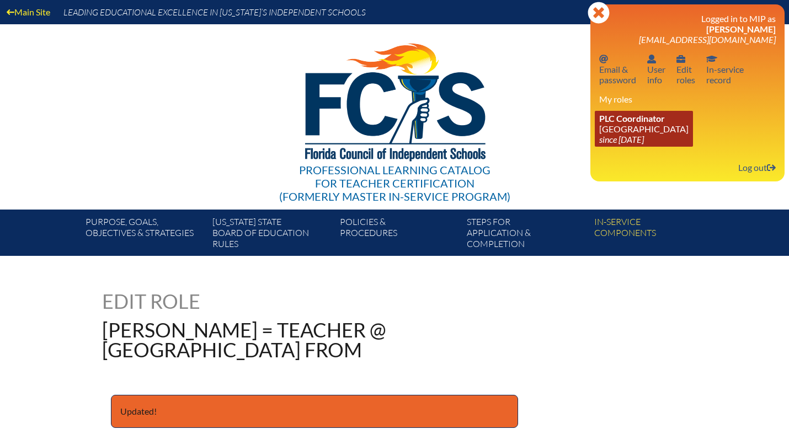
click at [640, 126] on link "PLC Coordinator Discovery Montessori School since 2022 Jul 1" at bounding box center [644, 129] width 98 height 36
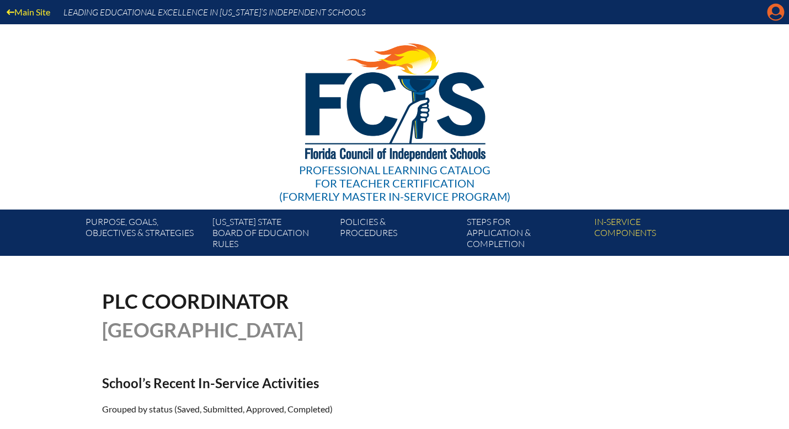
click at [777, 14] on icon "Manage account" at bounding box center [776, 12] width 18 height 18
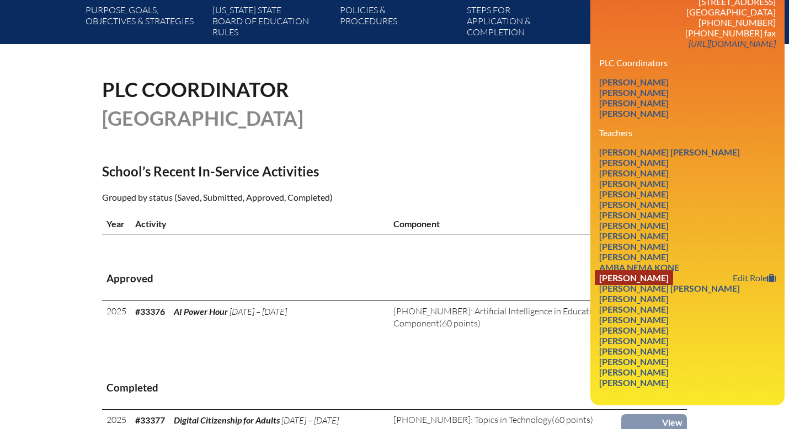
scroll to position [213, 0]
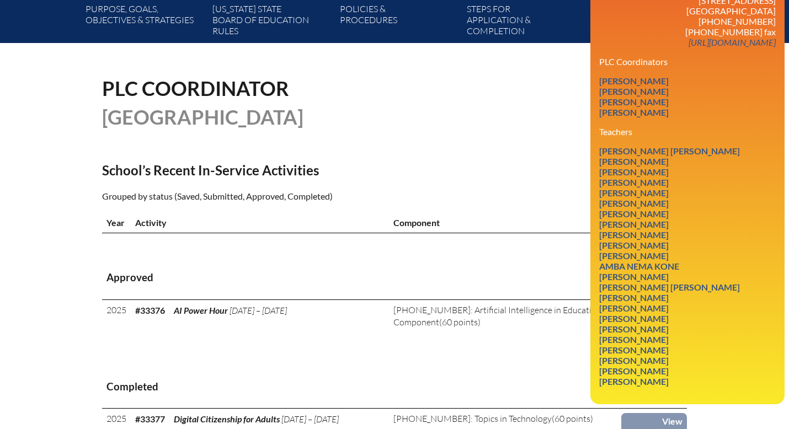
click at [744, 190] on link "Edit Role" at bounding box center [754, 182] width 52 height 15
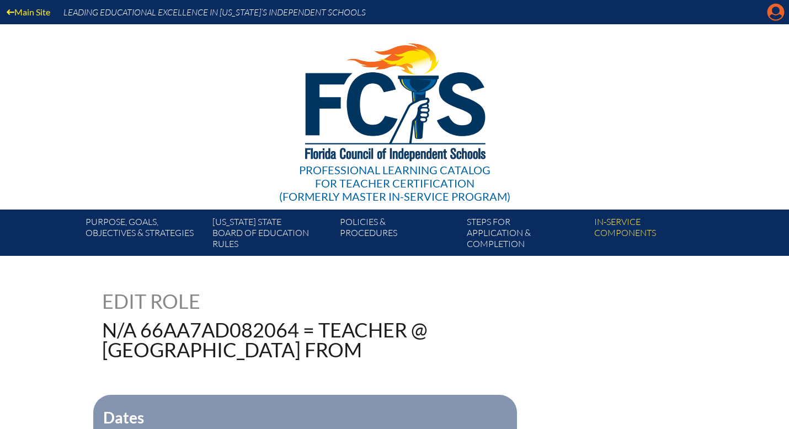
click at [773, 7] on icon at bounding box center [775, 12] width 17 height 17
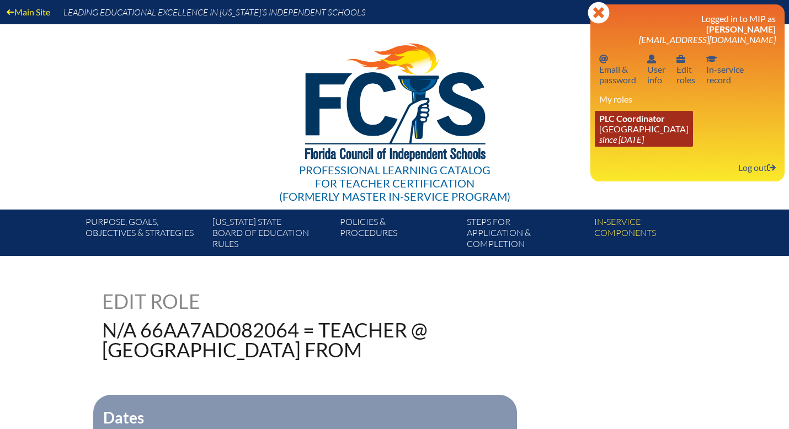
click at [657, 124] on span "PLC Coordinator" at bounding box center [632, 118] width 66 height 10
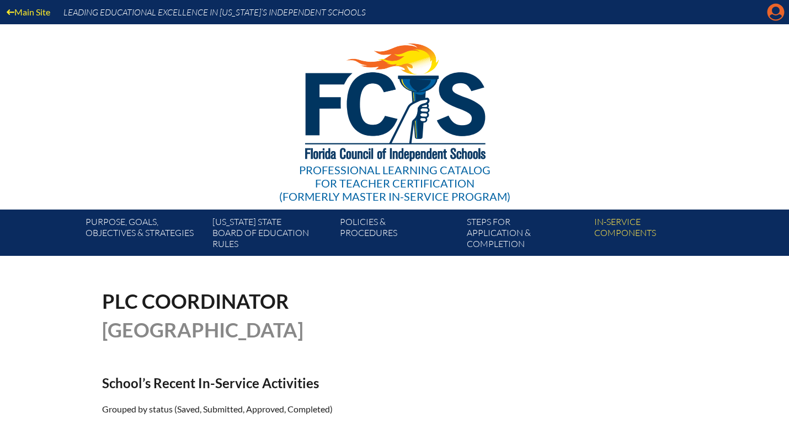
click at [772, 17] on icon "Manage account" at bounding box center [776, 12] width 18 height 18
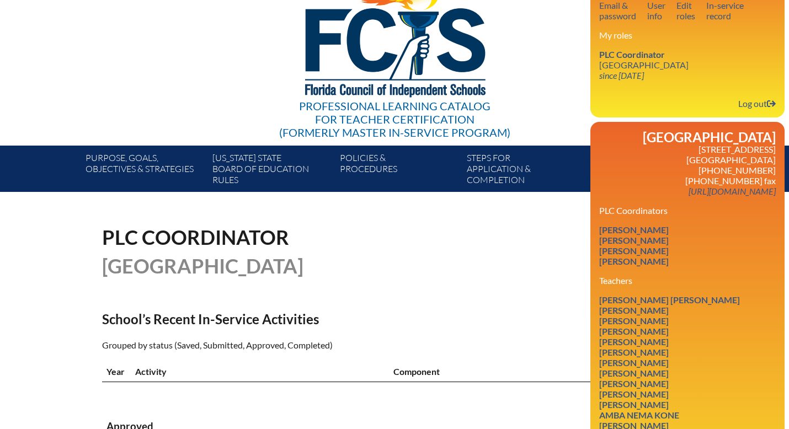
scroll to position [67, 0]
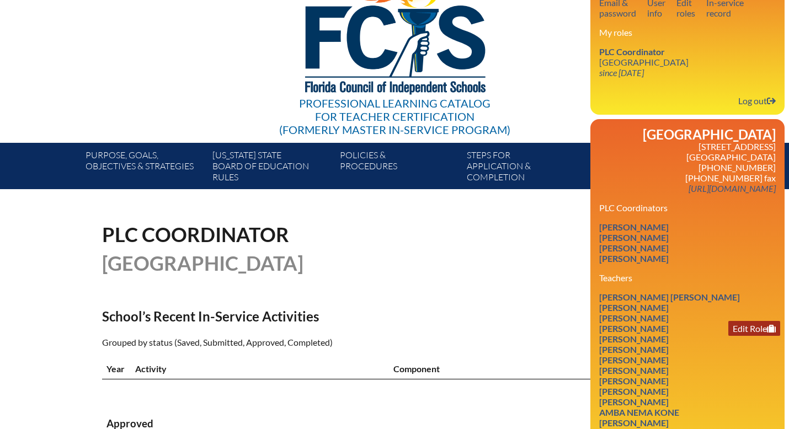
click at [752, 336] on link "Edit Role" at bounding box center [754, 328] width 52 height 15
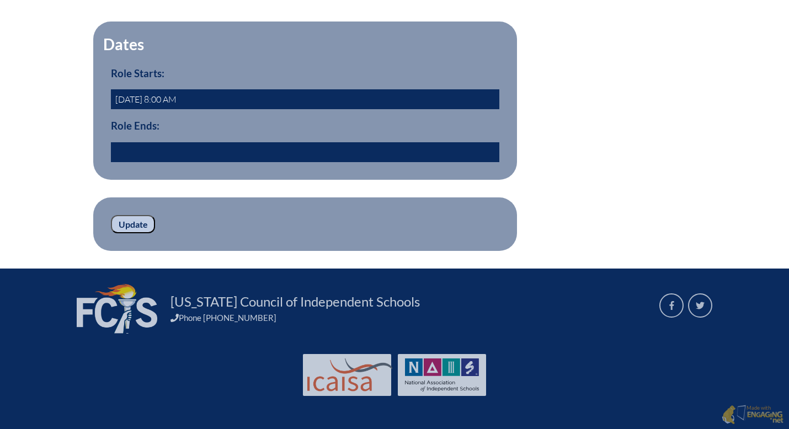
scroll to position [382, 0]
click at [127, 162] on input "text" at bounding box center [305, 152] width 388 height 20
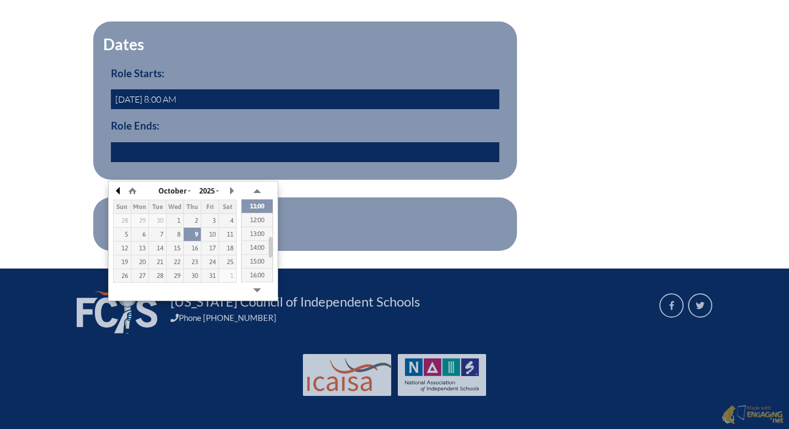
click at [119, 183] on button "button" at bounding box center [118, 191] width 11 height 17
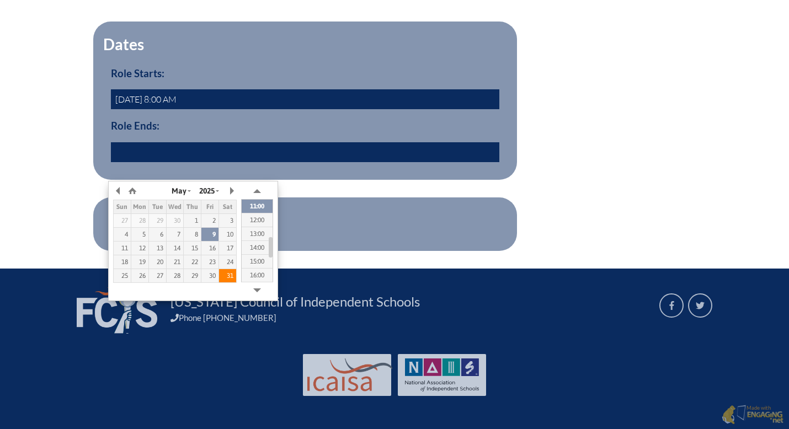
click at [227, 272] on div "31" at bounding box center [227, 276] width 17 height 8
type input "2025/05/31 10:55"
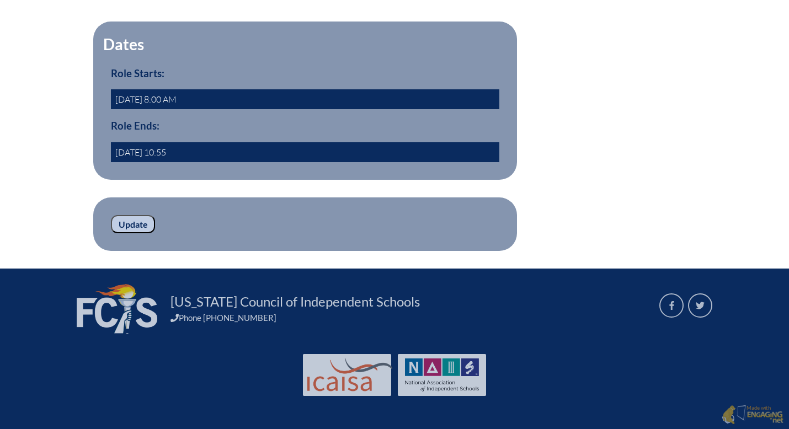
click at [563, 180] on div "Dates Role Starts: 2024-07-29 8:00 AM Role Ends: 2025/05/31 10:55 yes" at bounding box center [394, 101] width 585 height 158
click at [137, 234] on input "Update" at bounding box center [133, 224] width 44 height 19
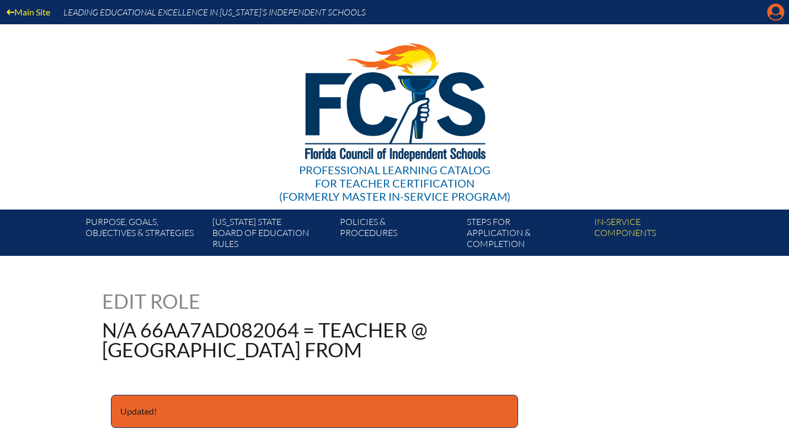
click at [772, 12] on icon at bounding box center [775, 12] width 17 height 17
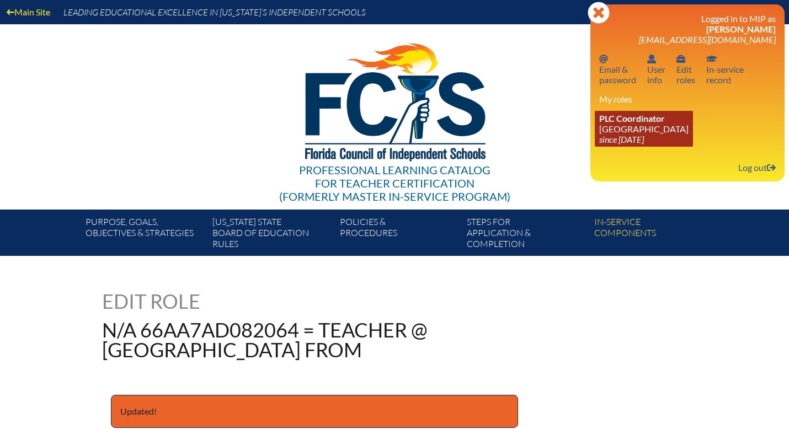
click at [634, 143] on icon "since [DATE]" at bounding box center [621, 139] width 45 height 10
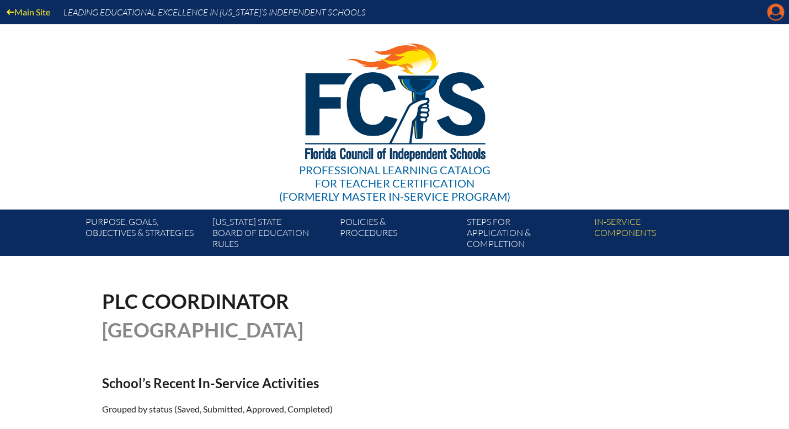
click at [777, 14] on icon "Manage account" at bounding box center [776, 12] width 18 height 18
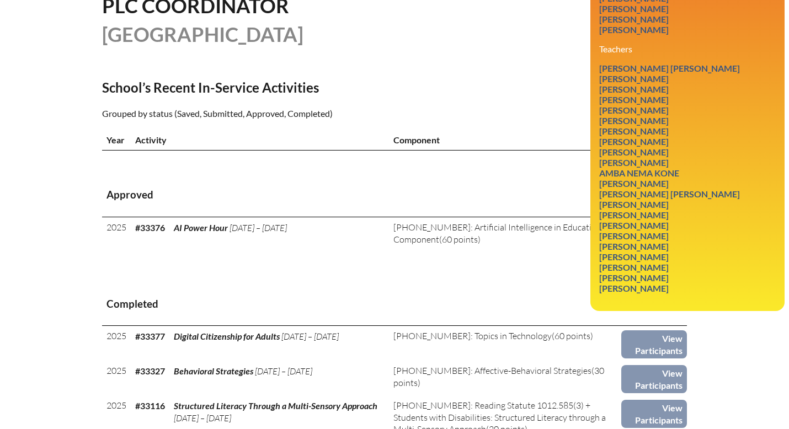
scroll to position [297, 0]
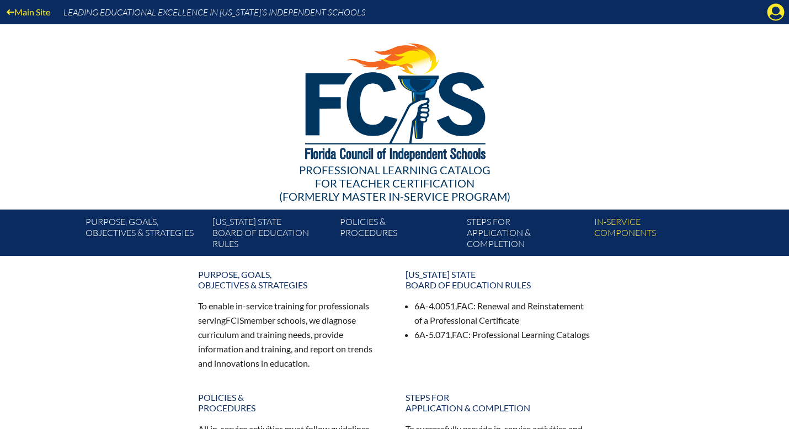
scroll to position [3, 0]
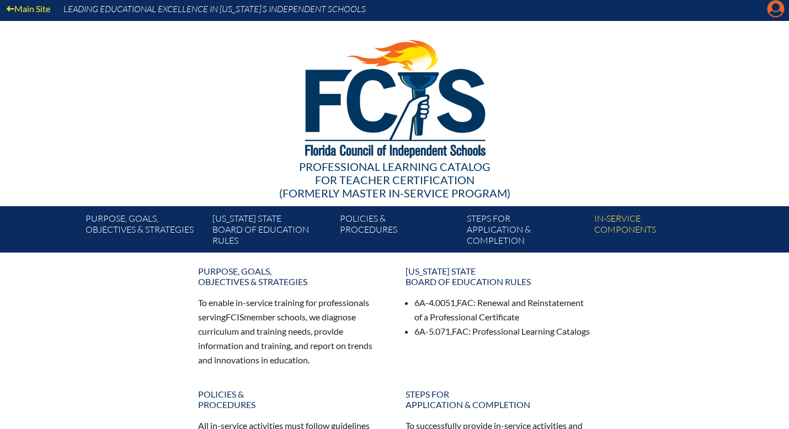
click at [773, 14] on icon "Manage account" at bounding box center [776, 9] width 18 height 18
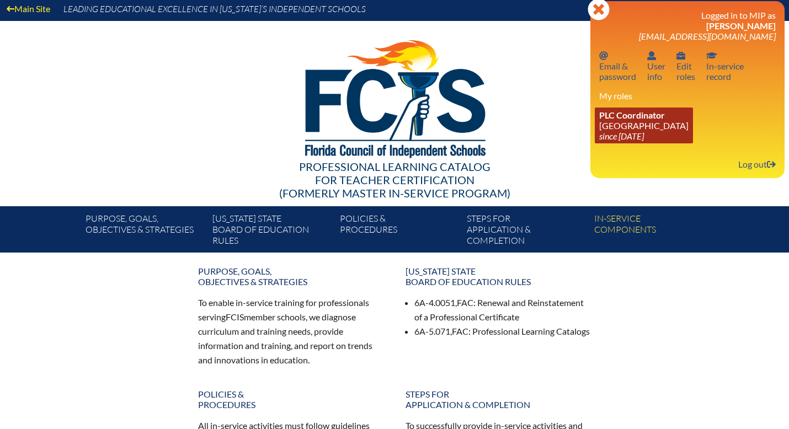
click at [644, 134] on icon "since [DATE]" at bounding box center [621, 136] width 45 height 10
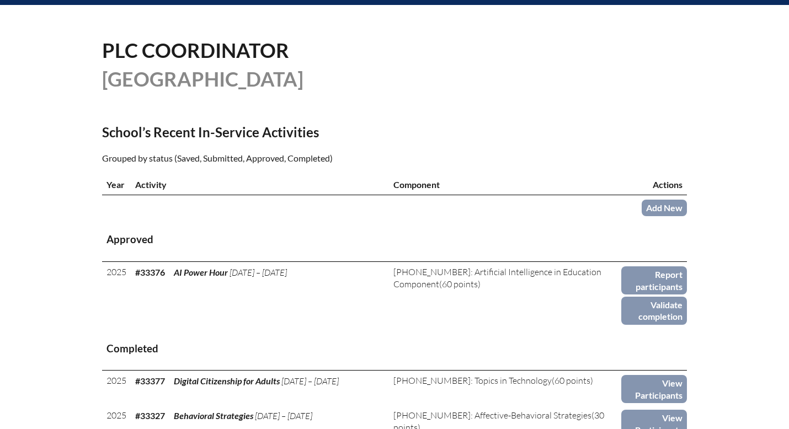
scroll to position [252, 0]
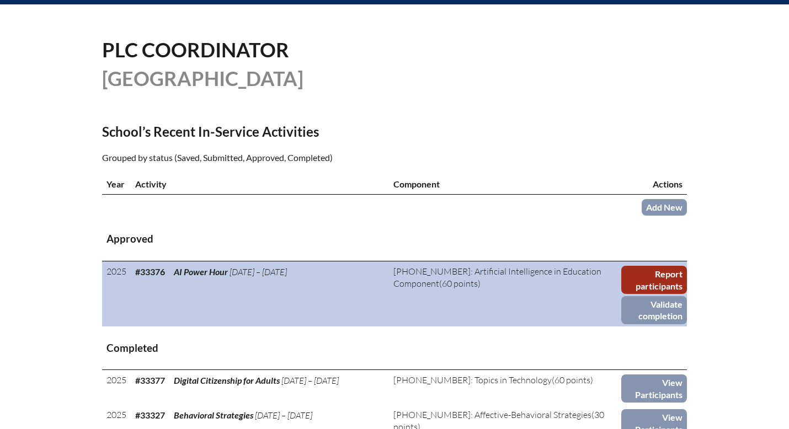
click at [654, 277] on link "Report participants" at bounding box center [654, 280] width 66 height 28
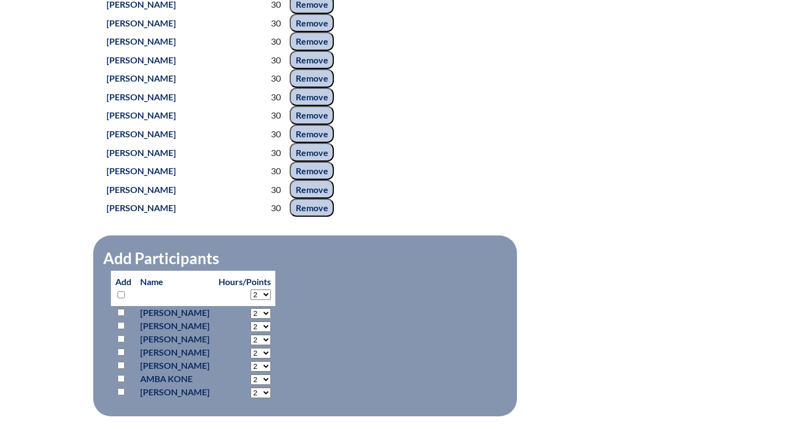
scroll to position [808, 0]
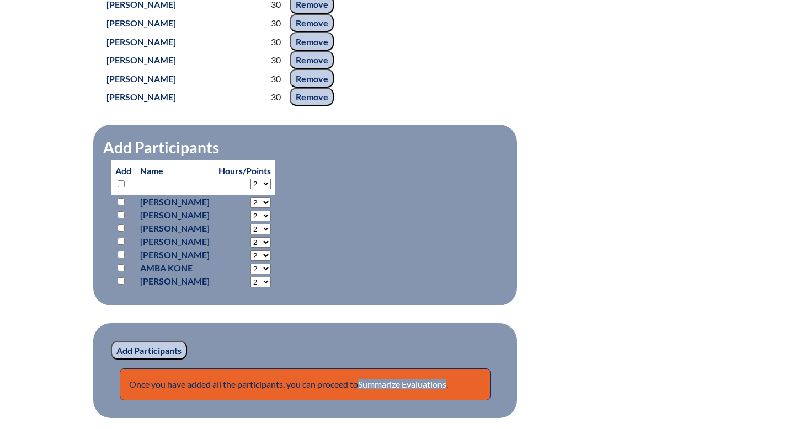
click at [121, 218] on input "checkbox" at bounding box center [121, 214] width 7 height 7
checkbox input "true"
click at [141, 360] on input "Add Participants" at bounding box center [149, 350] width 76 height 19
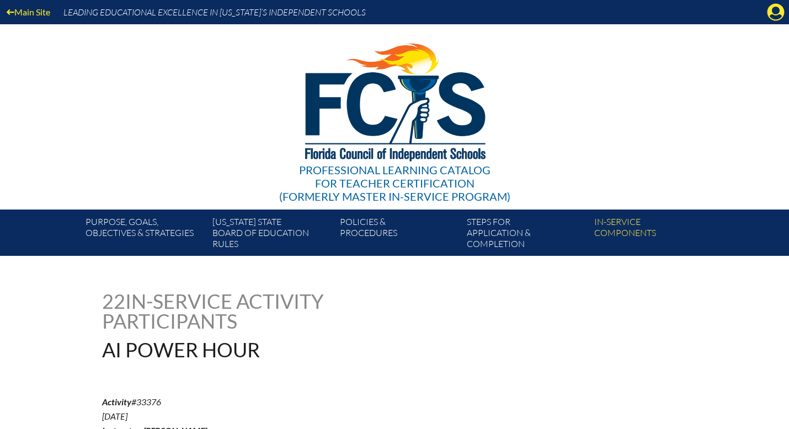
scroll to position [808, 0]
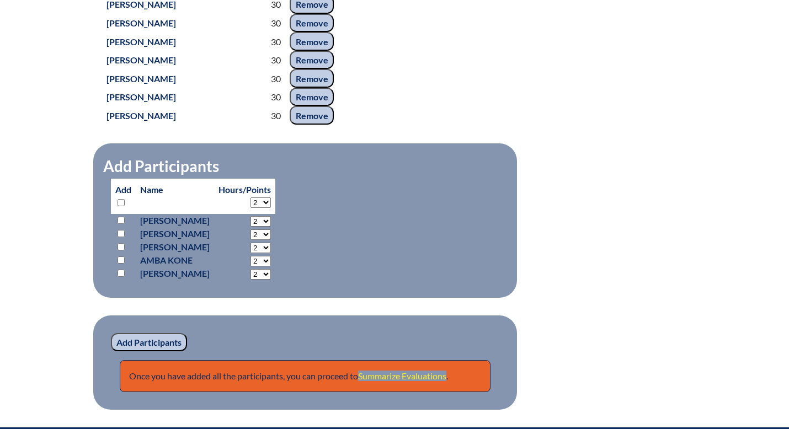
click at [404, 381] on link "Summarize Evaluations" at bounding box center [402, 376] width 88 height 10
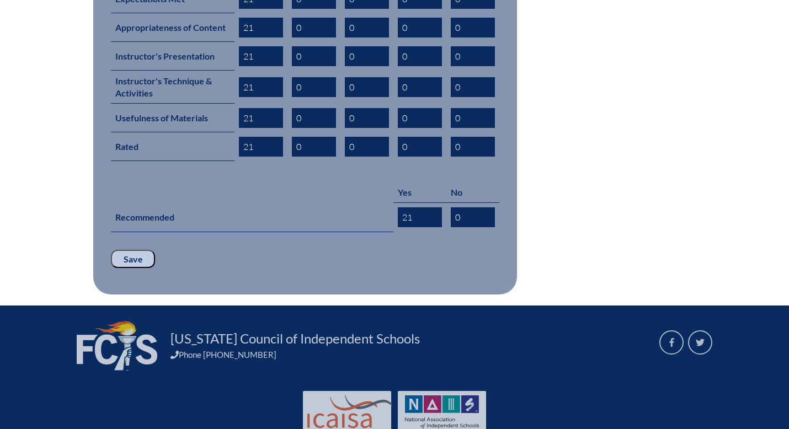
scroll to position [608, 0]
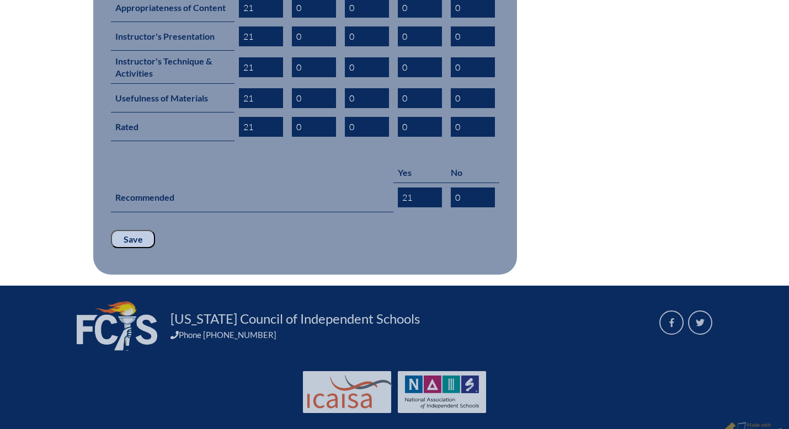
click at [130, 230] on input "Save" at bounding box center [133, 239] width 44 height 19
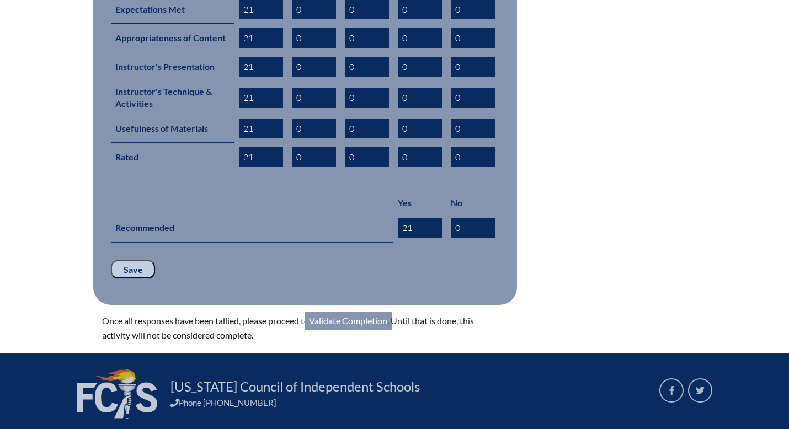
scroll to position [645, 0]
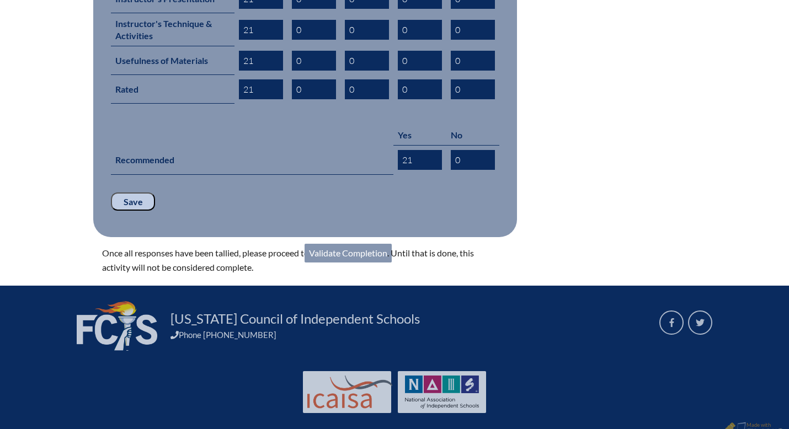
click at [377, 244] on link "Validate Completion" at bounding box center [348, 253] width 87 height 19
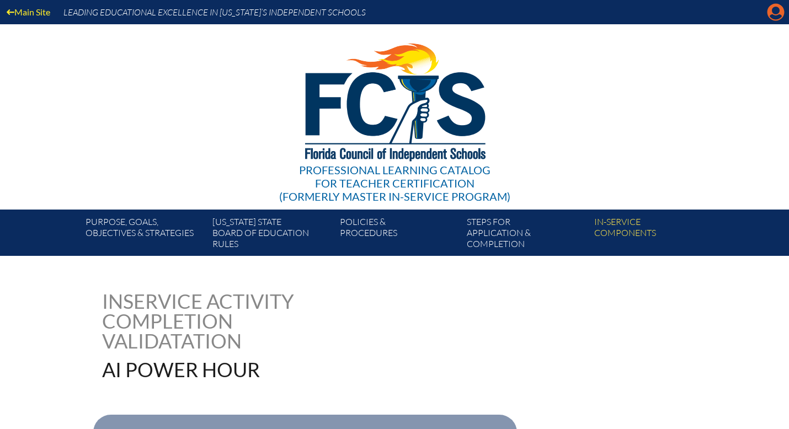
click at [772, 14] on icon at bounding box center [775, 12] width 17 height 17
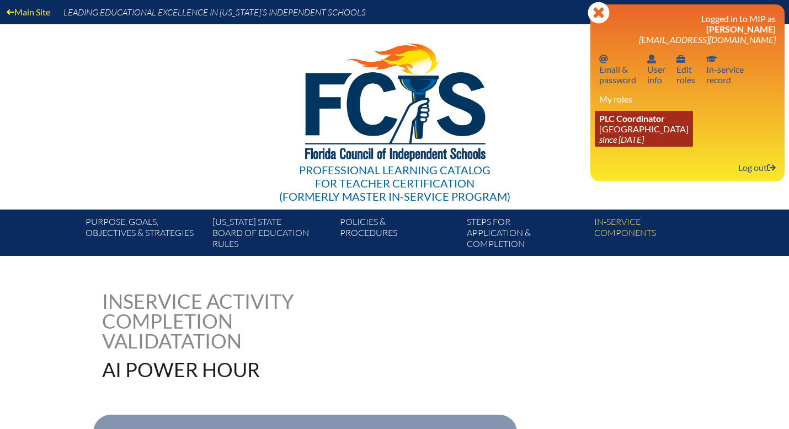
click at [619, 139] on icon "since [DATE]" at bounding box center [621, 139] width 45 height 10
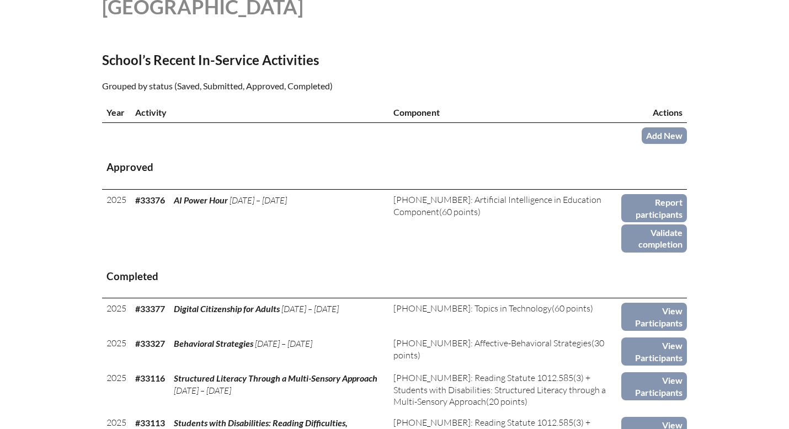
scroll to position [325, 0]
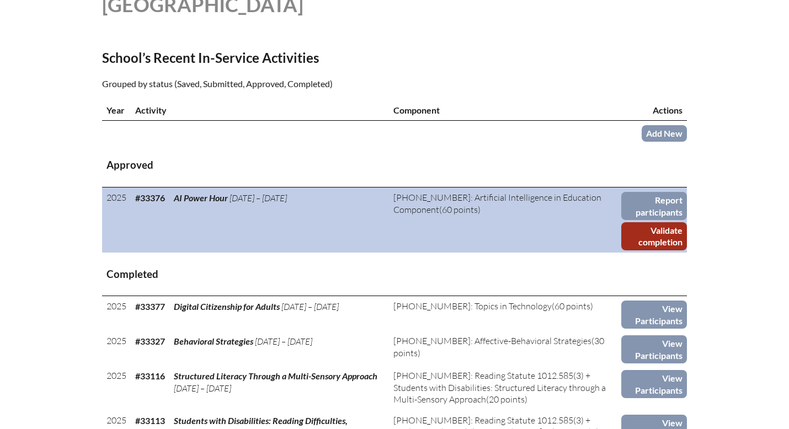
click at [652, 238] on link "Validate completion" at bounding box center [654, 236] width 66 height 28
